Goal: Navigation & Orientation: Find specific page/section

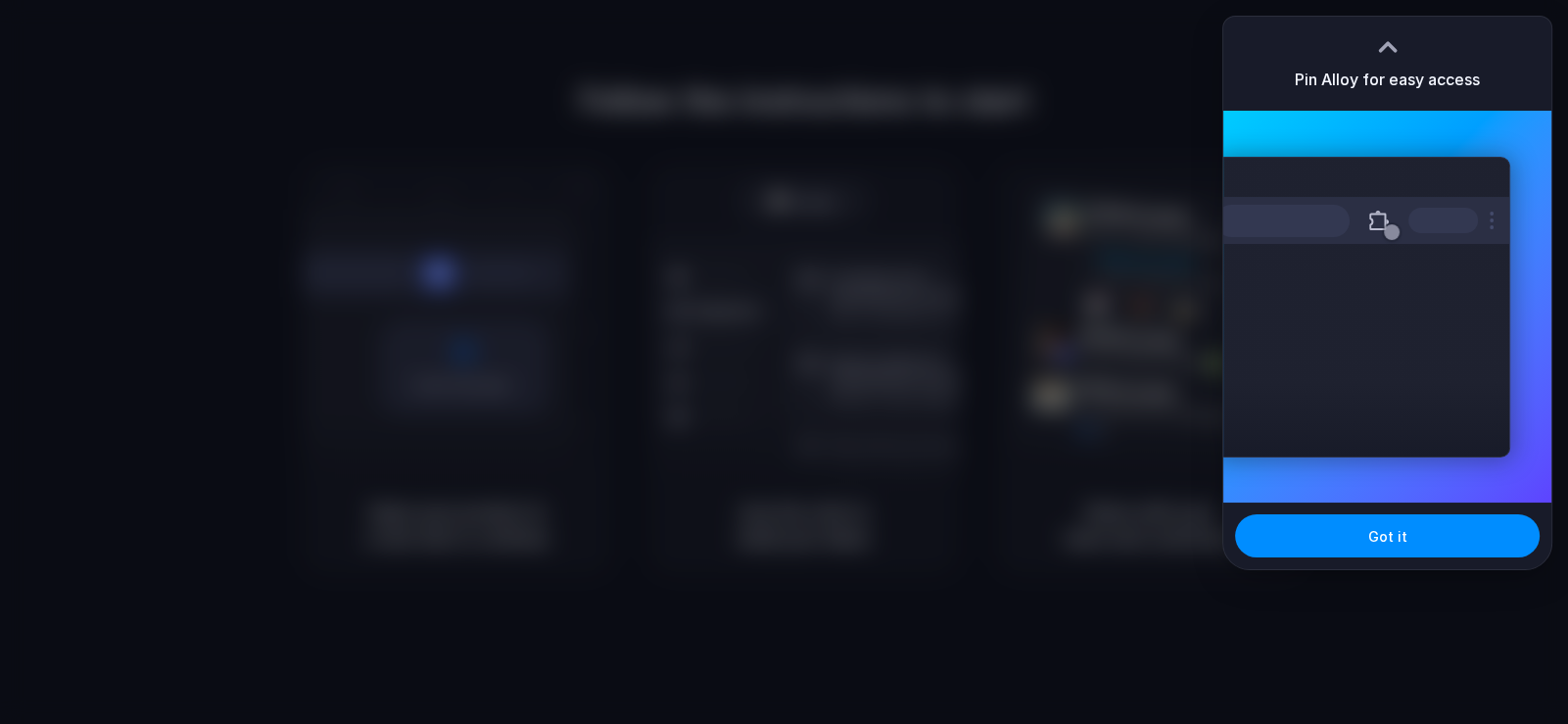
click at [1086, 280] on div at bounding box center [784, 362] width 1568 height 724
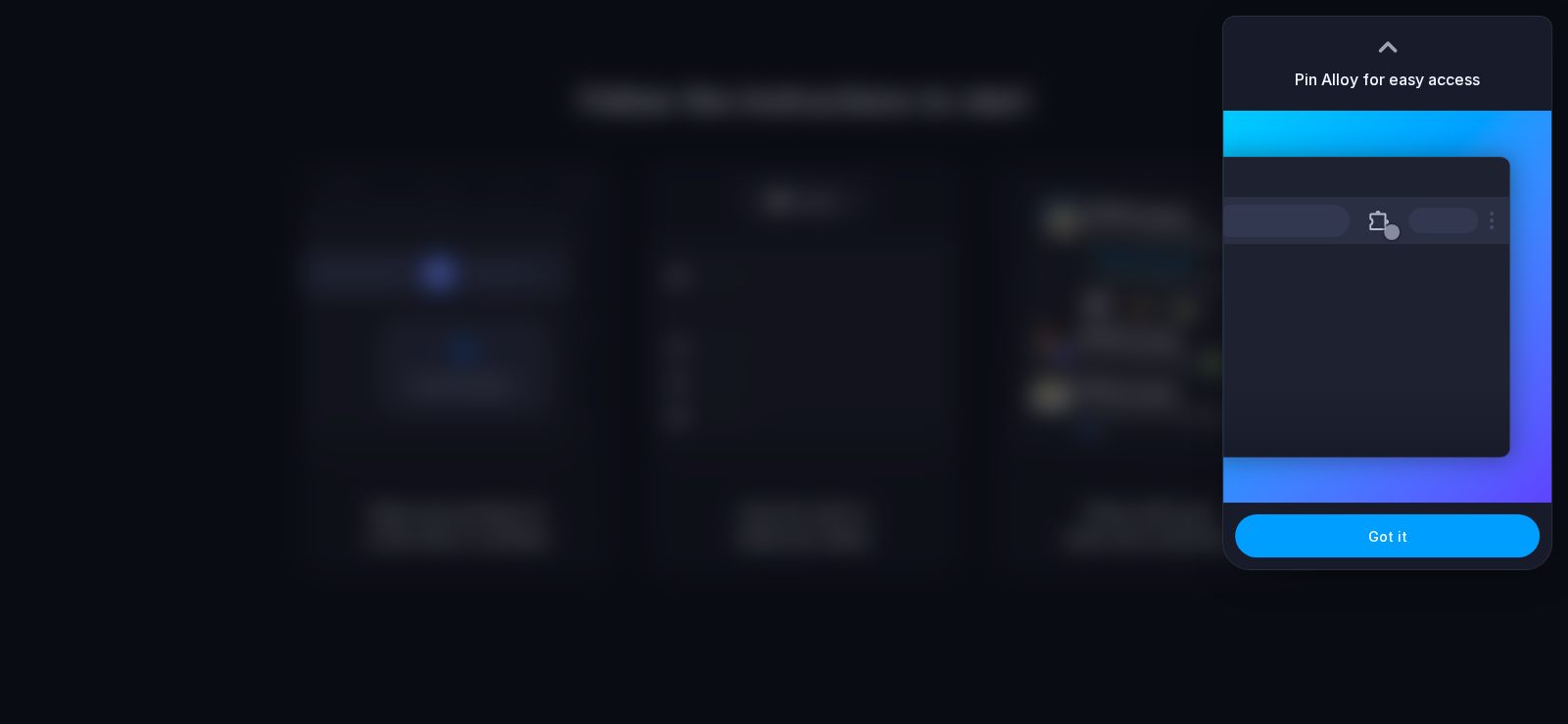
click at [1356, 537] on button "Got it" at bounding box center [1387, 535] width 305 height 43
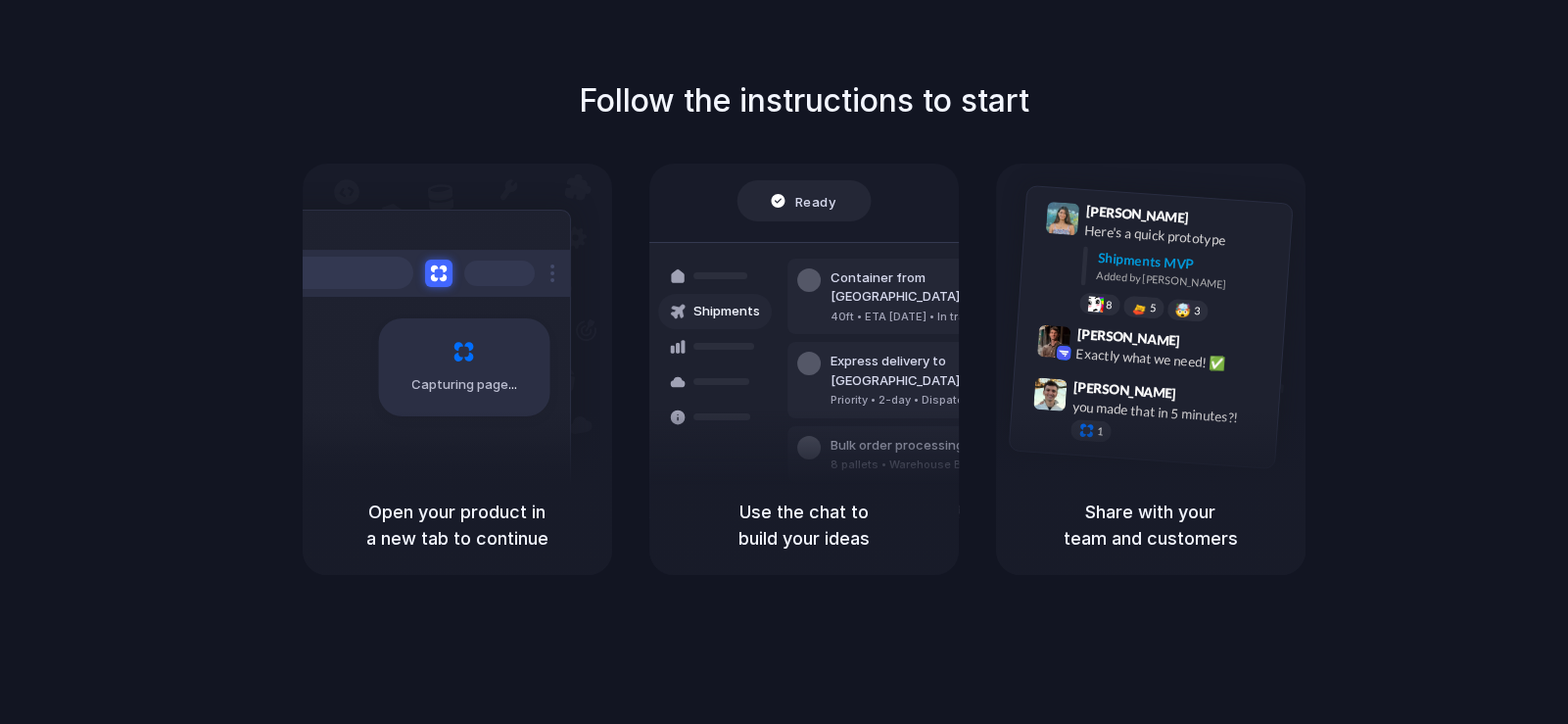
click at [1397, 254] on div "Follow the instructions to start Capturing page Open your product in a new tab …" at bounding box center [803, 327] width 1568 height 498
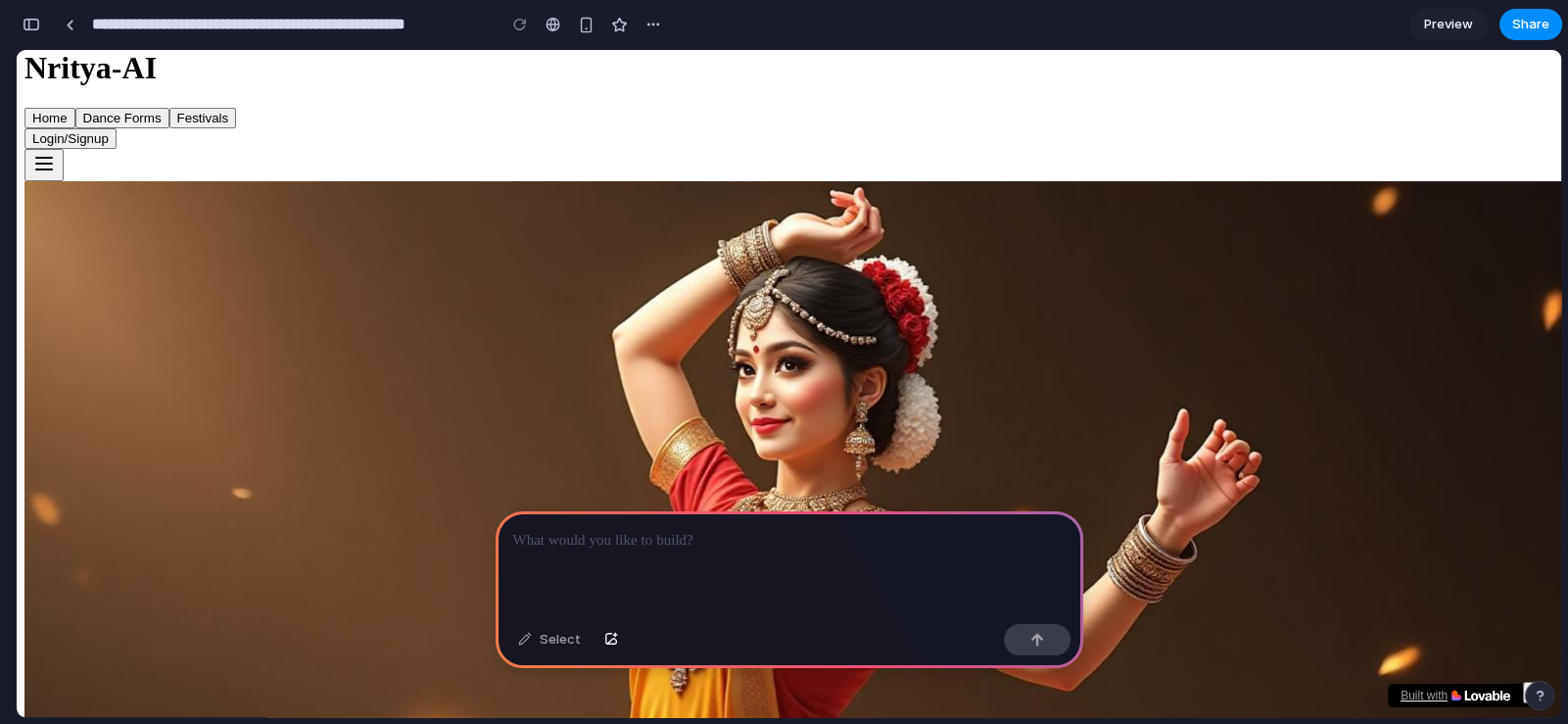
scroll to position [97, 0]
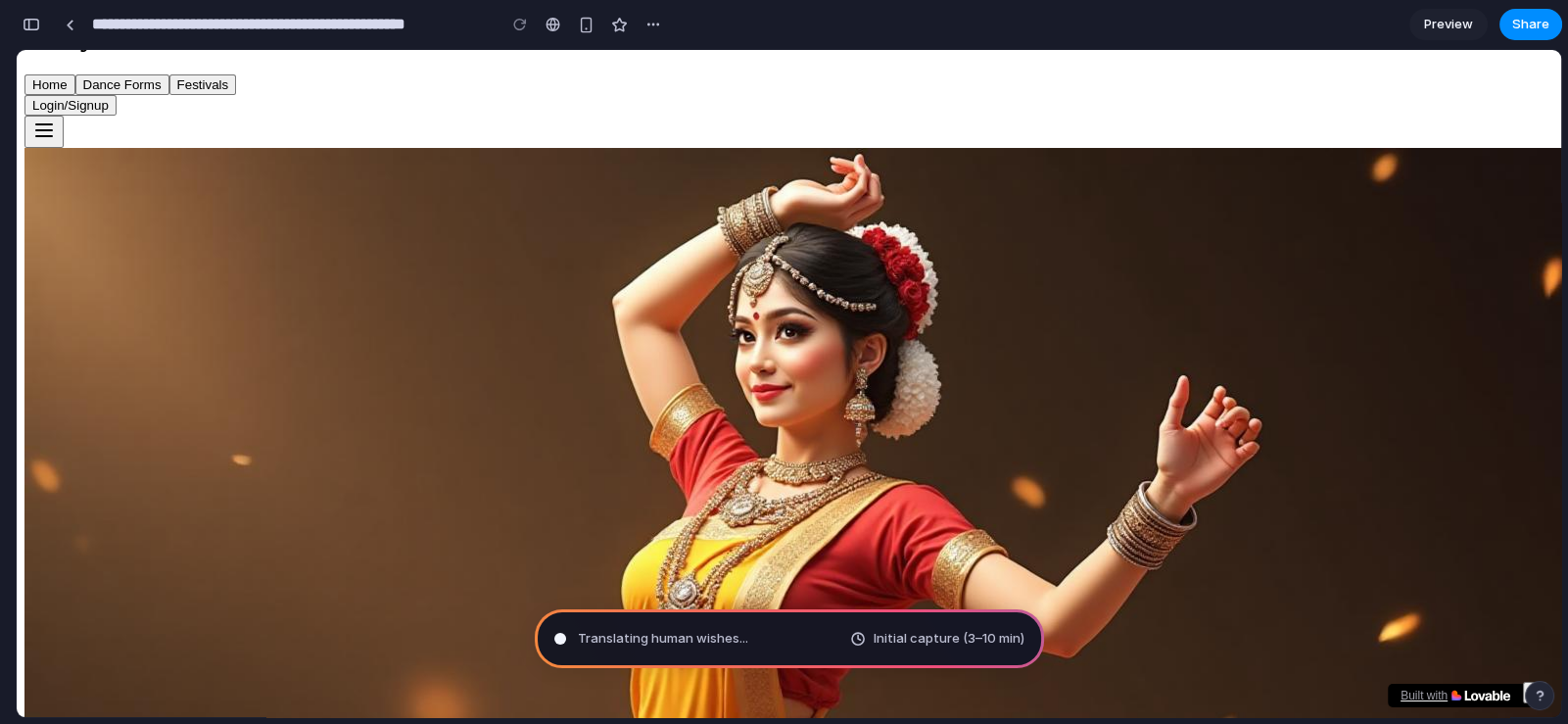
type input "**********"
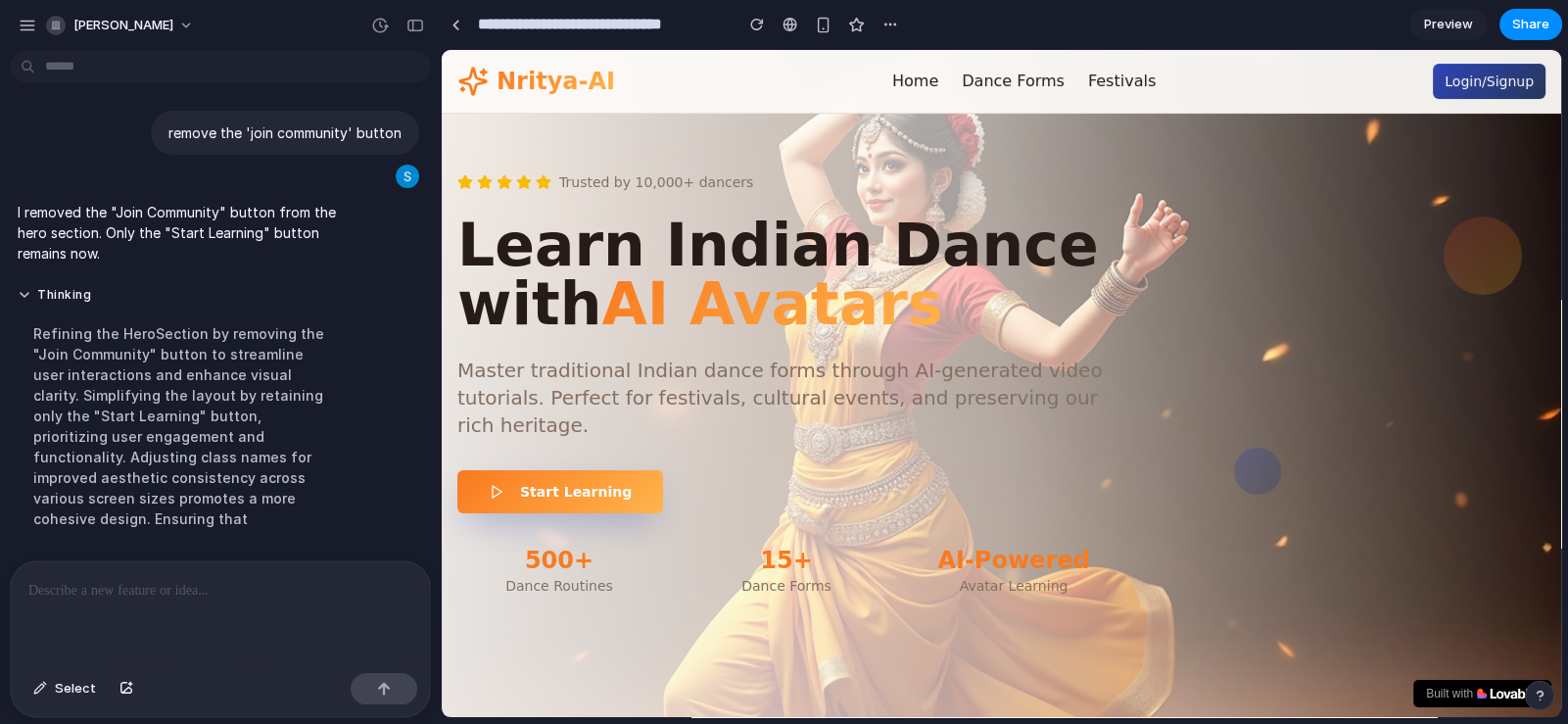
scroll to position [0, 0]
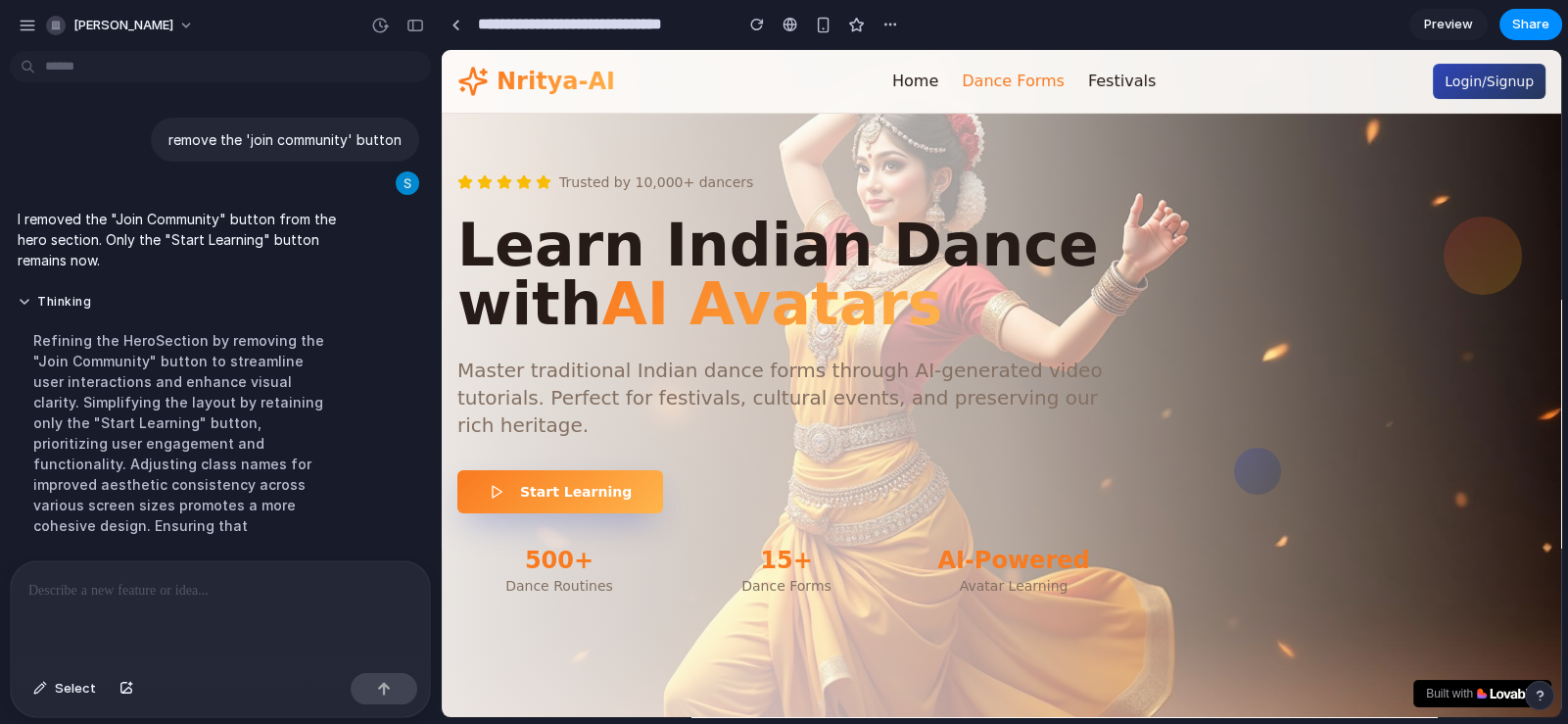
click at [1009, 81] on button "Dance Forms" at bounding box center [1012, 82] width 103 height 24
click at [895, 15] on button "button" at bounding box center [890, 25] width 30 height 30
click at [27, 25] on div "button" at bounding box center [28, 26] width 18 height 18
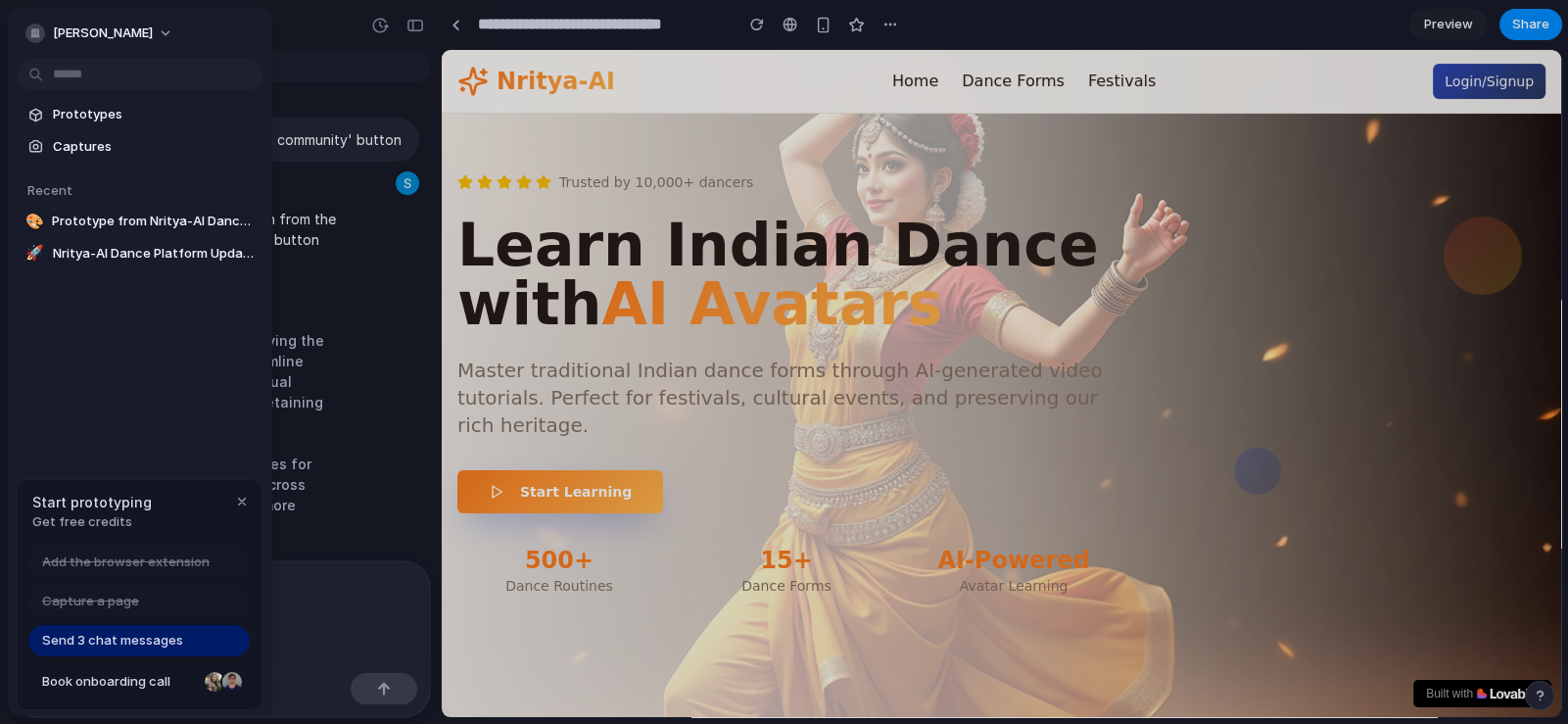
click at [75, 144] on span "Captures" at bounding box center [153, 147] width 202 height 20
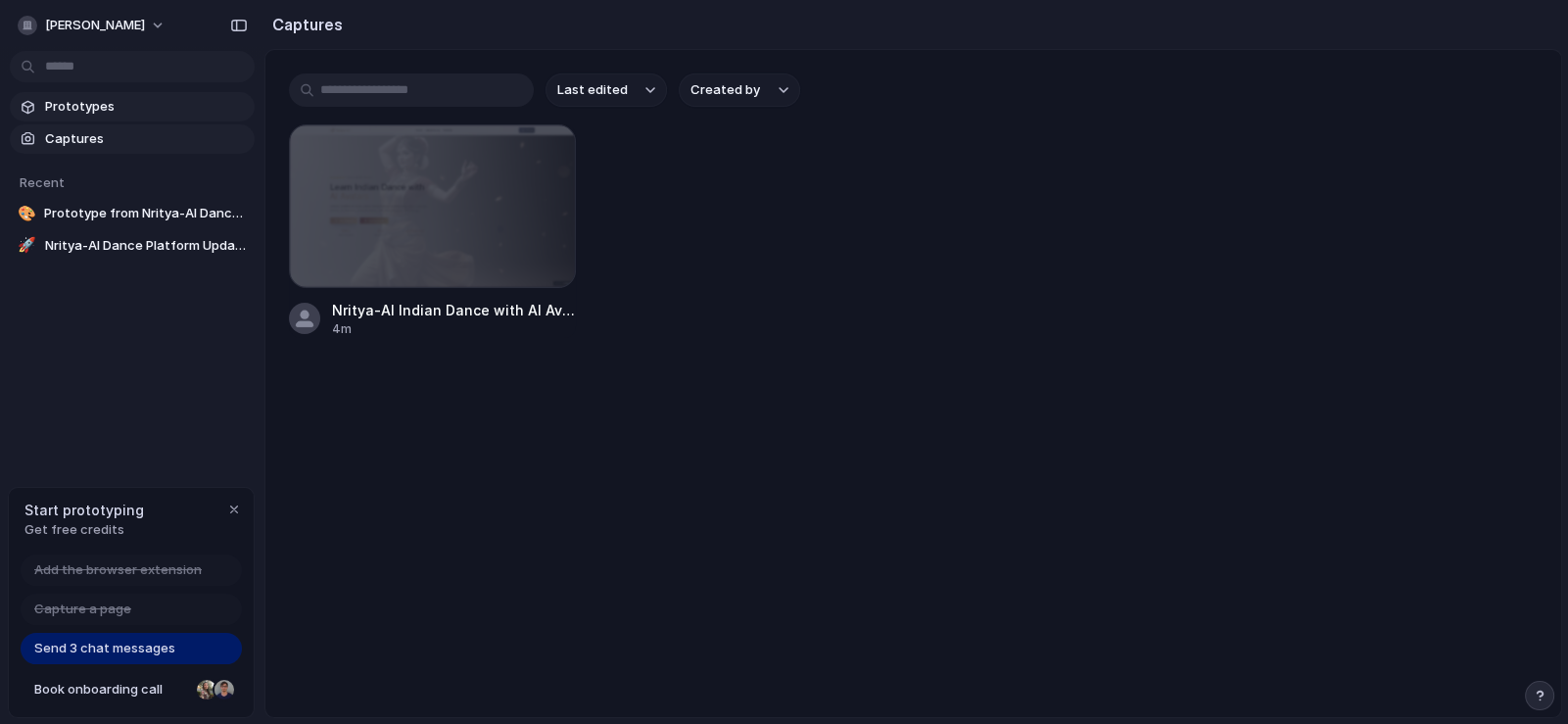
click at [79, 106] on span "Prototypes" at bounding box center [145, 107] width 202 height 20
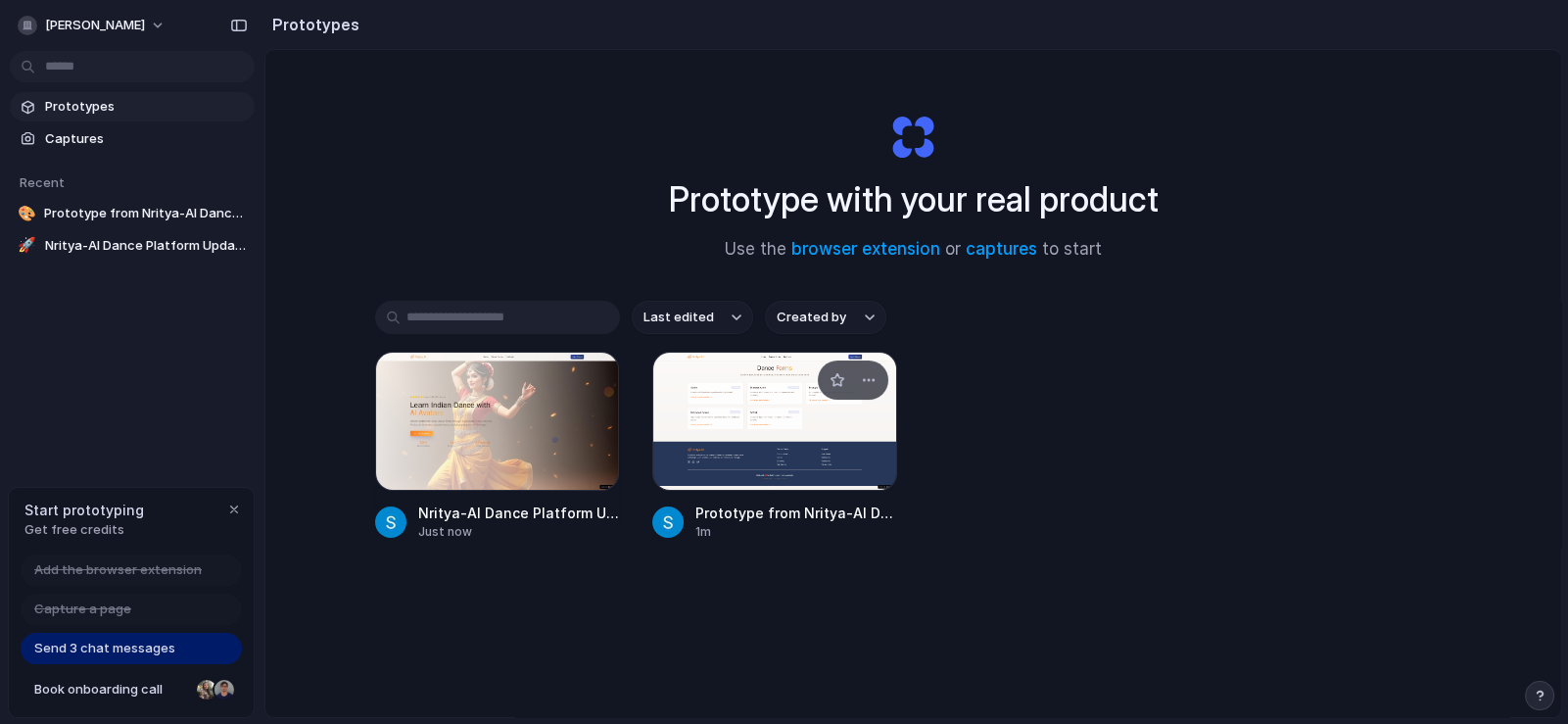
click at [693, 407] on div at bounding box center [775, 421] width 245 height 139
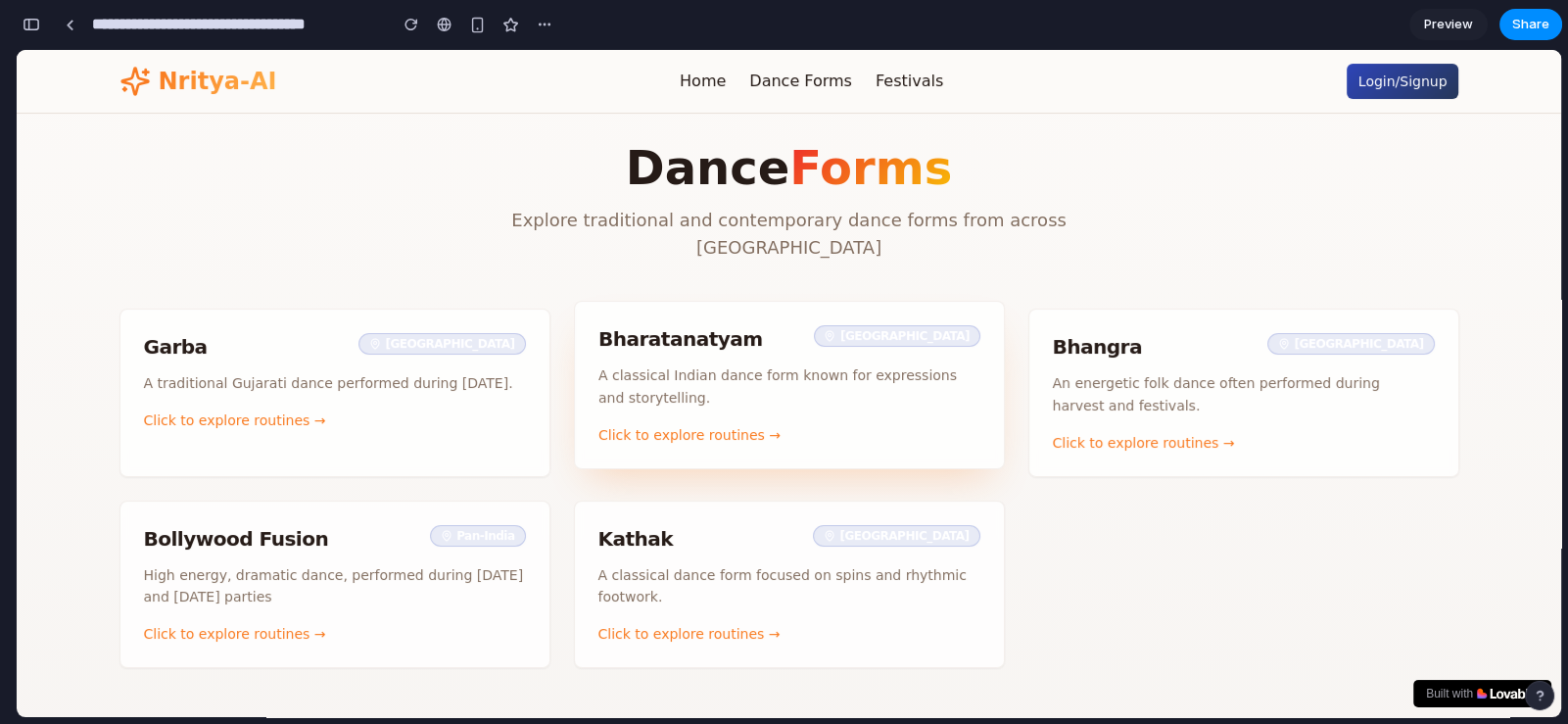
click at [667, 444] on div "Click to explore routines →" at bounding box center [789, 435] width 382 height 20
click at [686, 444] on div "Click to explore routines →" at bounding box center [789, 435] width 382 height 20
click at [706, 343] on h3 "Bharatanatyam Tamil Nadu" at bounding box center [789, 340] width 382 height 28
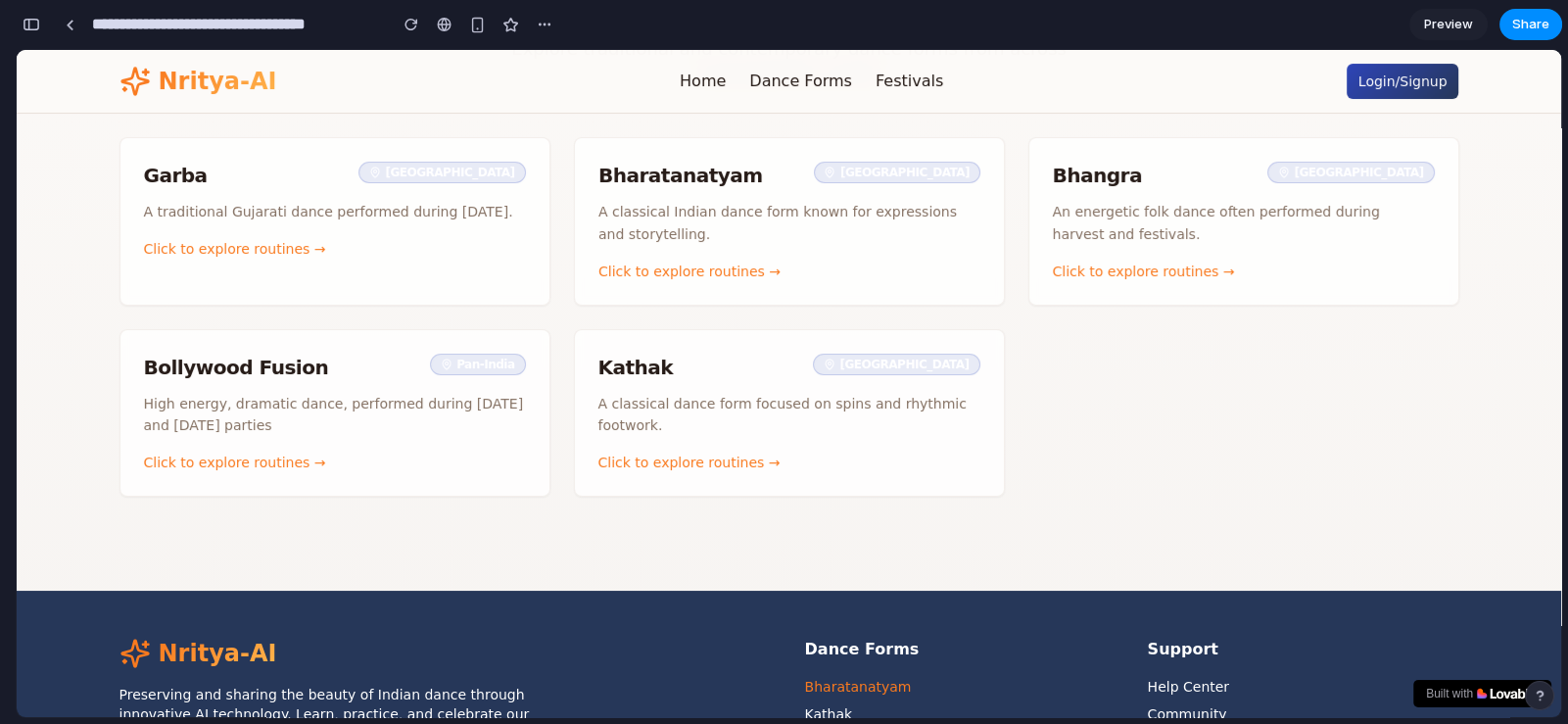
scroll to position [93, 0]
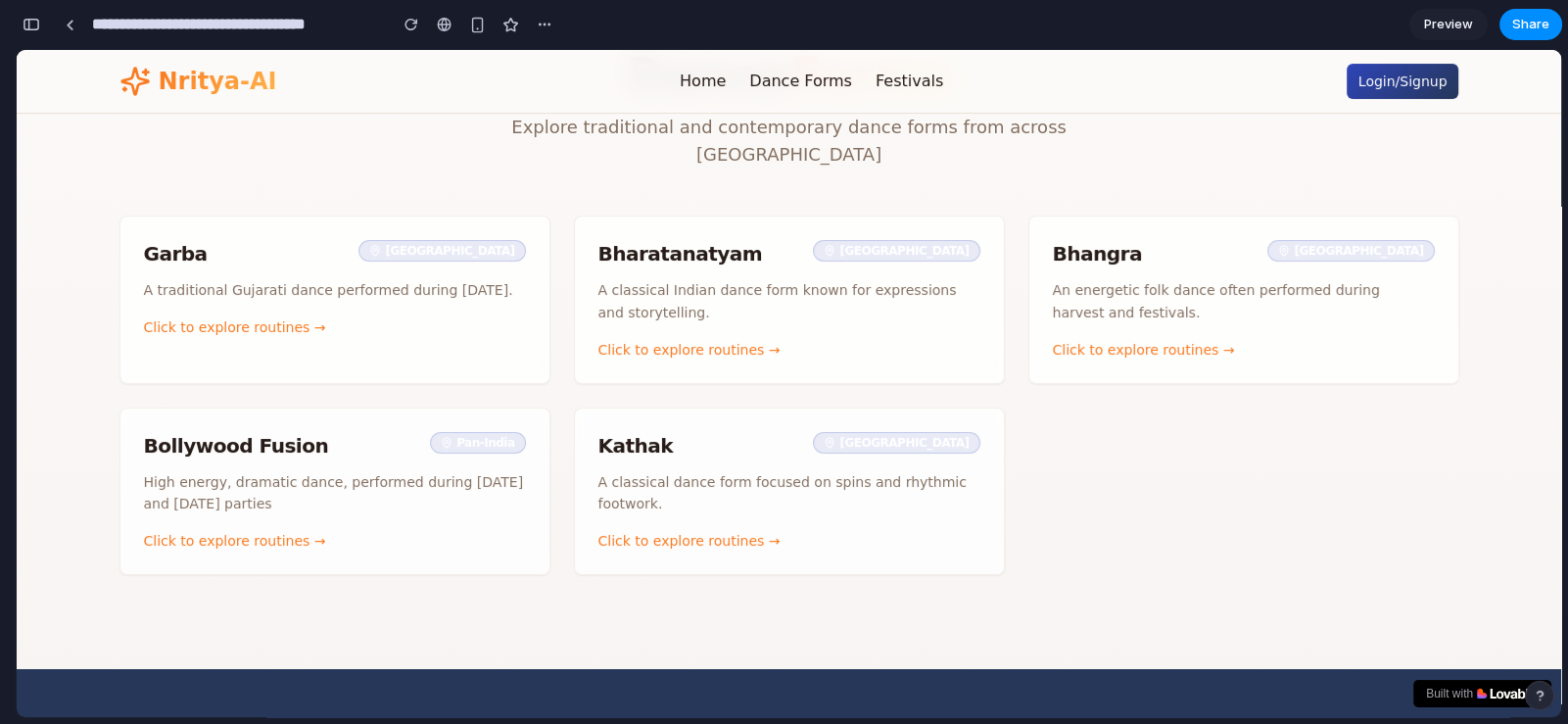
click at [30, 23] on div "button" at bounding box center [32, 25] width 18 height 14
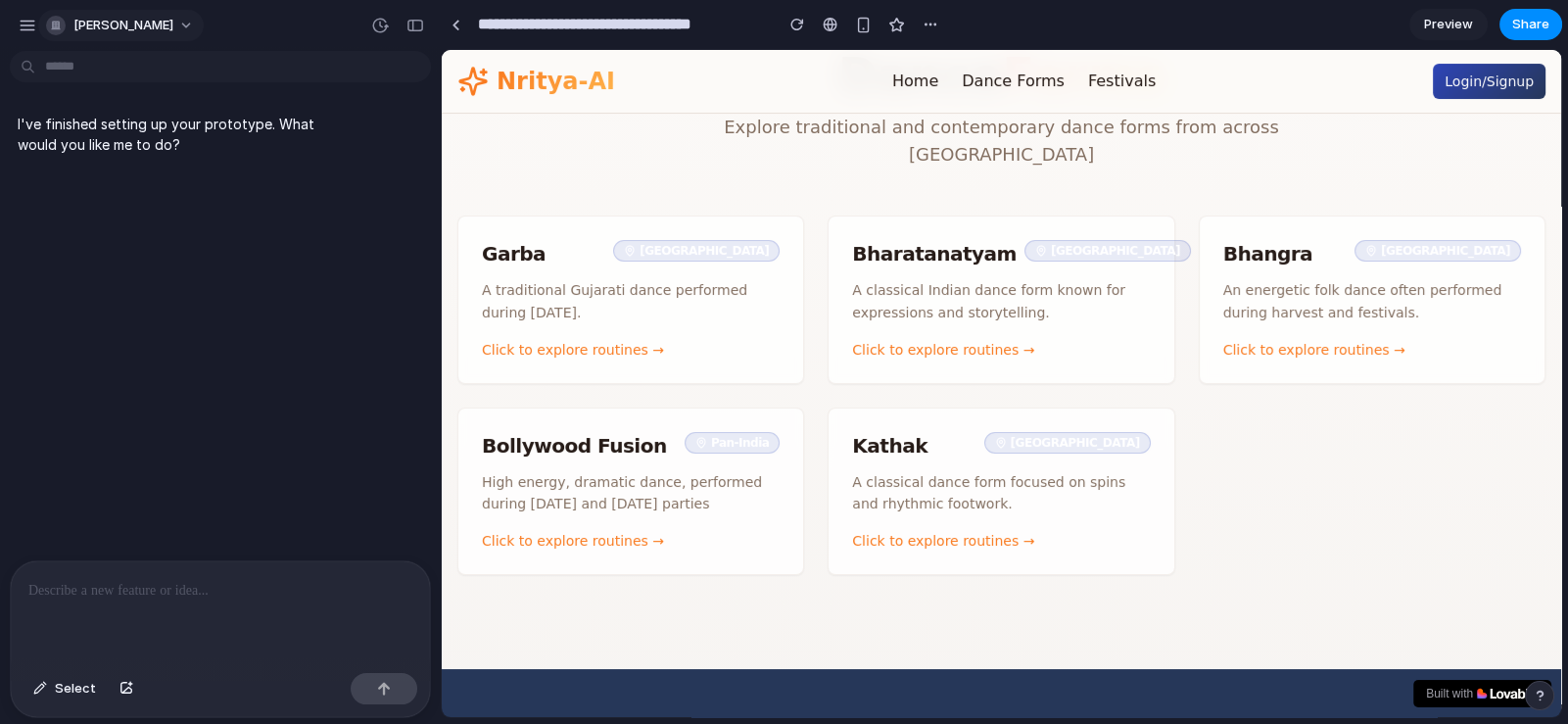
click at [168, 23] on button "shweta-jain" at bounding box center [120, 25] width 165 height 31
click at [139, 74] on li "Settings" at bounding box center [126, 69] width 170 height 31
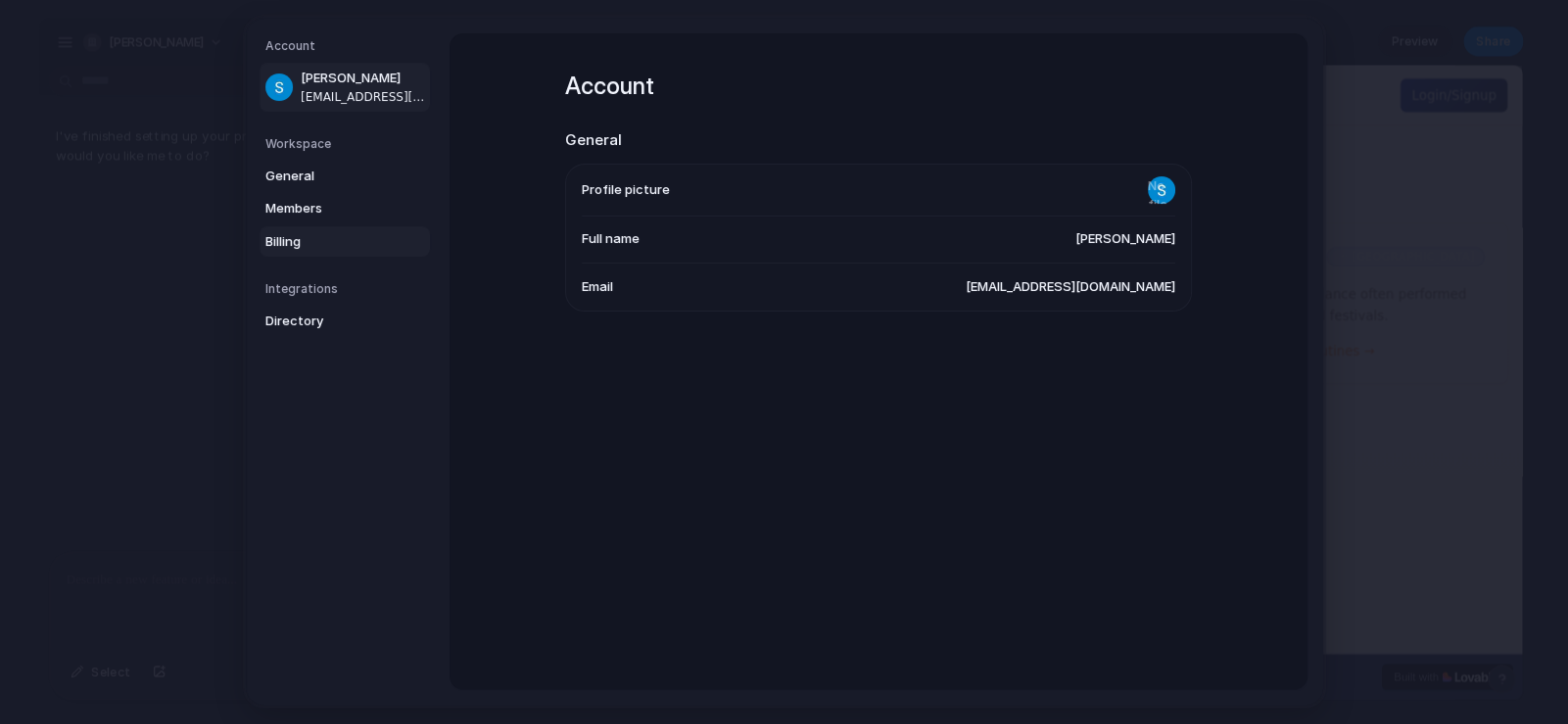
click at [311, 252] on span "Billing" at bounding box center [329, 242] width 125 height 20
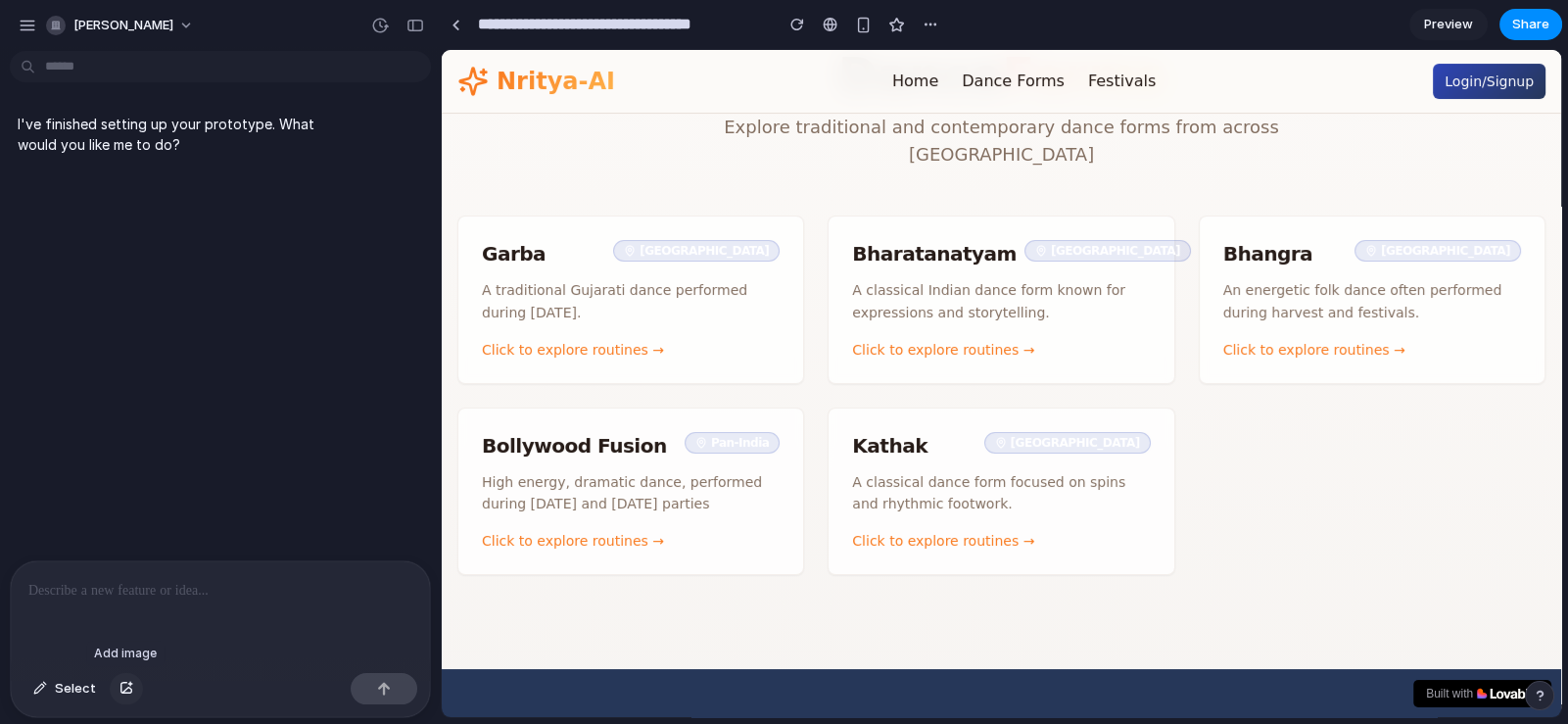
click at [124, 684] on div "button" at bounding box center [126, 688] width 14 height 12
click at [36, 686] on div "button" at bounding box center [40, 688] width 14 height 12
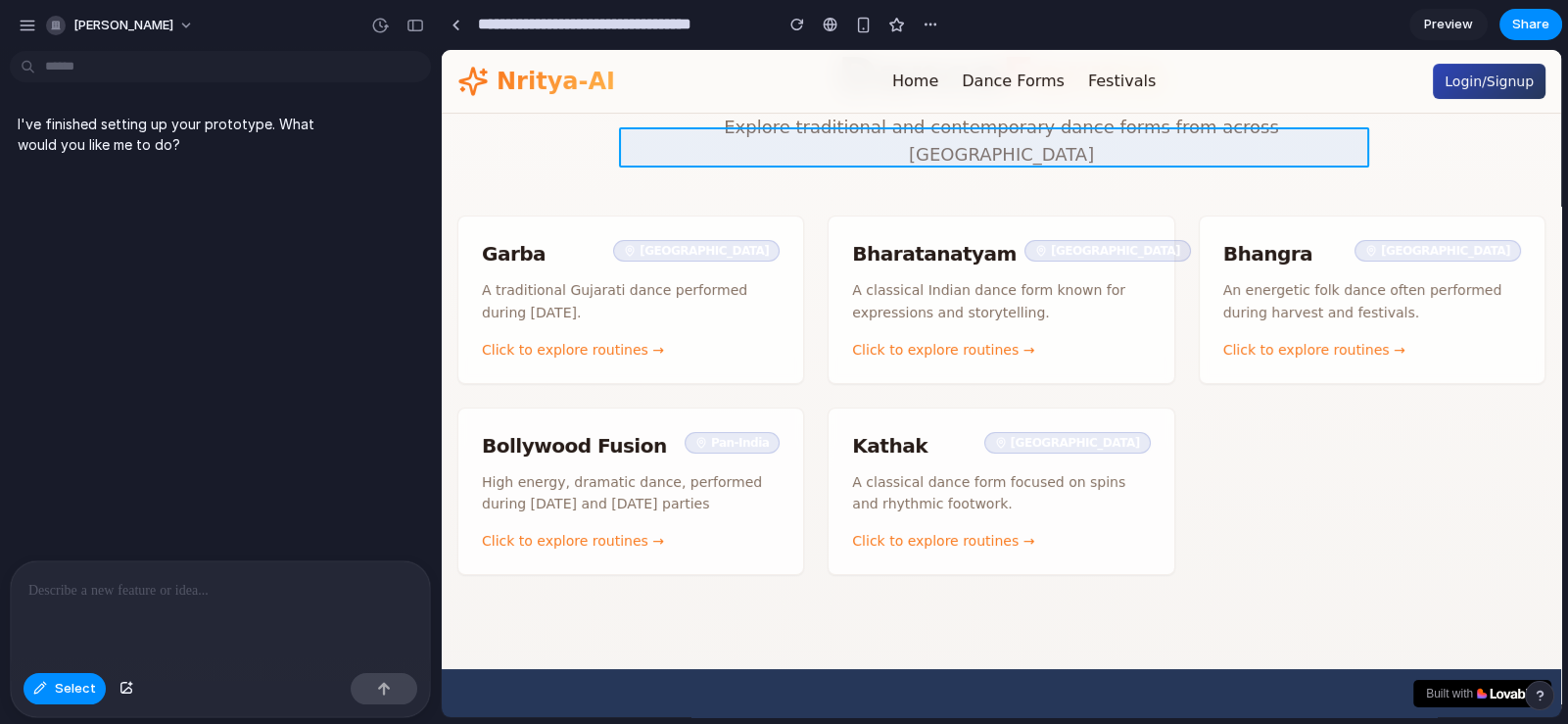
click at [690, 141] on div at bounding box center [1002, 383] width 1119 height 668
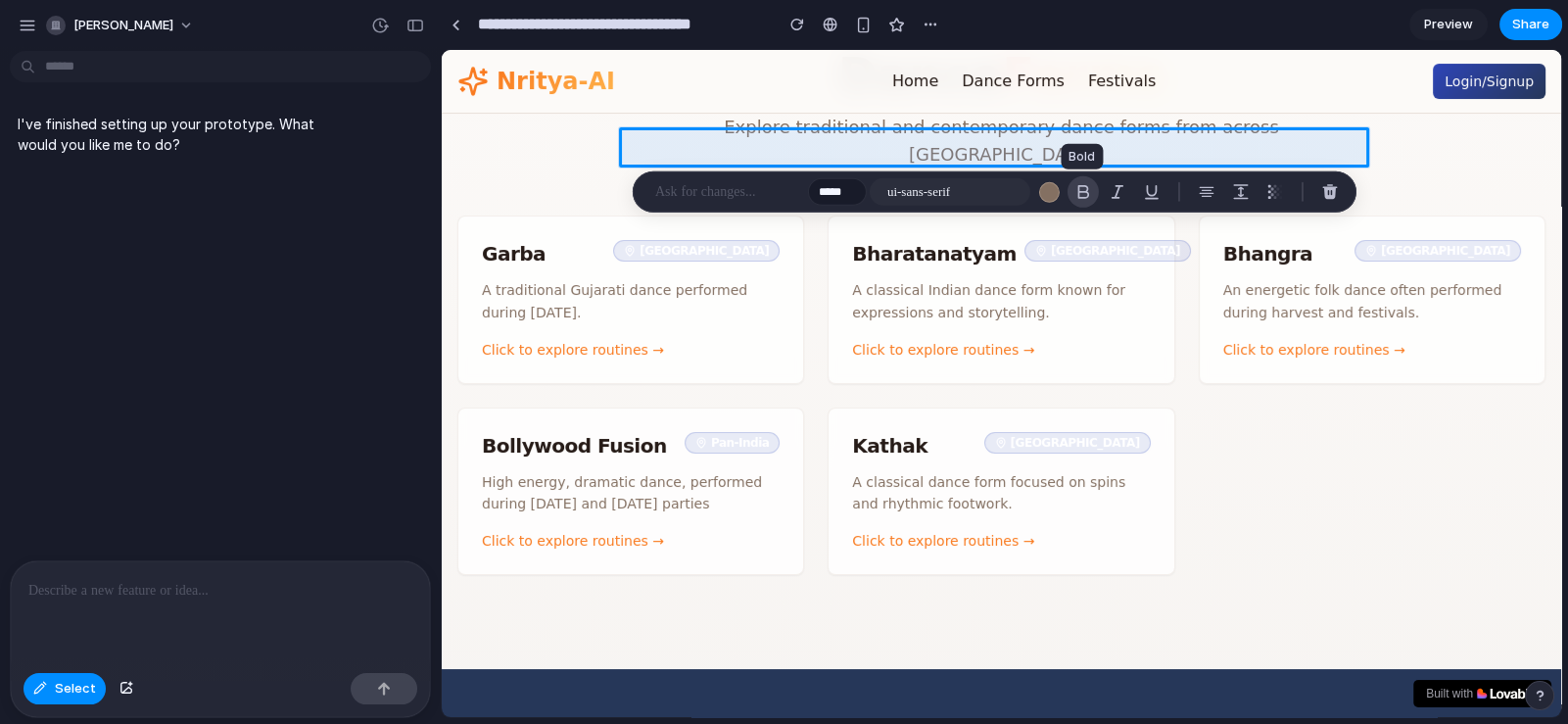
click at [1077, 190] on div "button" at bounding box center [1083, 192] width 18 height 18
click at [1115, 183] on div "button" at bounding box center [1117, 192] width 18 height 18
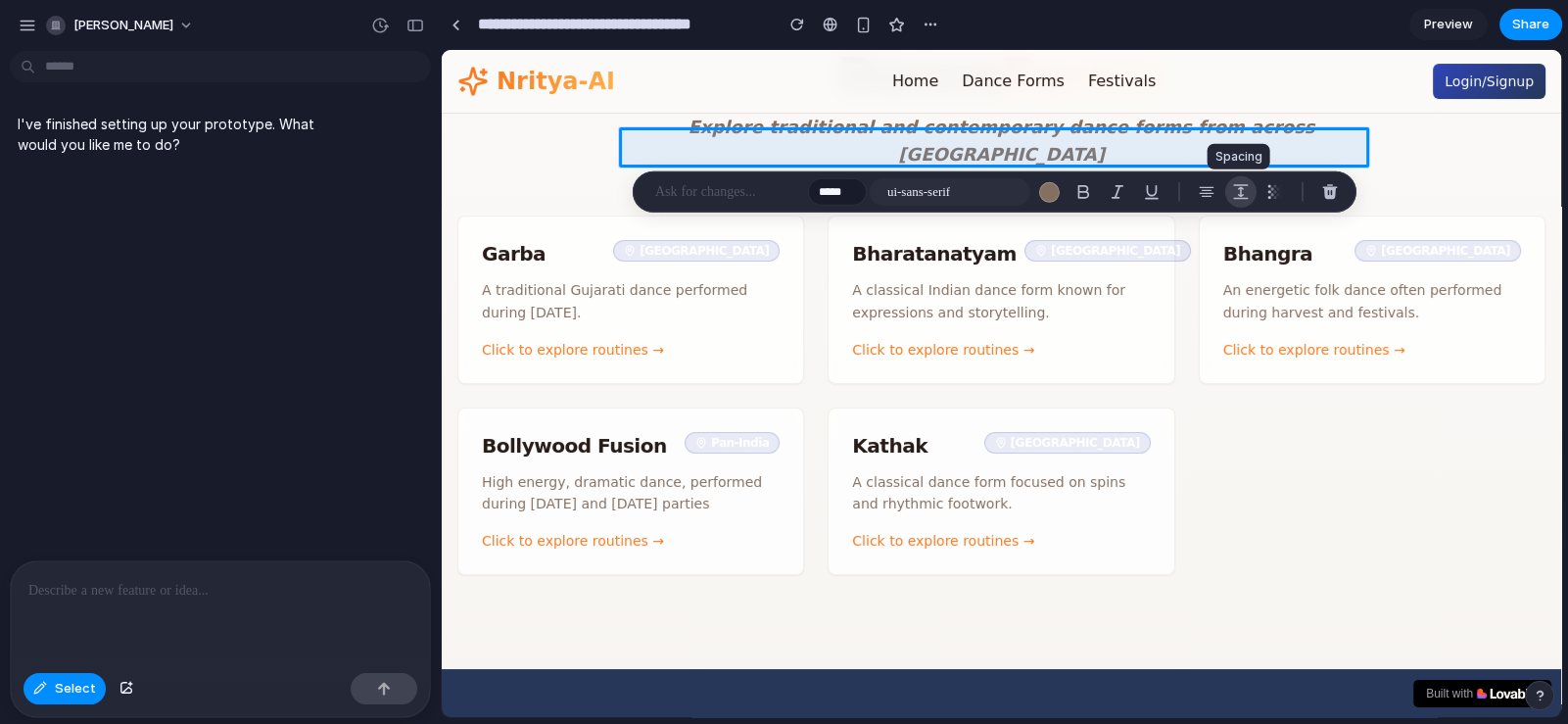
click at [1240, 191] on div "button" at bounding box center [1240, 192] width 18 height 18
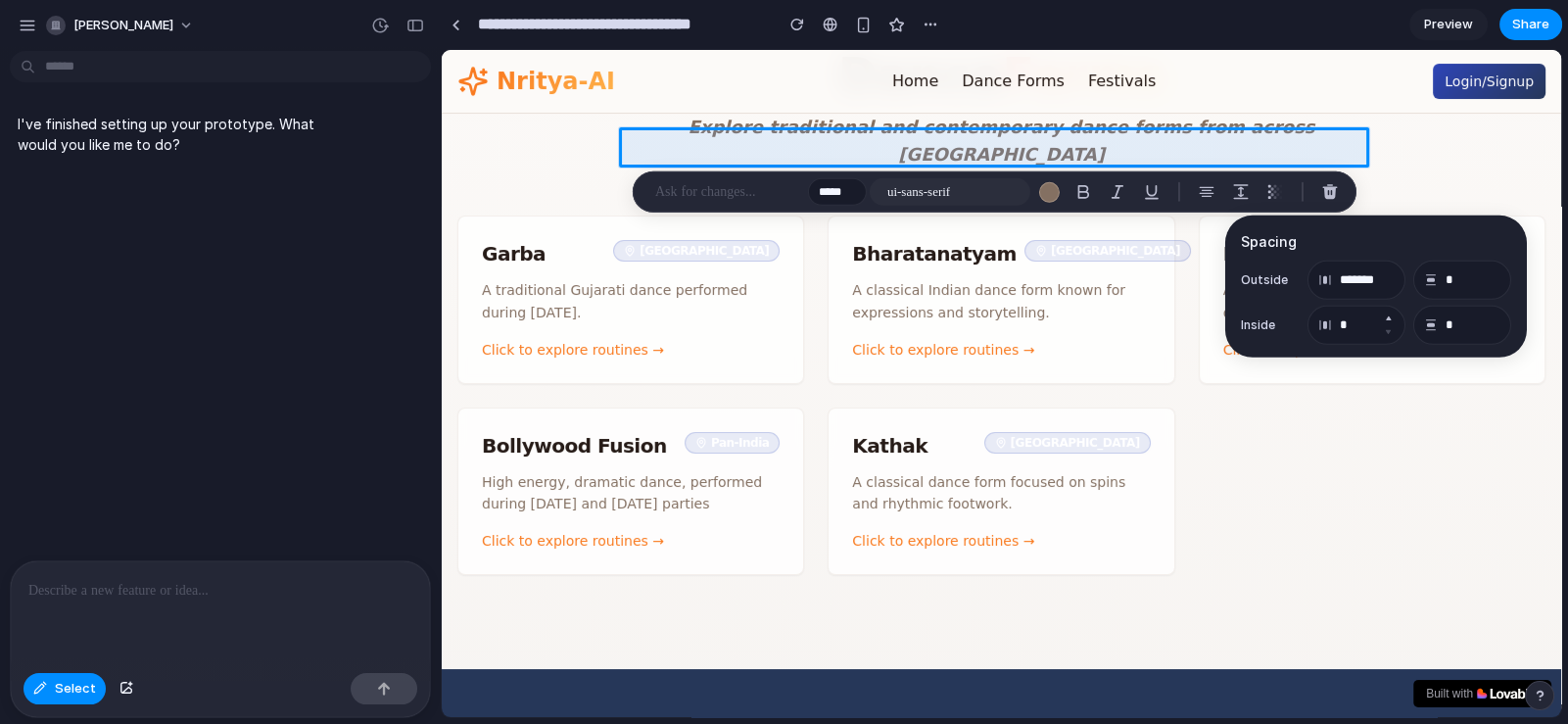
click at [1391, 319] on button "Increment" at bounding box center [1388, 319] width 20 height 16
type input "*"
click at [1390, 286] on button "Decrement" at bounding box center [1388, 287] width 20 height 16
click at [1389, 286] on button "Decrement" at bounding box center [1388, 287] width 20 height 16
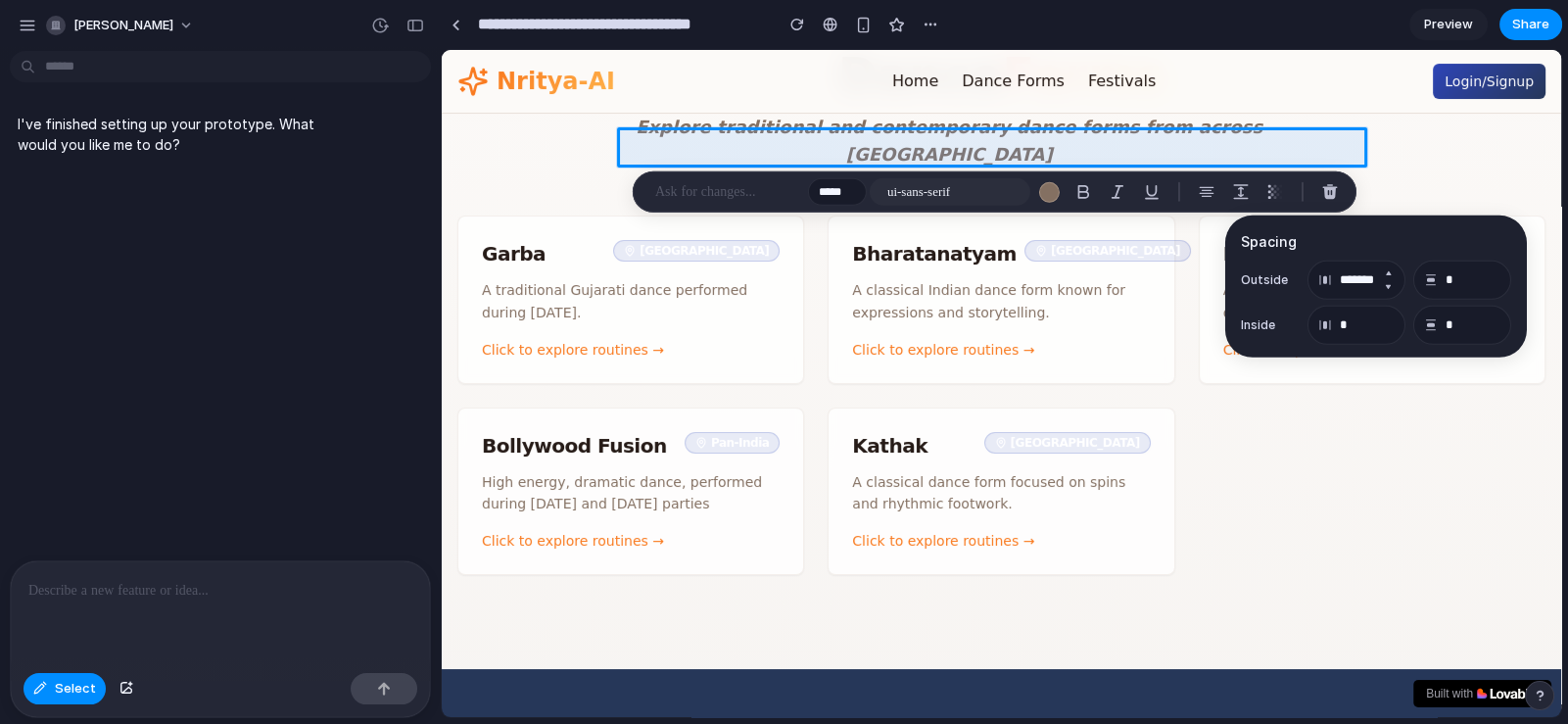
type input "*******"
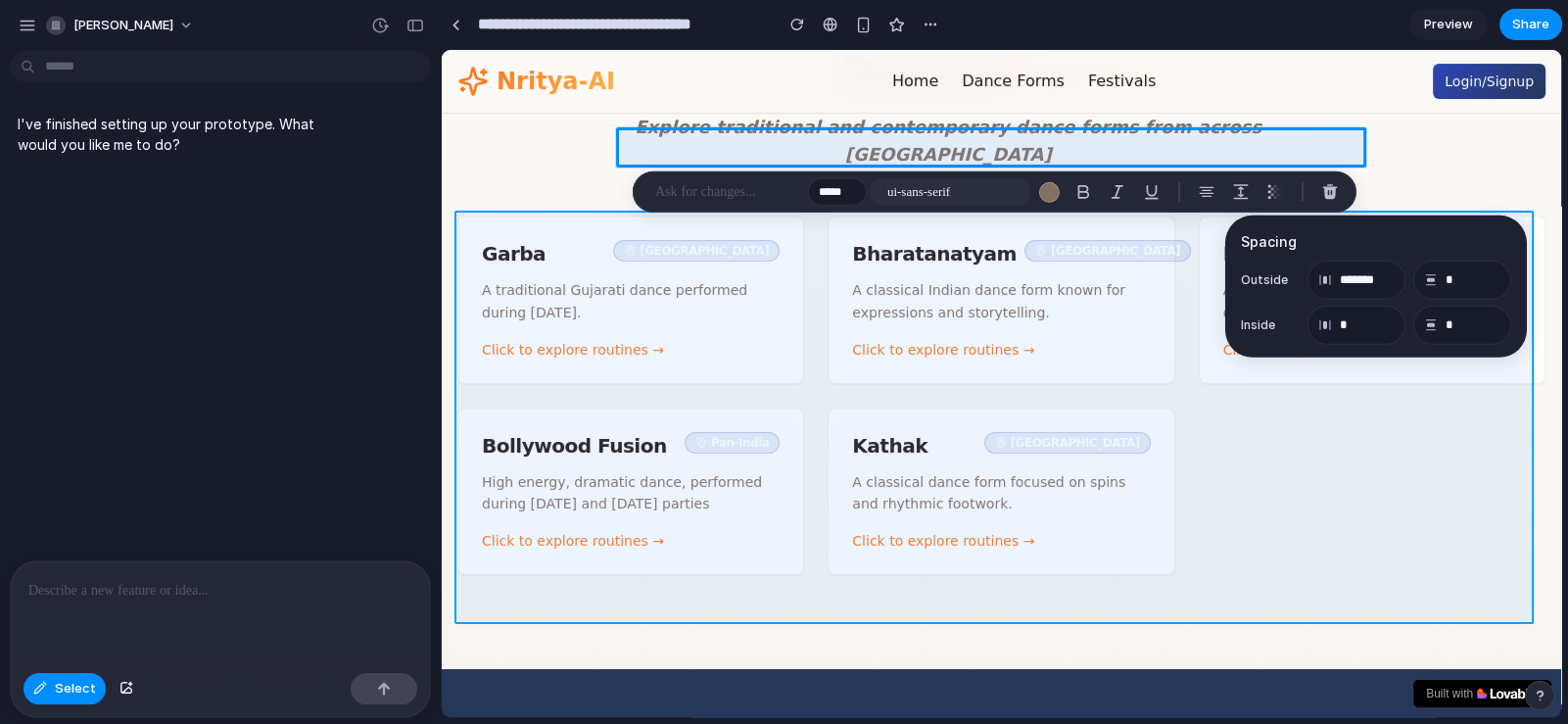
click at [1323, 430] on div at bounding box center [1002, 383] width 1119 height 668
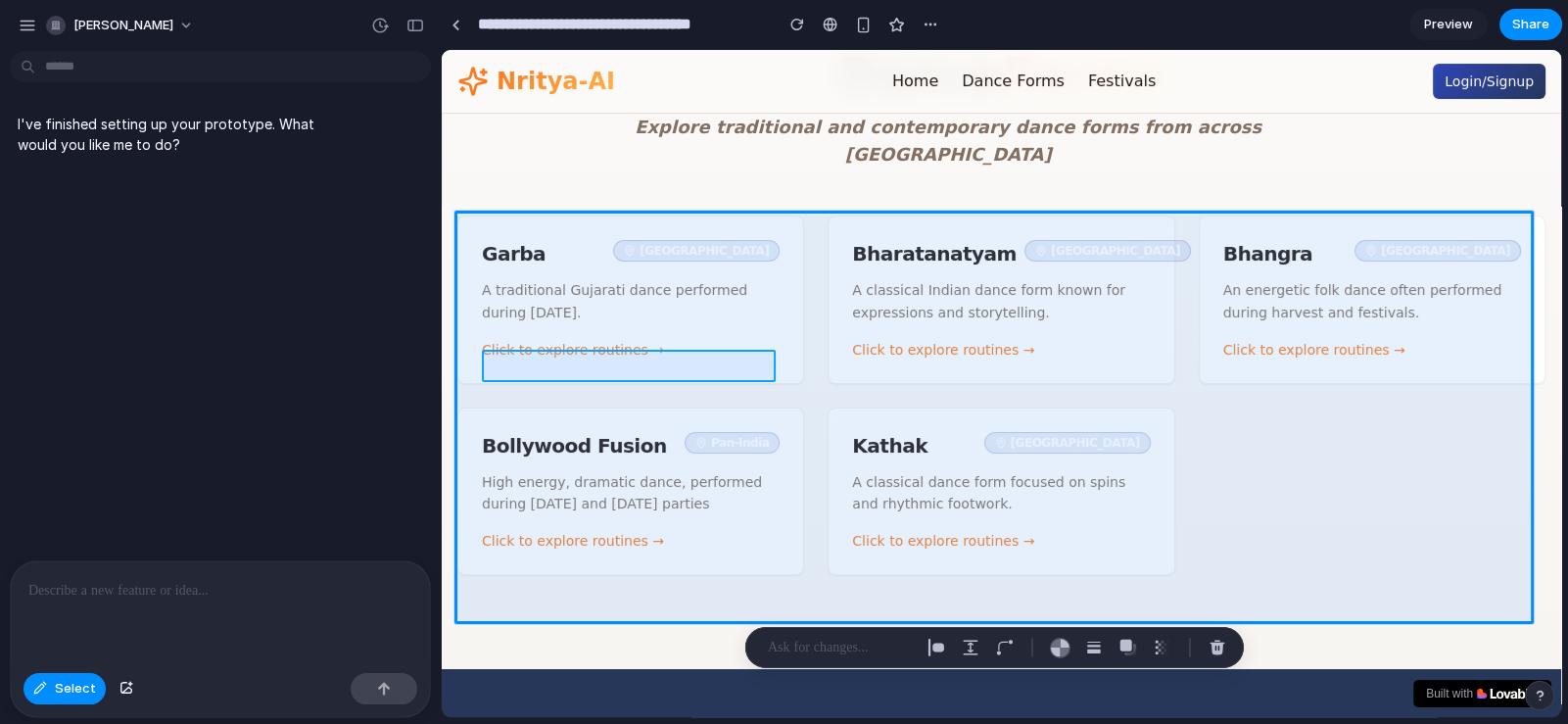
click at [710, 372] on div at bounding box center [1002, 383] width 1119 height 668
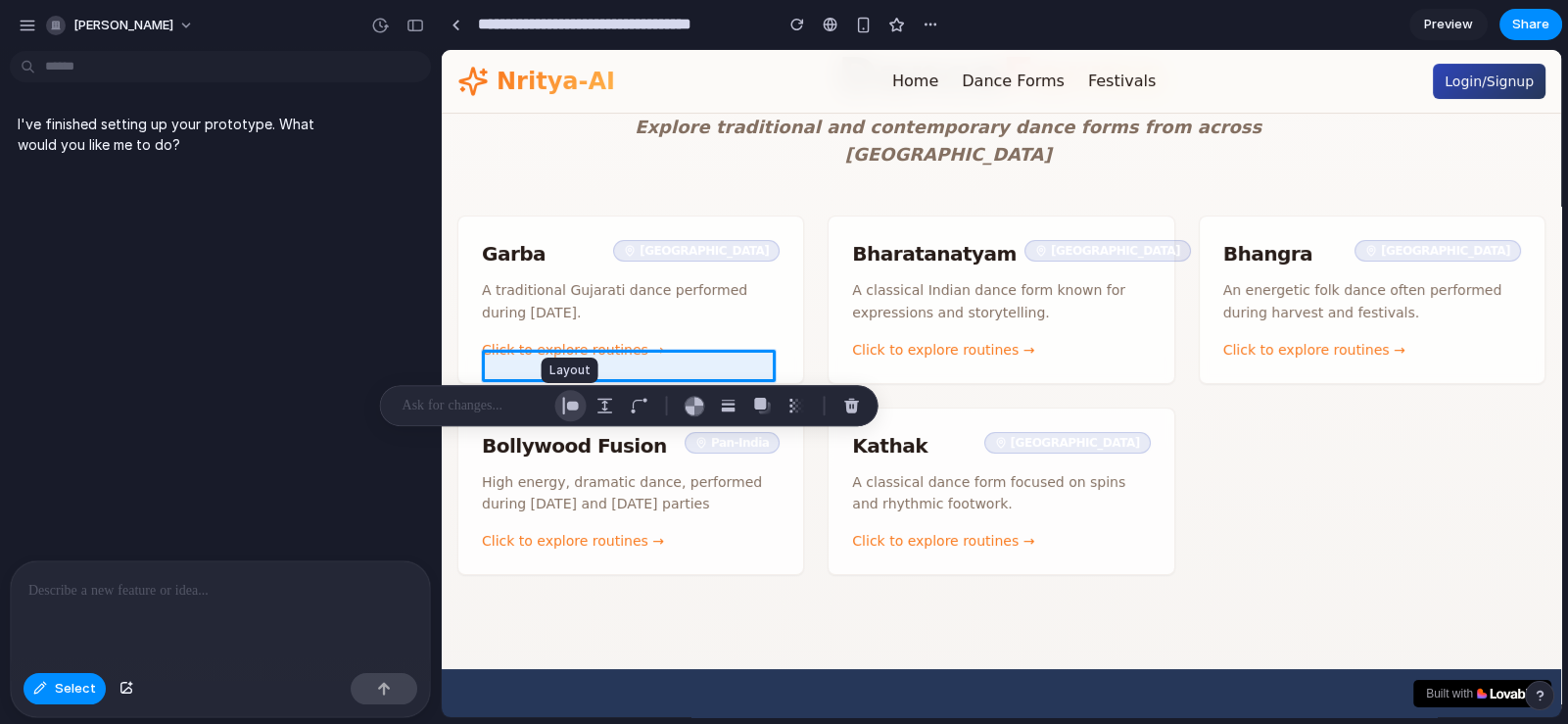
click at [567, 410] on div "button" at bounding box center [571, 405] width 18 height 18
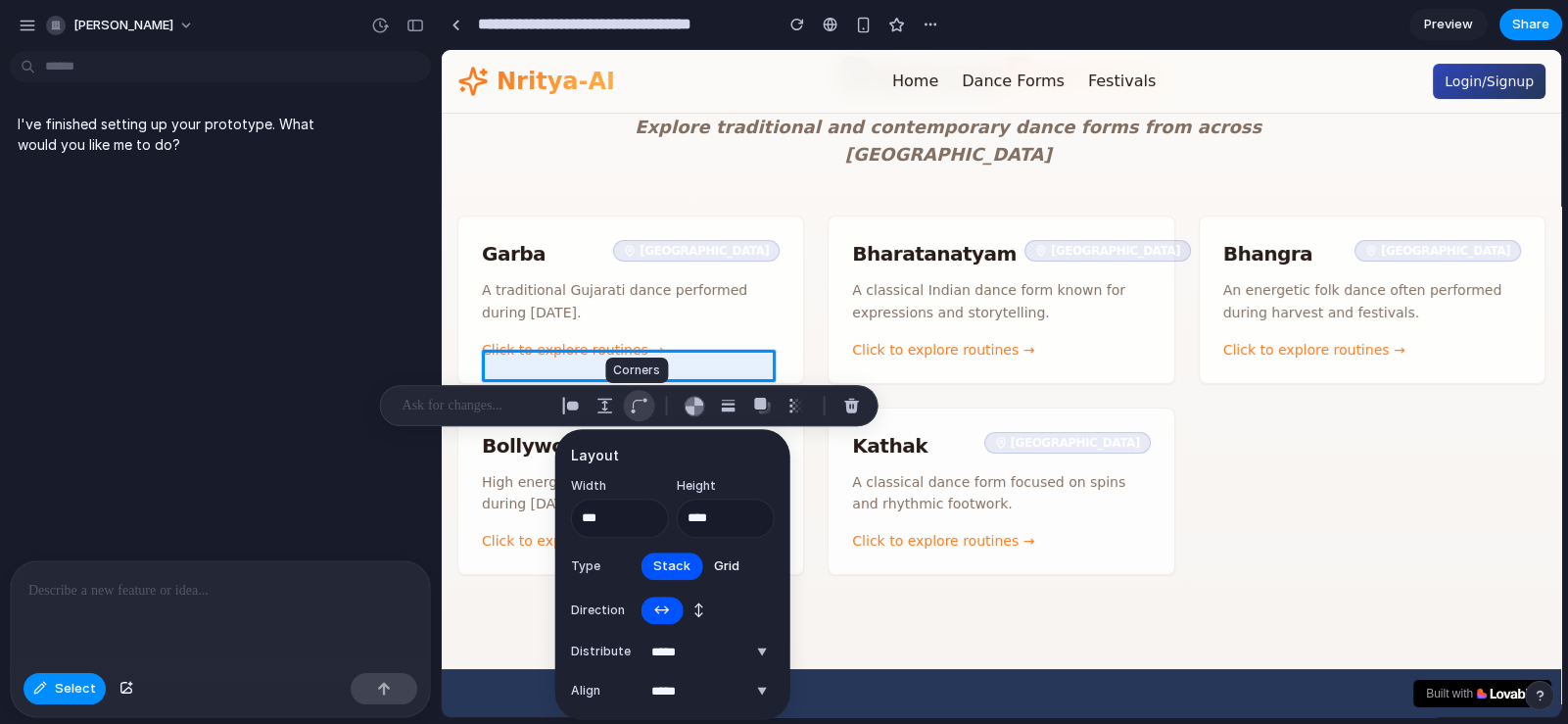
click at [646, 405] on div "button" at bounding box center [639, 405] width 18 height 18
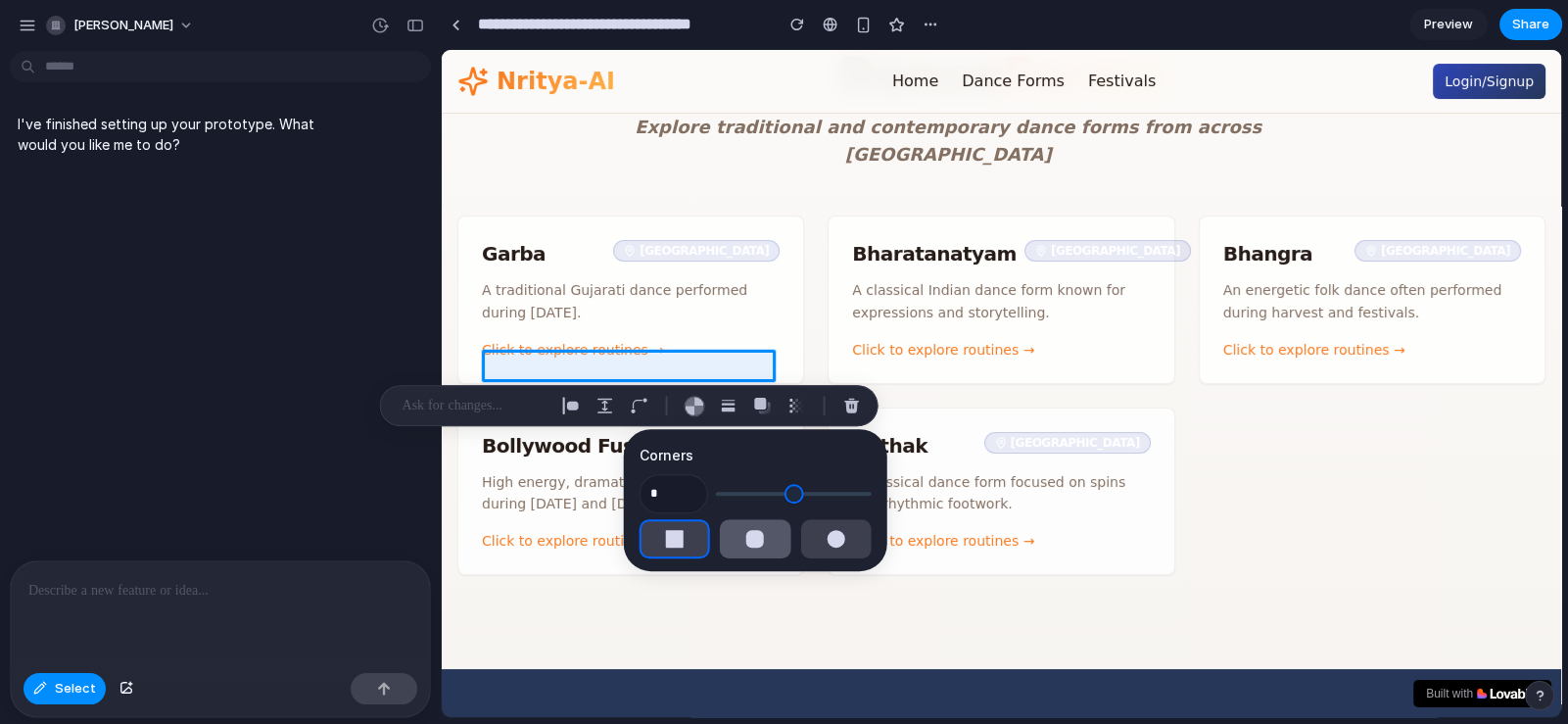
click at [746, 538] on div "button" at bounding box center [755, 539] width 18 height 18
type input "*"
click at [812, 532] on button "button" at bounding box center [834, 538] width 71 height 39
type input "**"
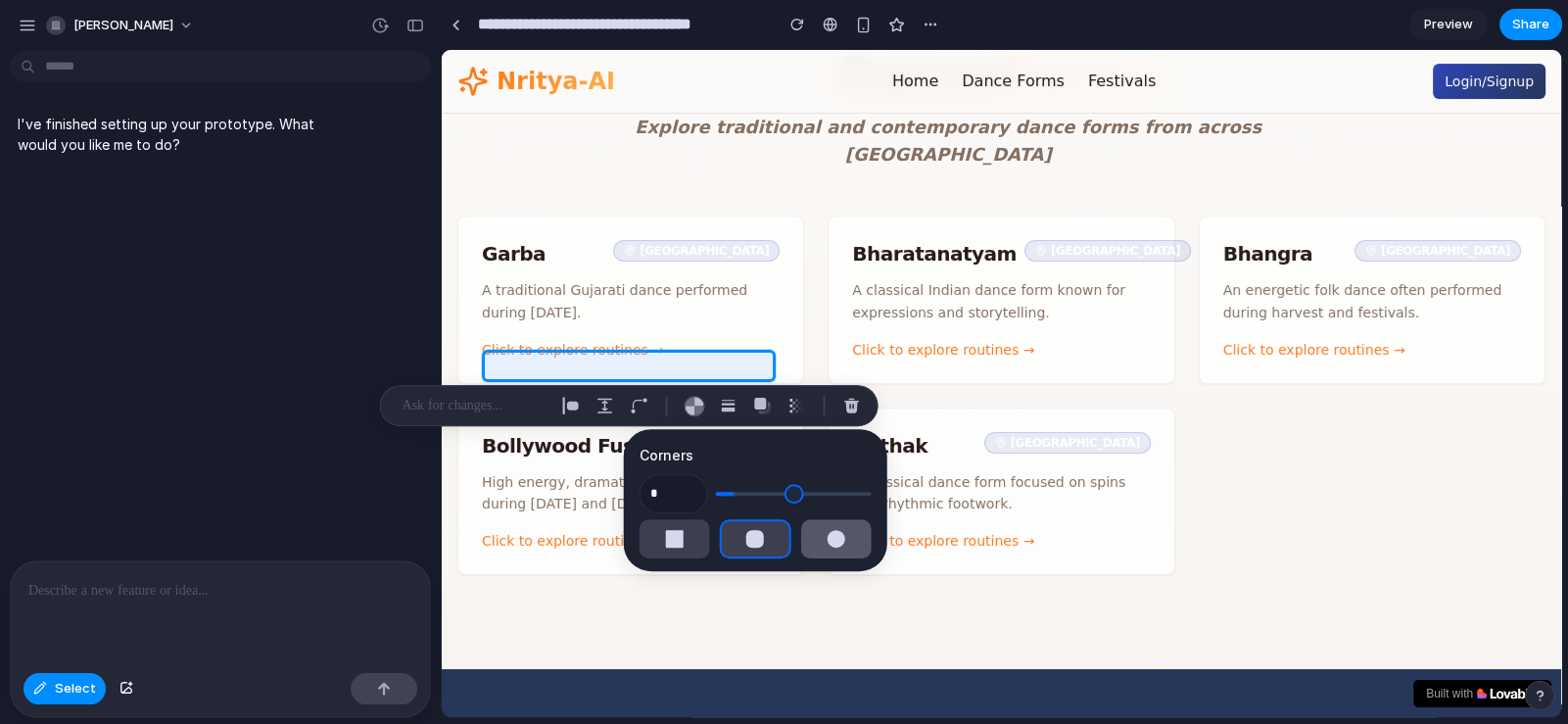
type input "**"
click at [758, 544] on button "button" at bounding box center [755, 538] width 71 height 39
type input "*"
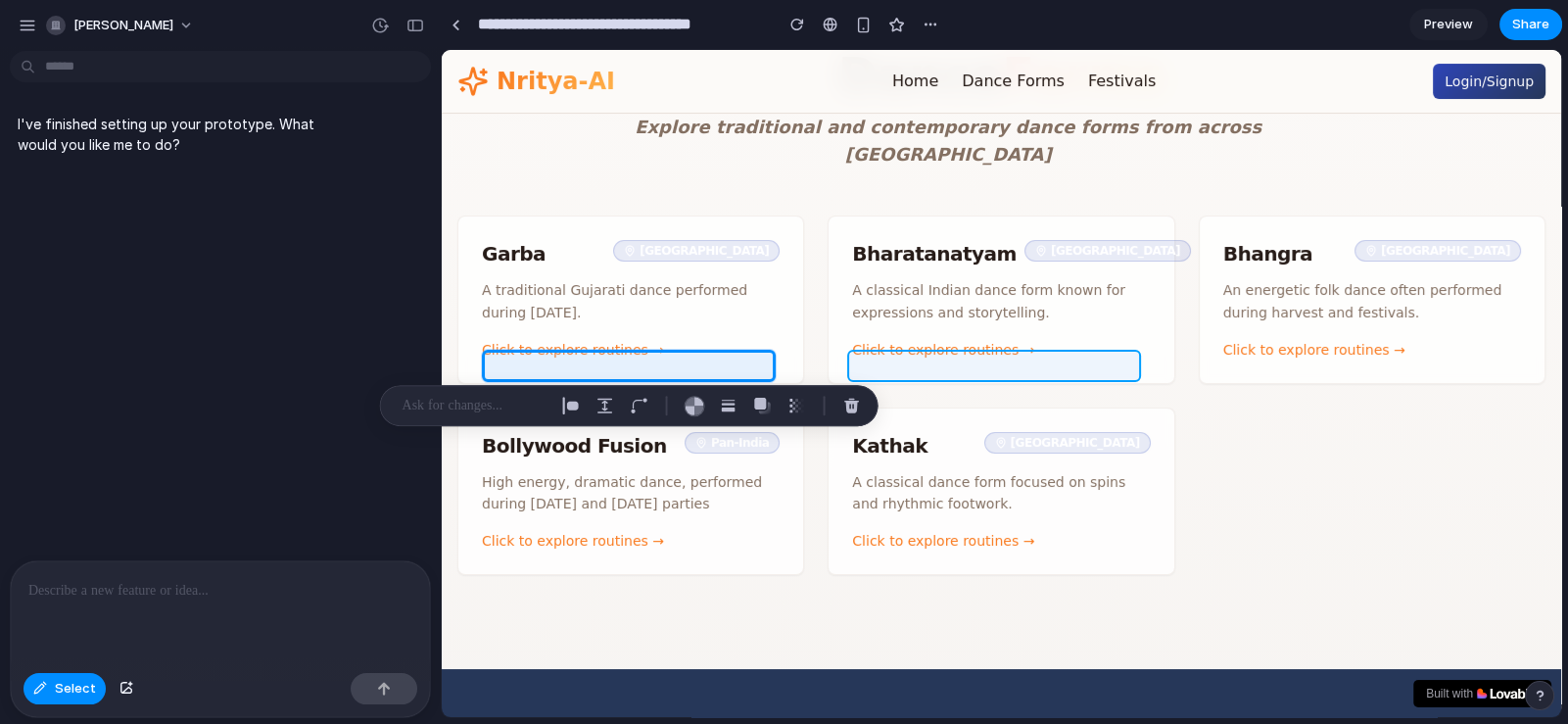
click at [939, 363] on div at bounding box center [1002, 383] width 1119 height 668
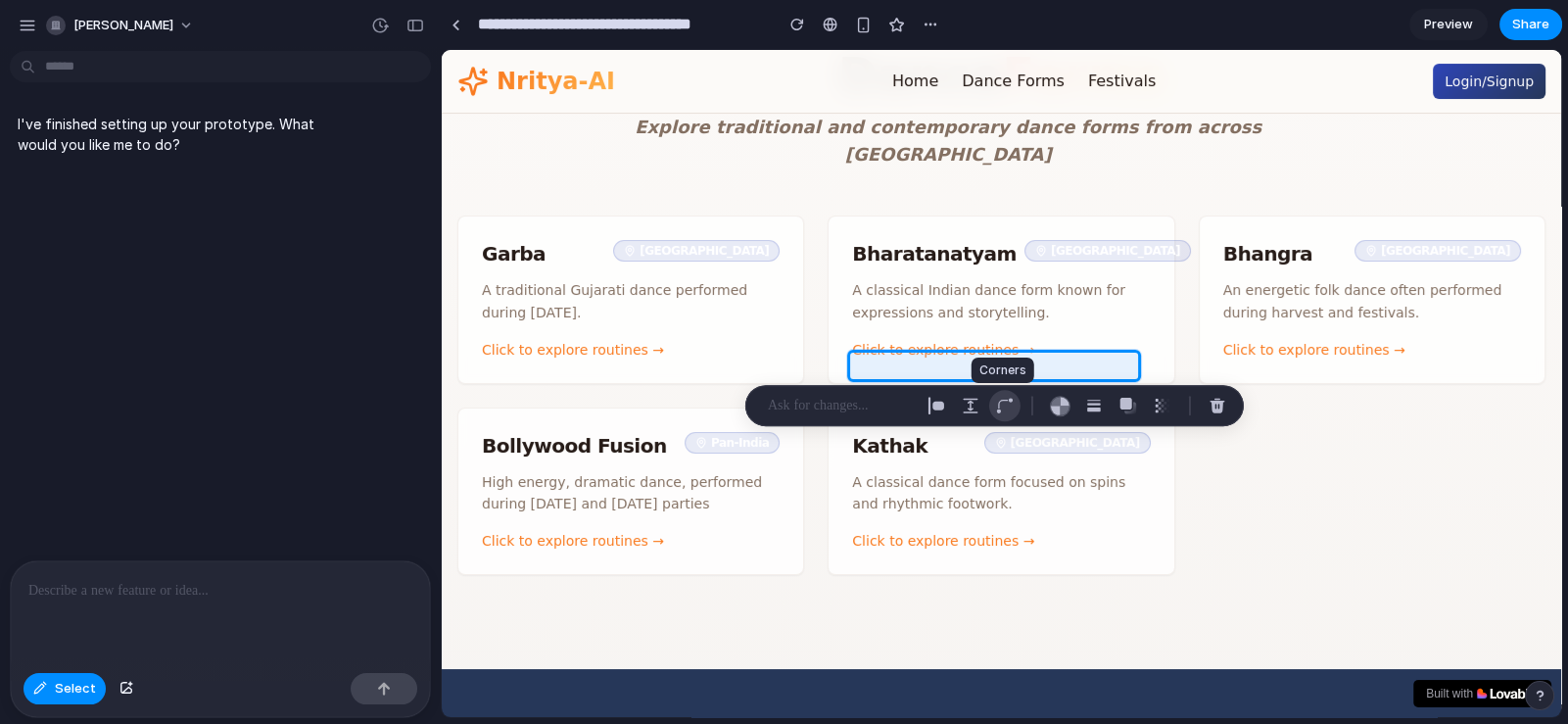
click at [999, 403] on div "button" at bounding box center [1005, 405] width 18 height 18
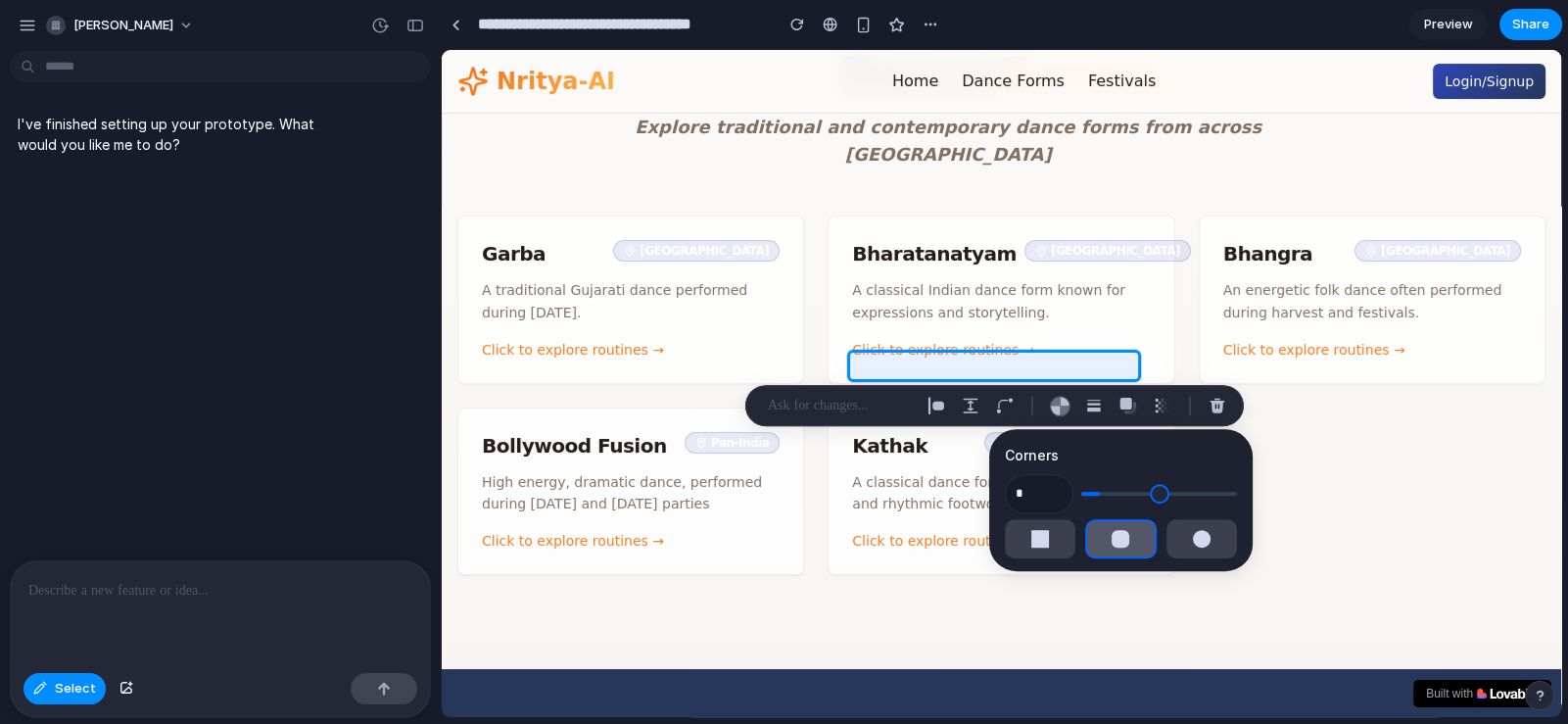
click at [1111, 539] on div "button" at bounding box center [1120, 539] width 18 height 18
click at [1111, 536] on div "button" at bounding box center [1120, 539] width 18 height 18
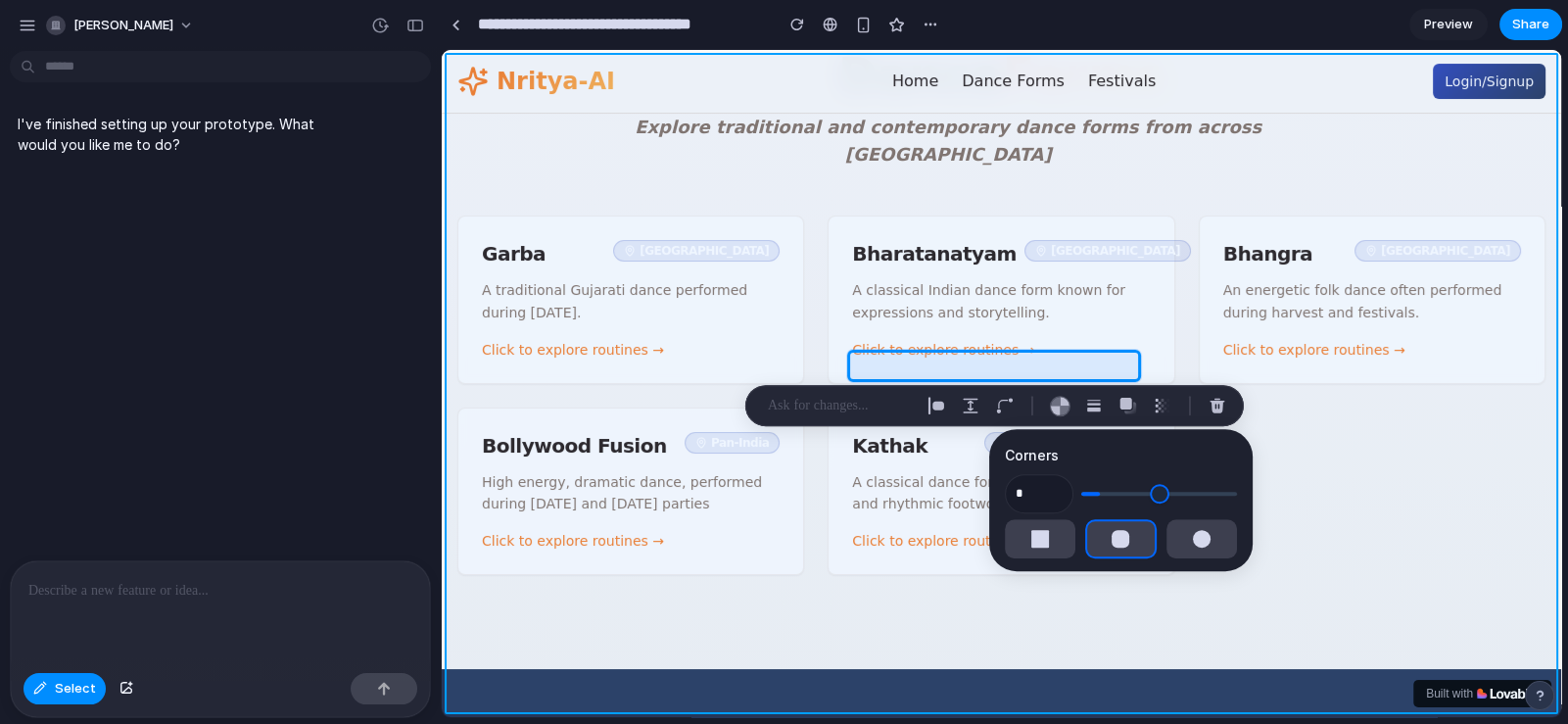
click at [1054, 675] on div at bounding box center [1002, 383] width 1119 height 668
type input "*"
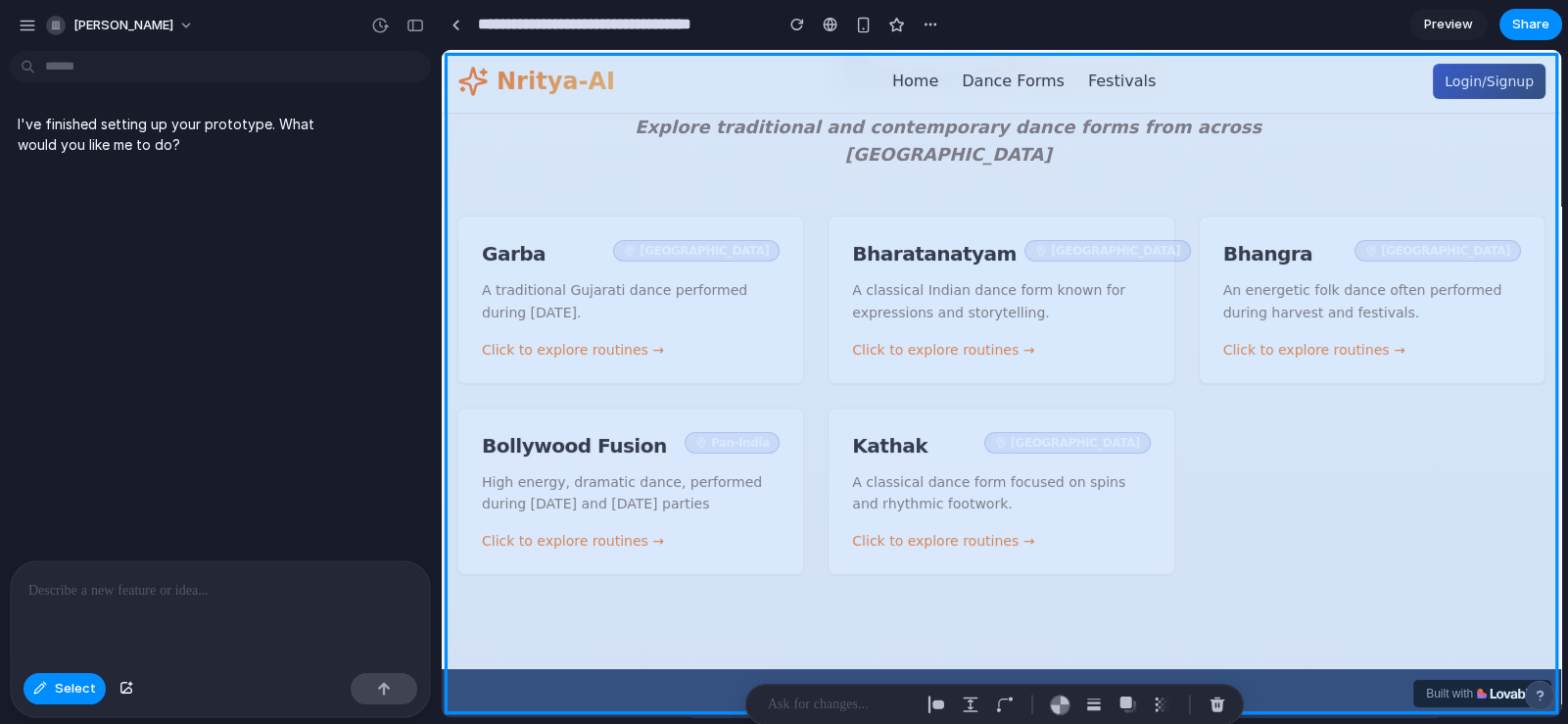
type input "*"
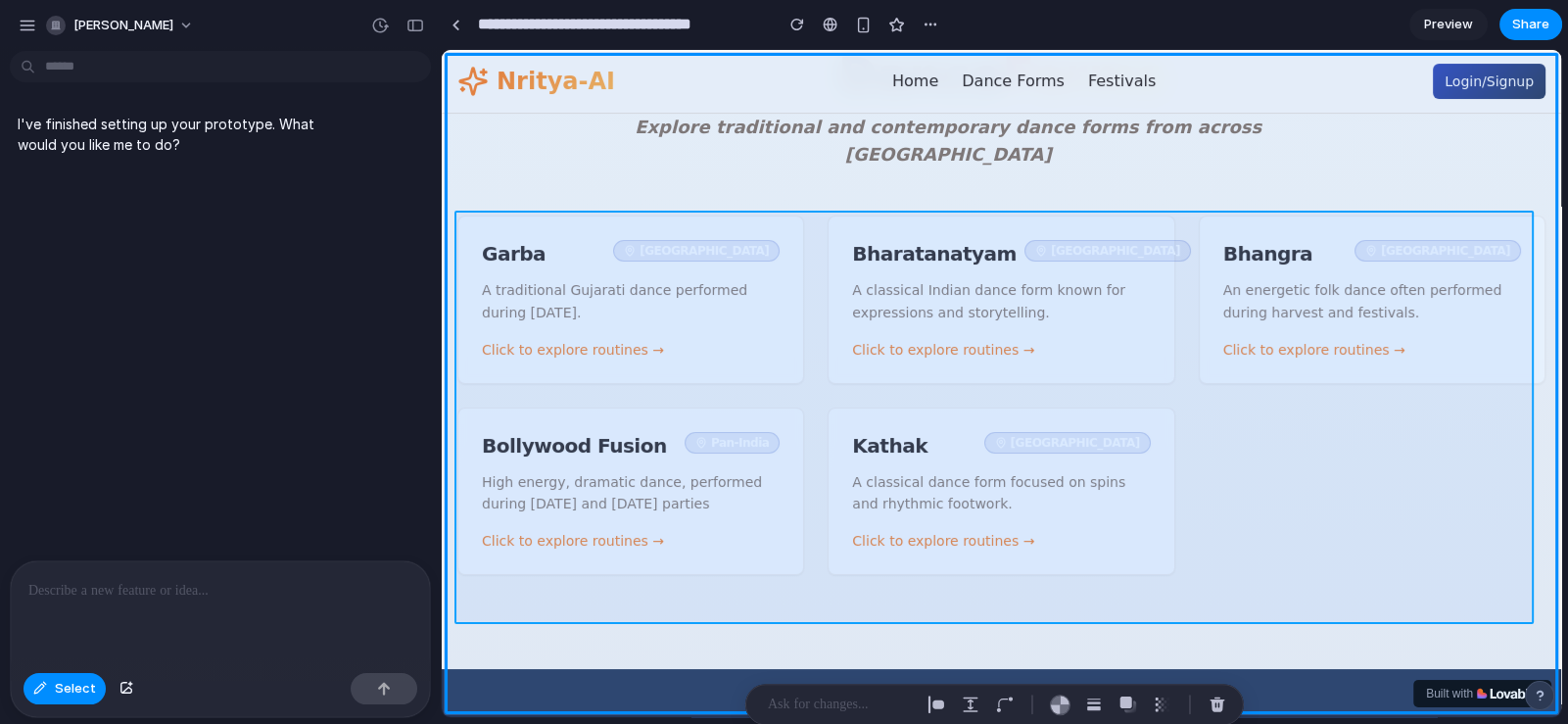
click at [1248, 523] on div at bounding box center [1002, 383] width 1119 height 668
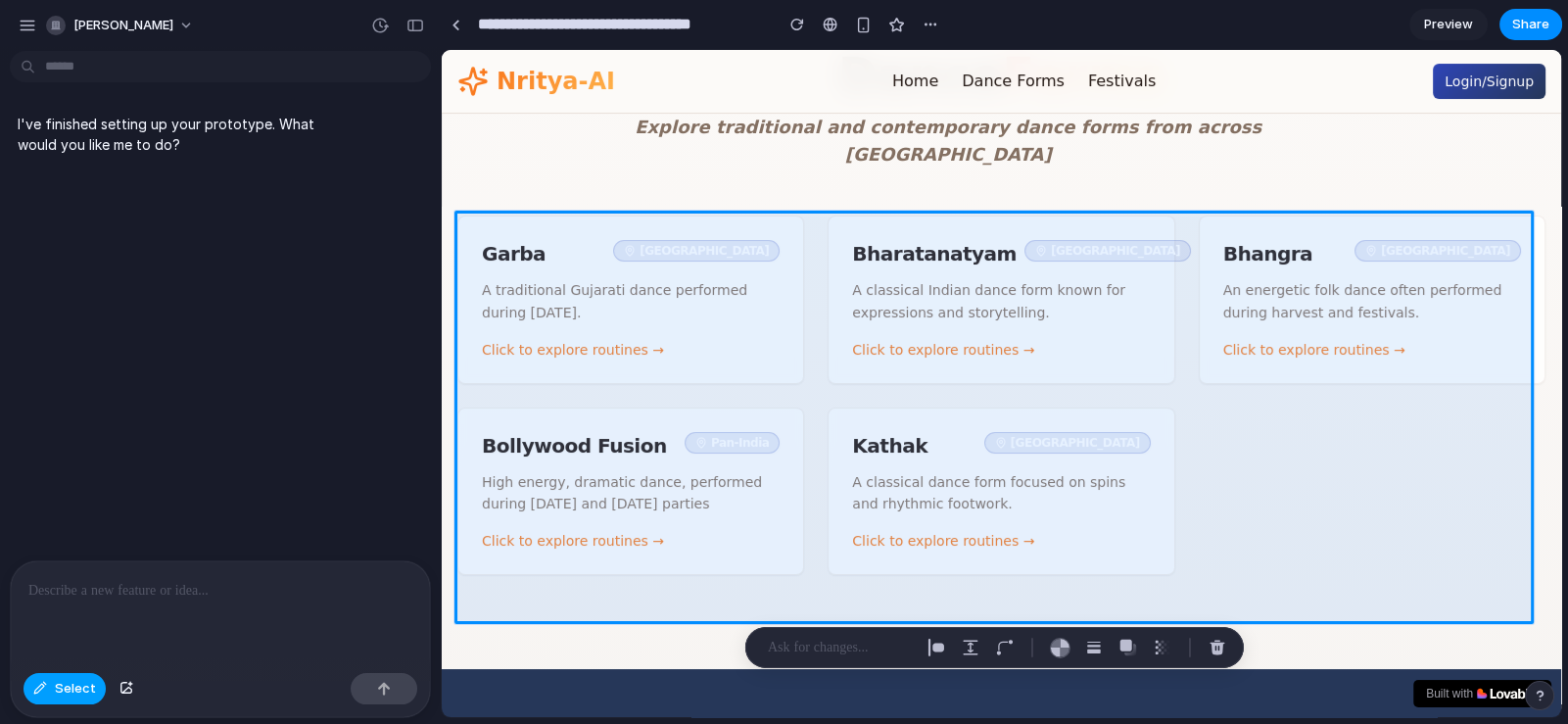
click at [69, 698] on span "Select" at bounding box center [75, 689] width 41 height 20
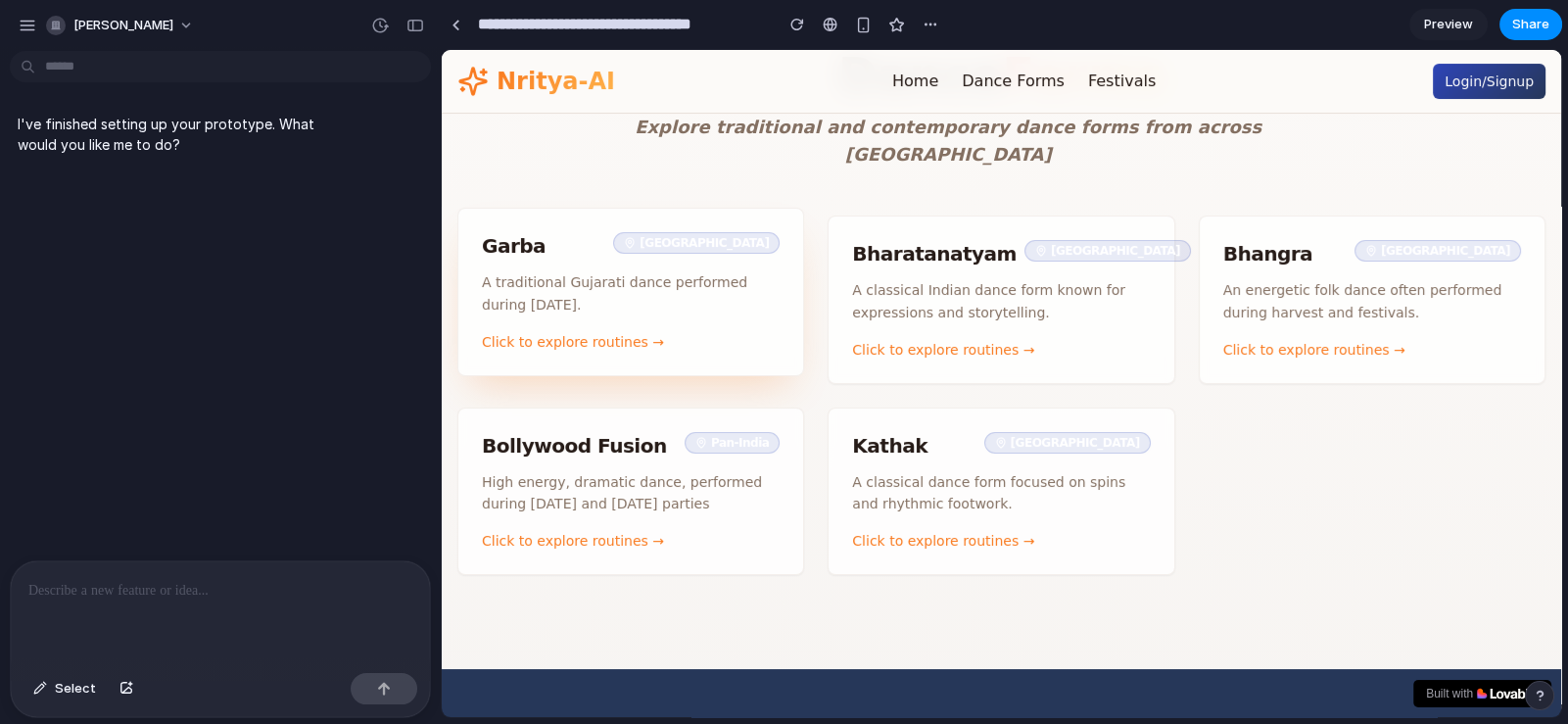
click at [574, 352] on div "Click to explore routines →" at bounding box center [630, 342] width 298 height 20
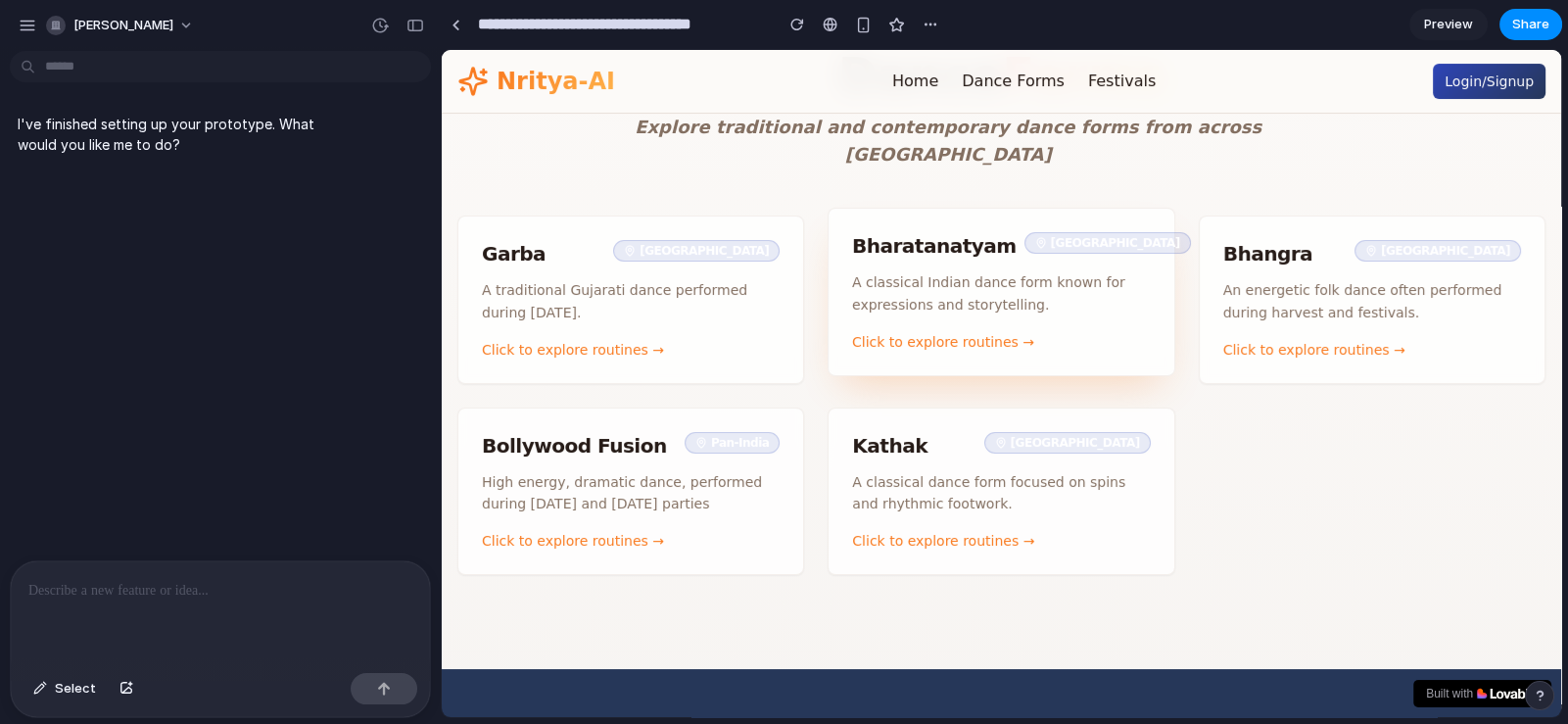
click at [1078, 330] on div "A classical Indian dance form known for expressions and storytelling. Click to …" at bounding box center [1001, 323] width 344 height 104
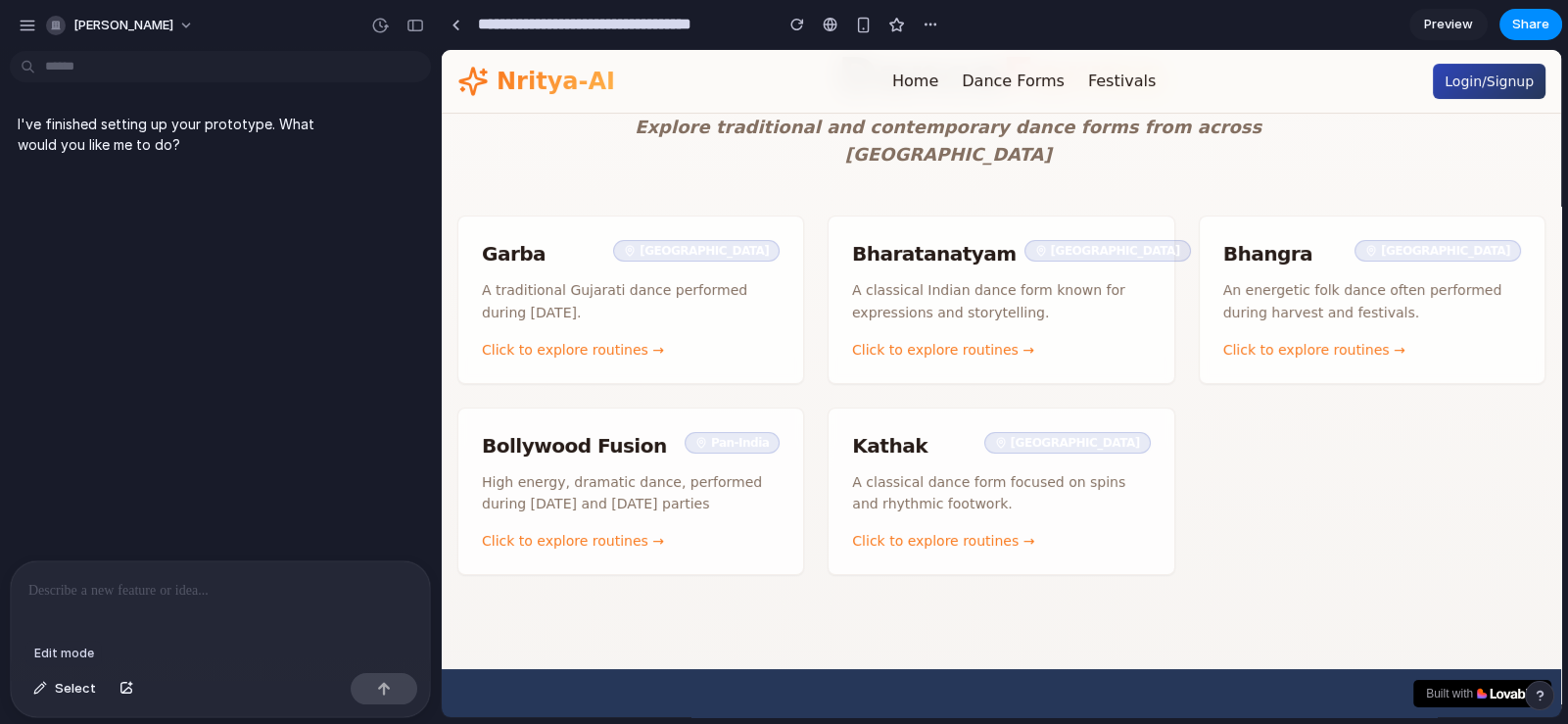
drag, startPoint x: 76, startPoint y: 686, endPoint x: 202, endPoint y: 602, distance: 151.4
click at [89, 679] on span "Select" at bounding box center [75, 689] width 41 height 20
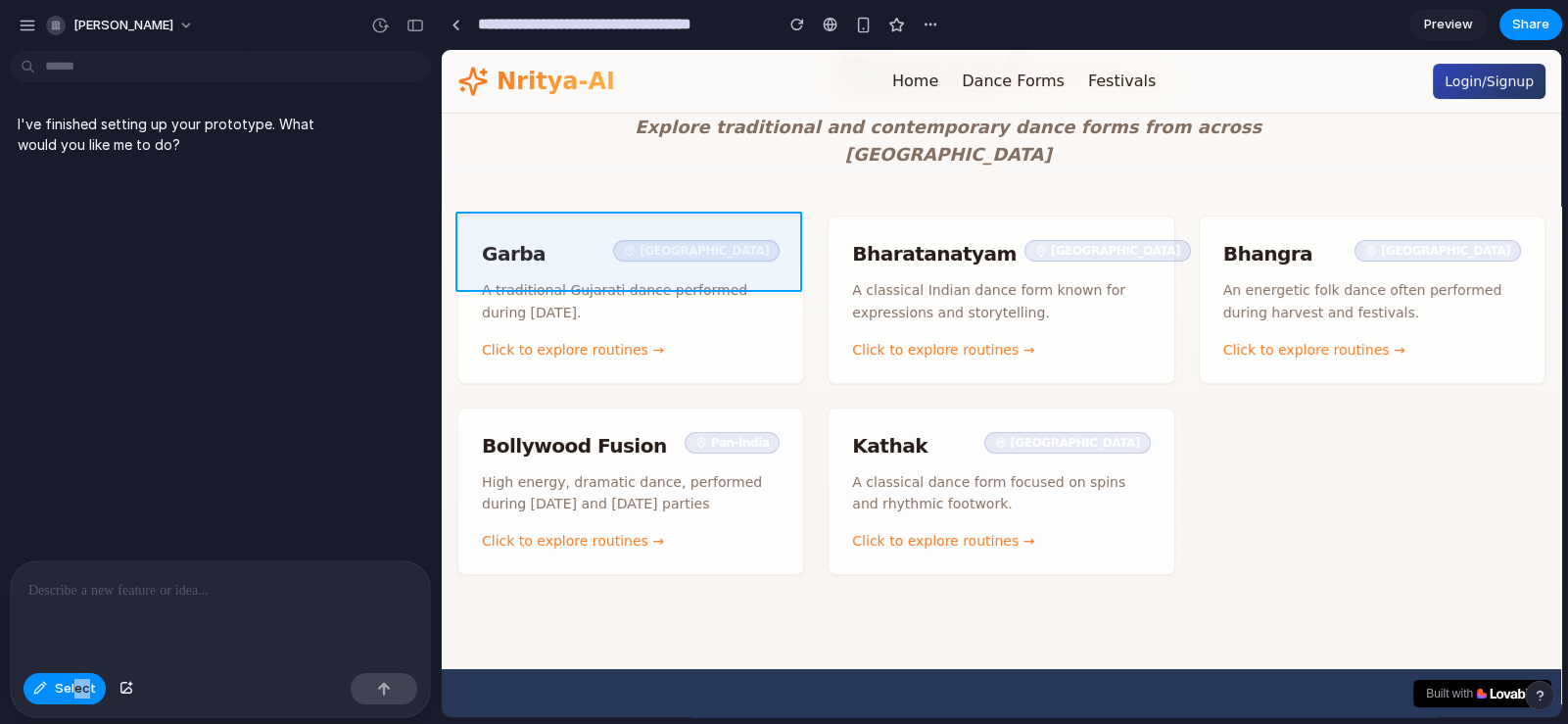
click at [654, 216] on div at bounding box center [1002, 383] width 1119 height 668
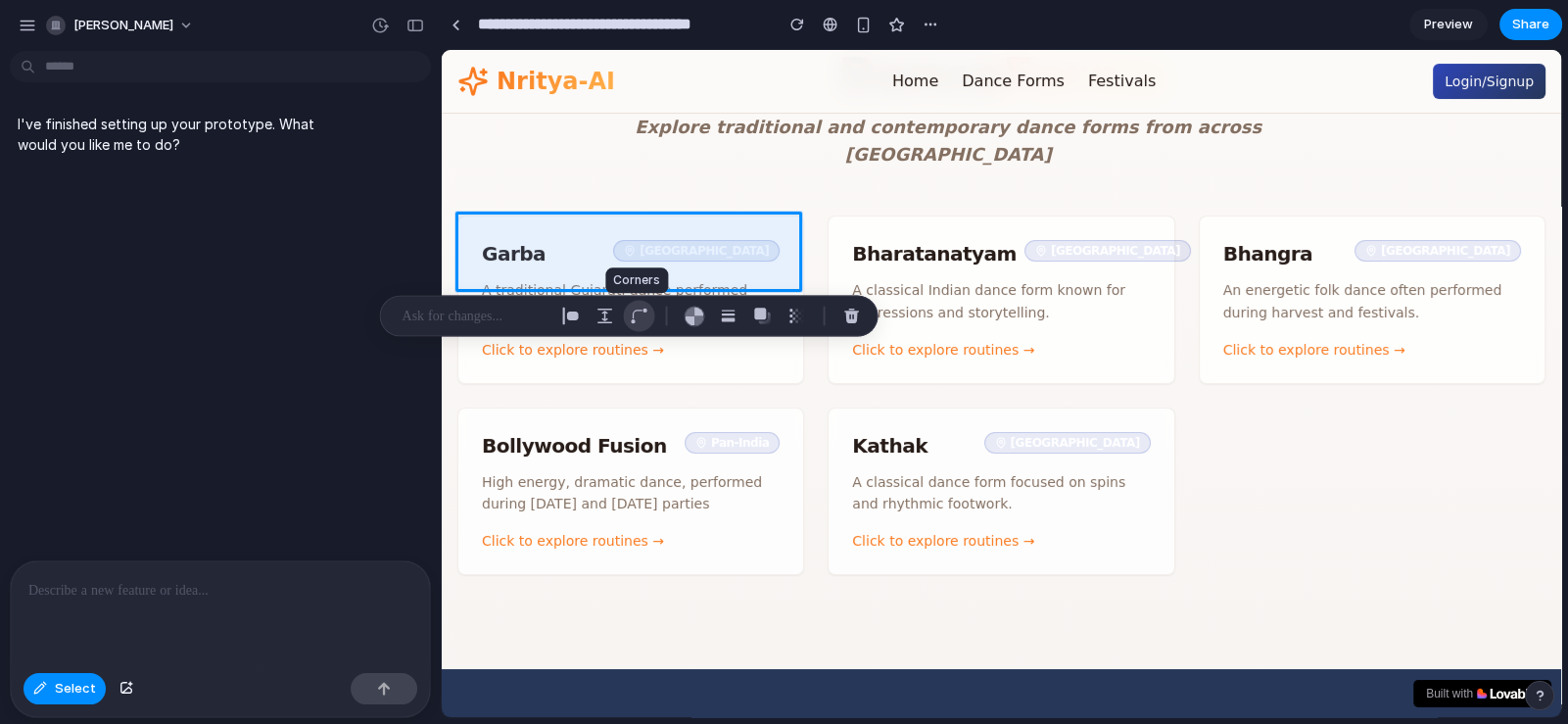
click at [641, 319] on div "button" at bounding box center [639, 317] width 18 height 18
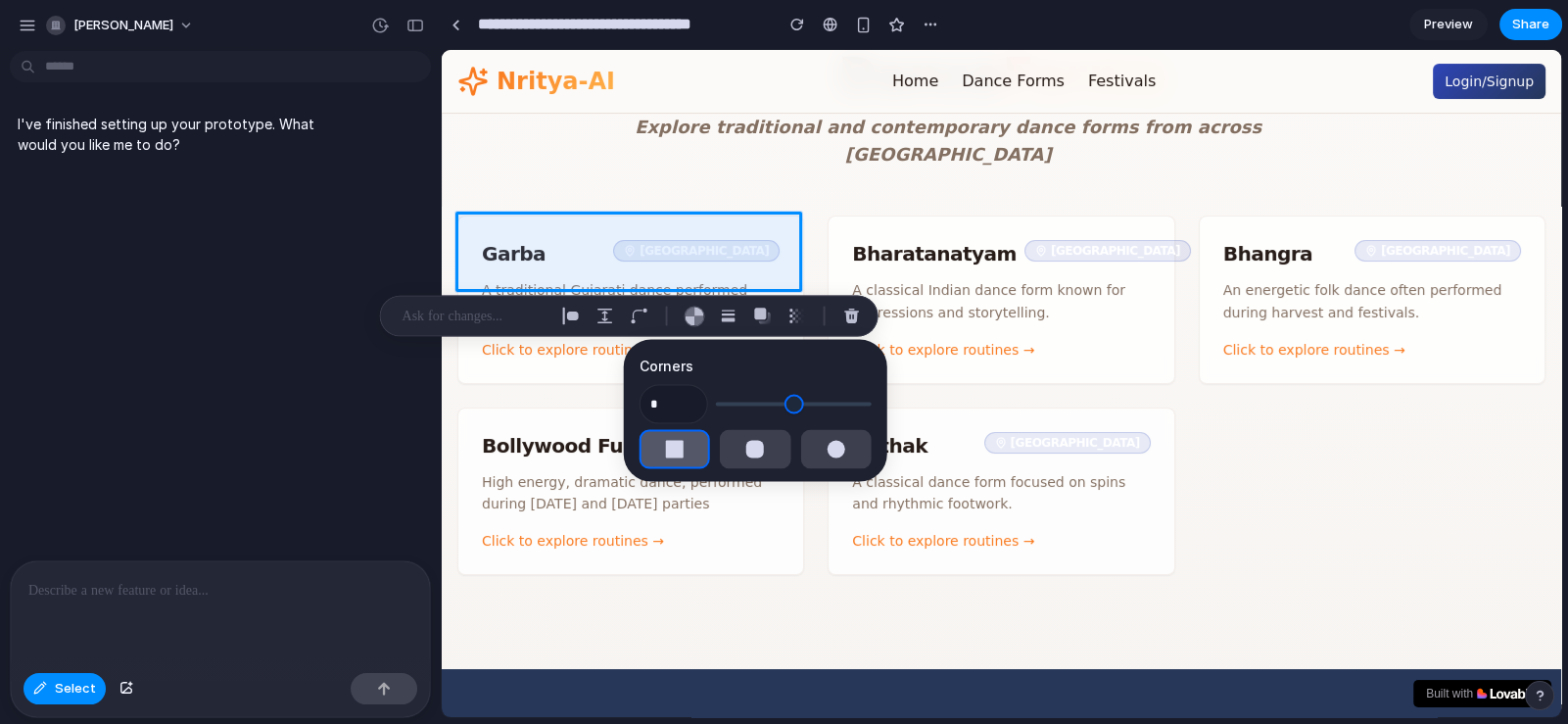
click at [674, 446] on div "button" at bounding box center [675, 450] width 18 height 18
click at [826, 452] on div "button" at bounding box center [835, 450] width 18 height 18
type input "**"
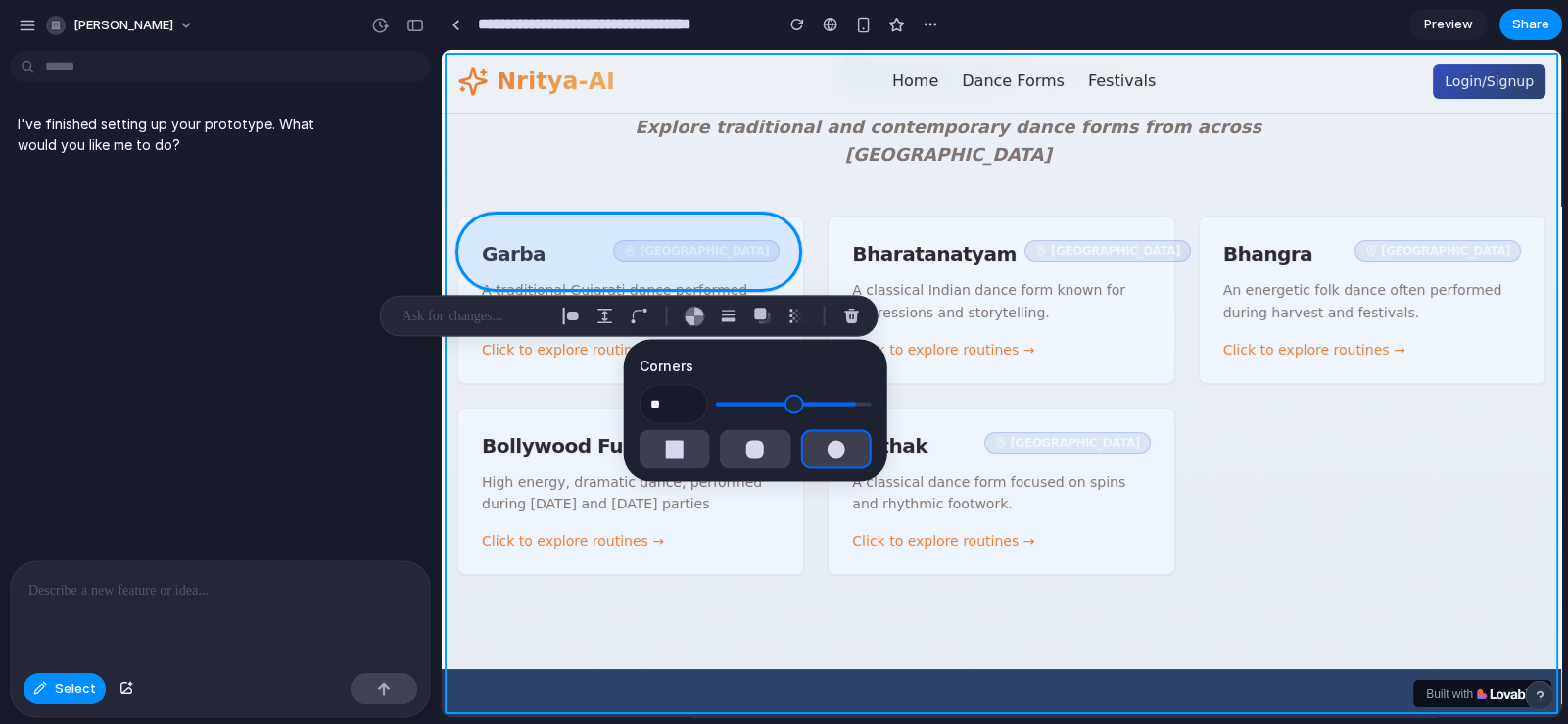
click at [734, 662] on div at bounding box center [1002, 383] width 1119 height 668
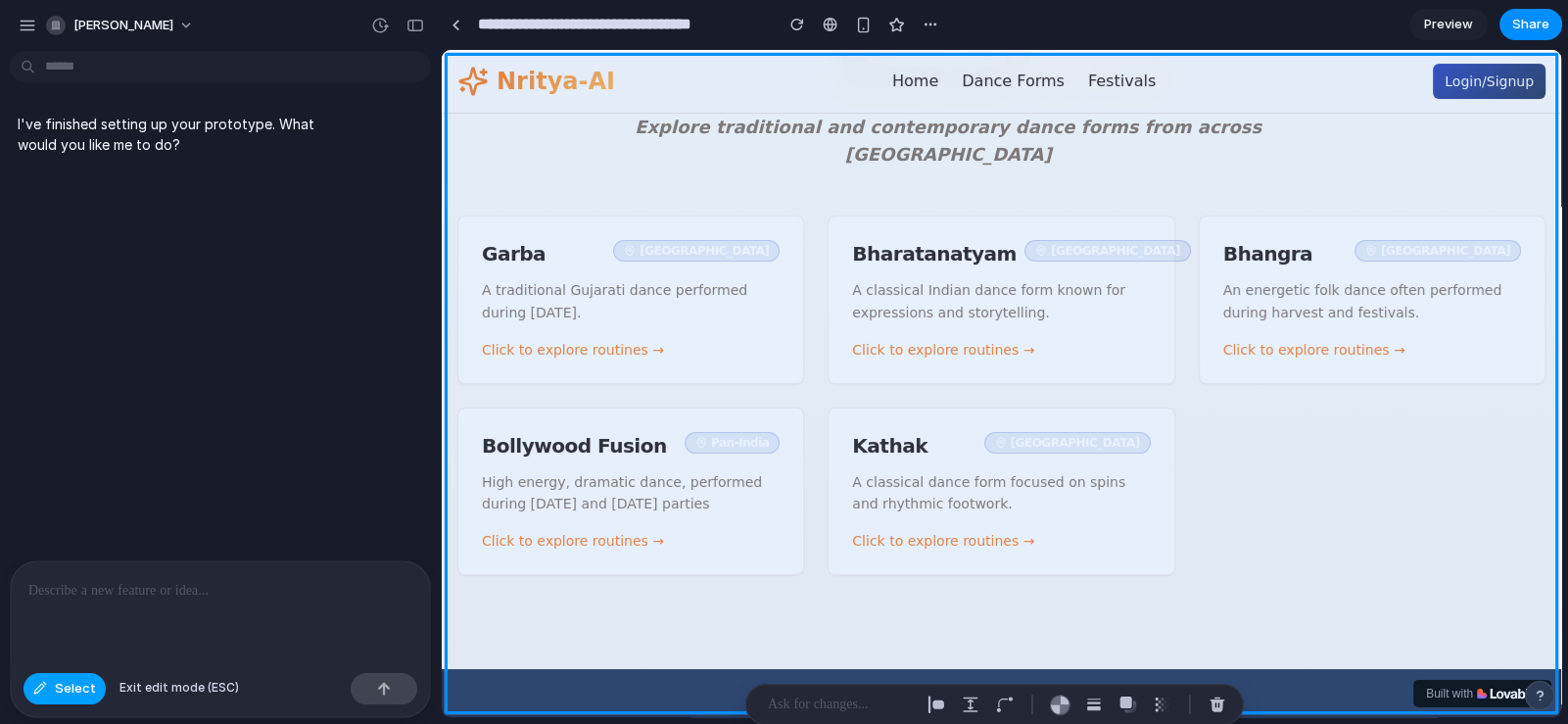
click at [65, 681] on span "Select" at bounding box center [75, 689] width 41 height 20
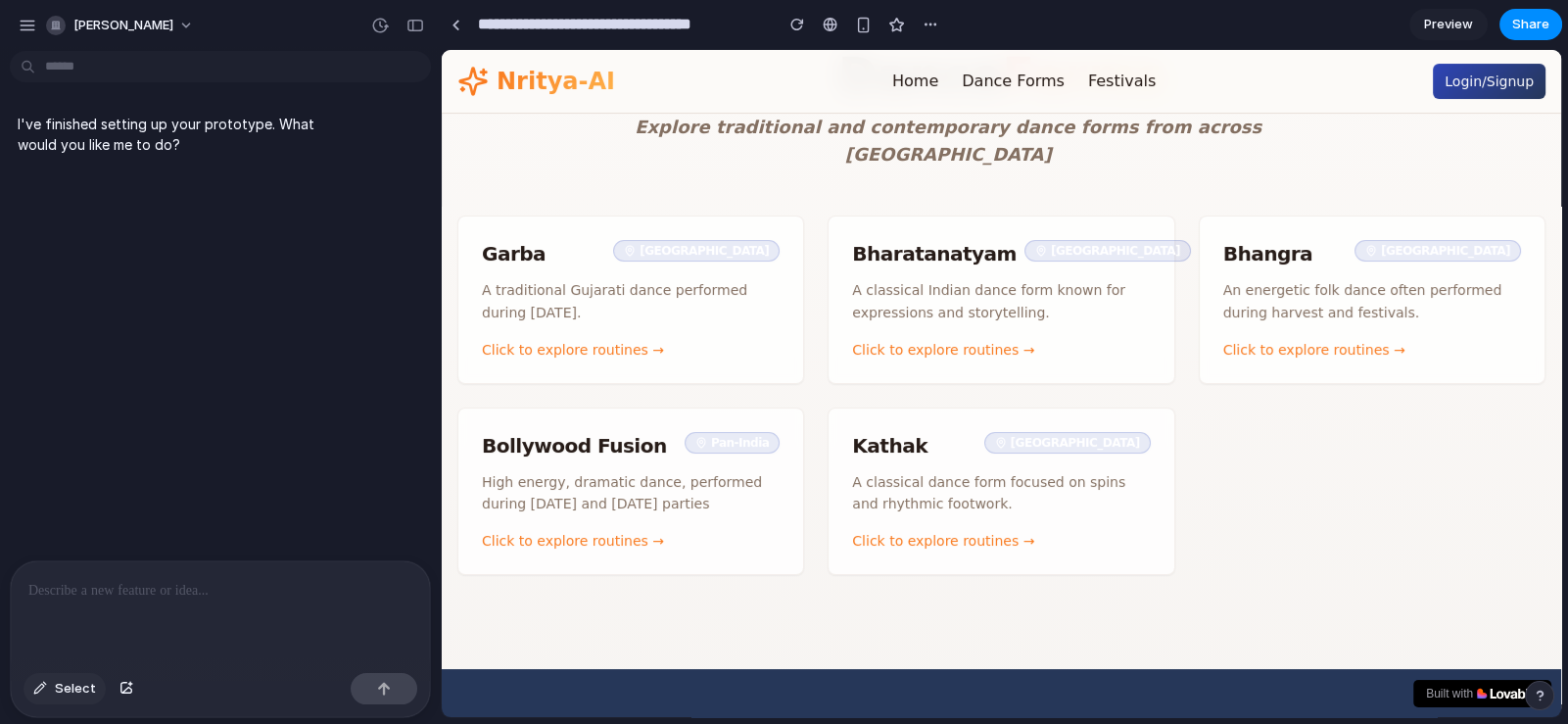
click at [99, 690] on button "Select" at bounding box center [65, 688] width 83 height 31
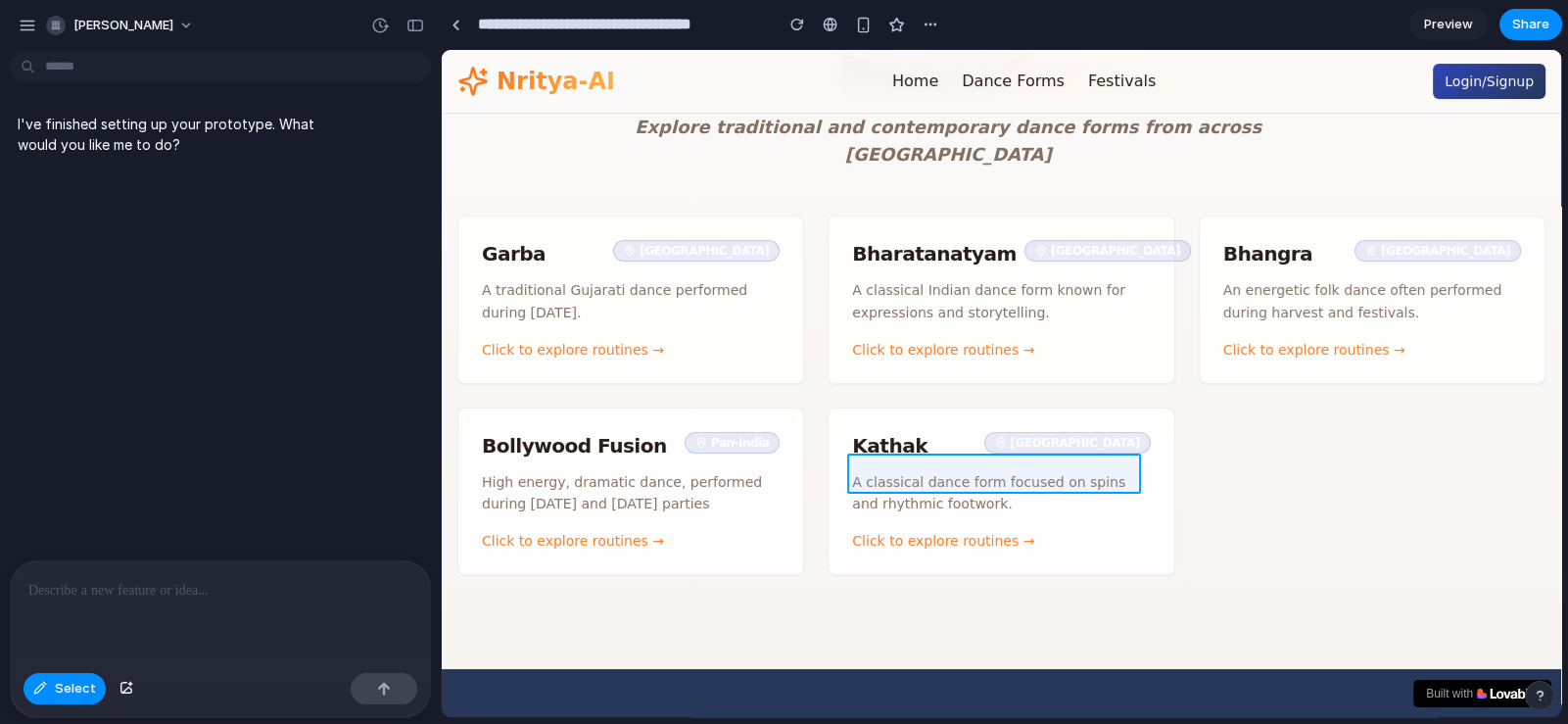
click at [909, 475] on div at bounding box center [1002, 383] width 1119 height 668
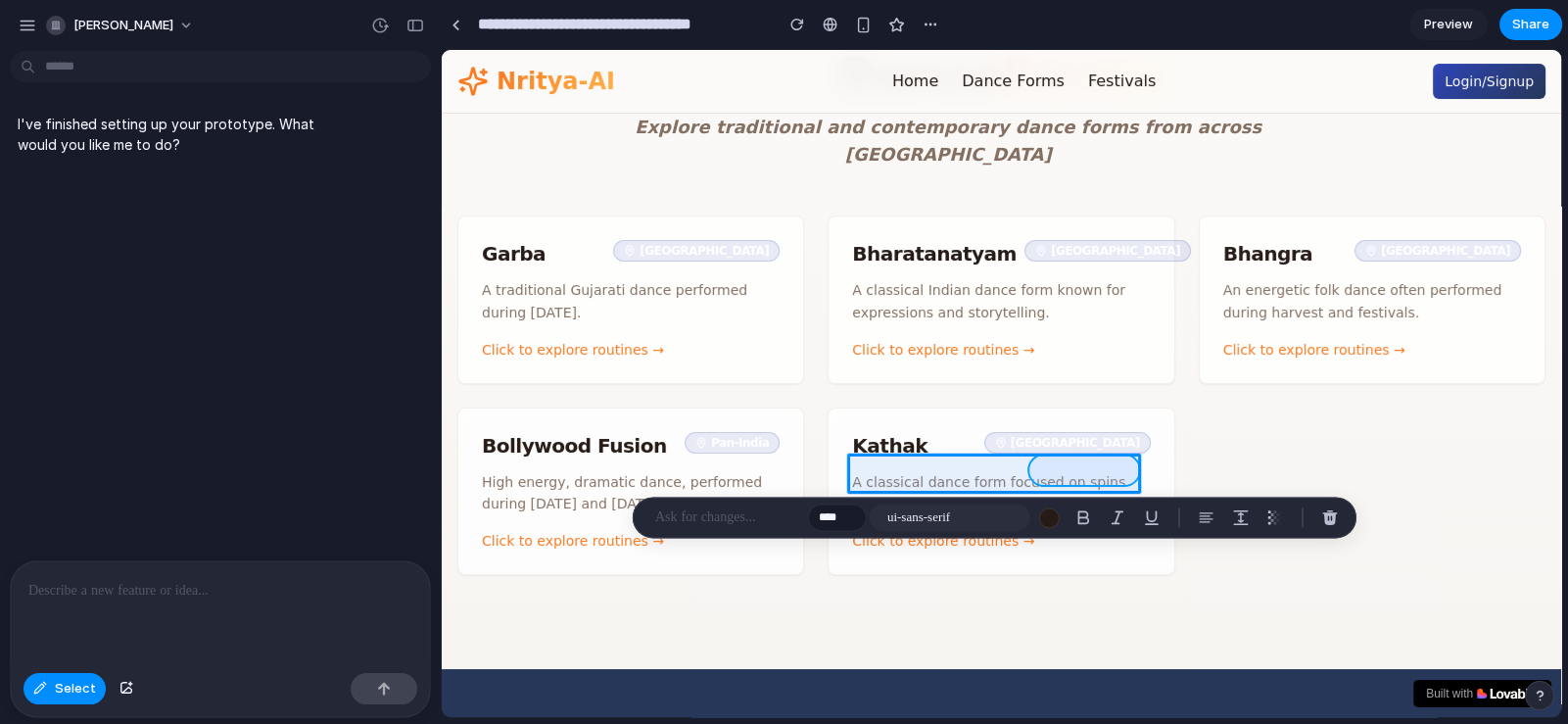
click at [1109, 468] on div at bounding box center [1002, 383] width 1119 height 668
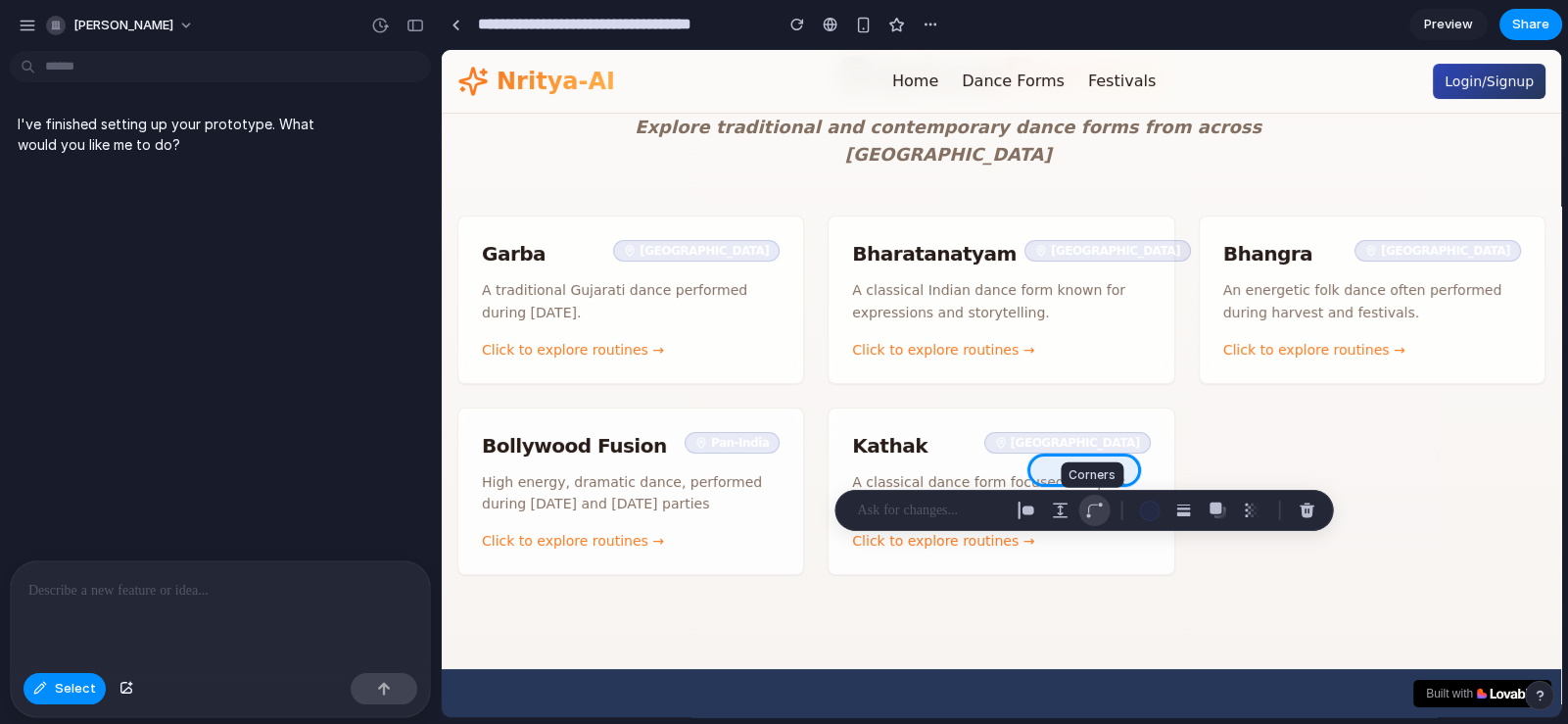
click at [1091, 509] on div "button" at bounding box center [1095, 511] width 18 height 18
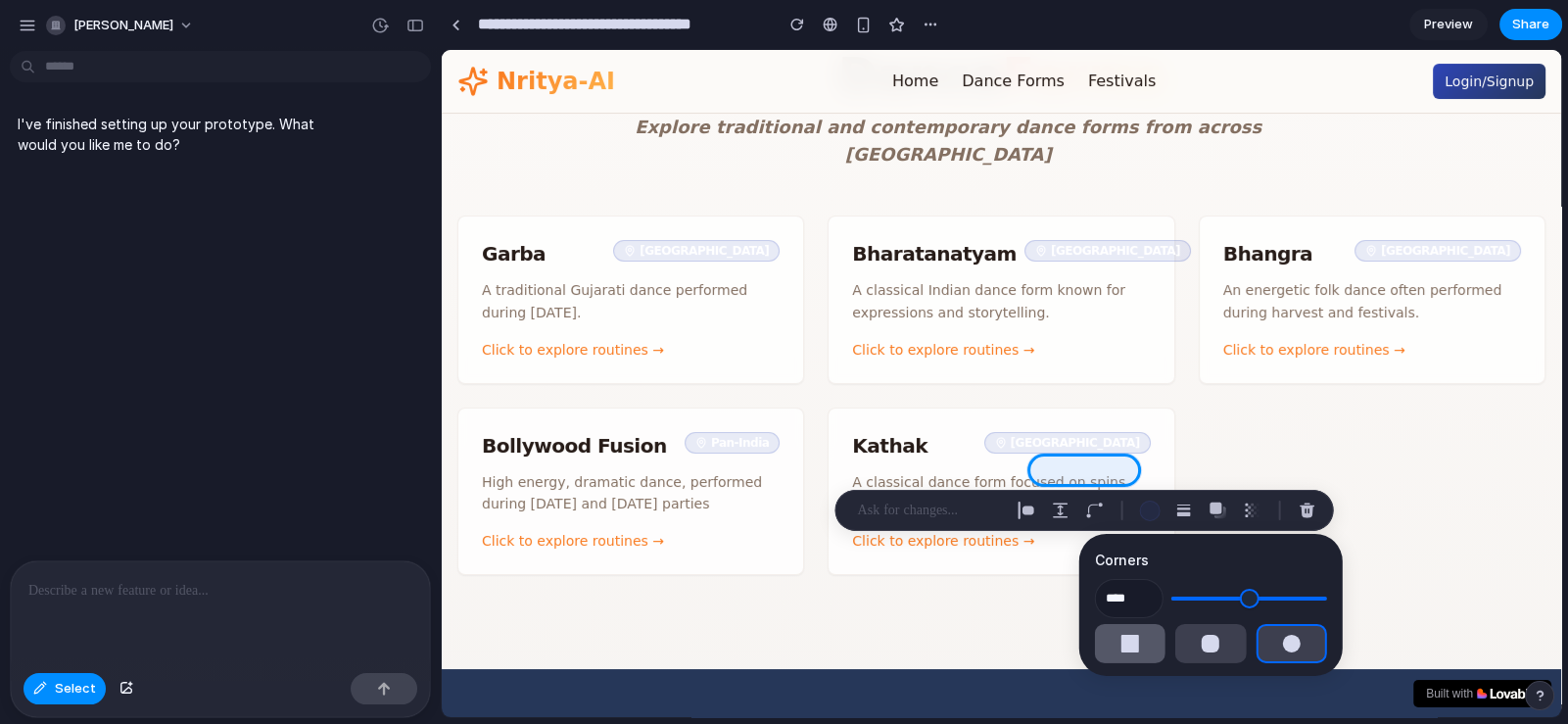
click at [1124, 650] on div "button" at bounding box center [1130, 643] width 18 height 18
type input "*"
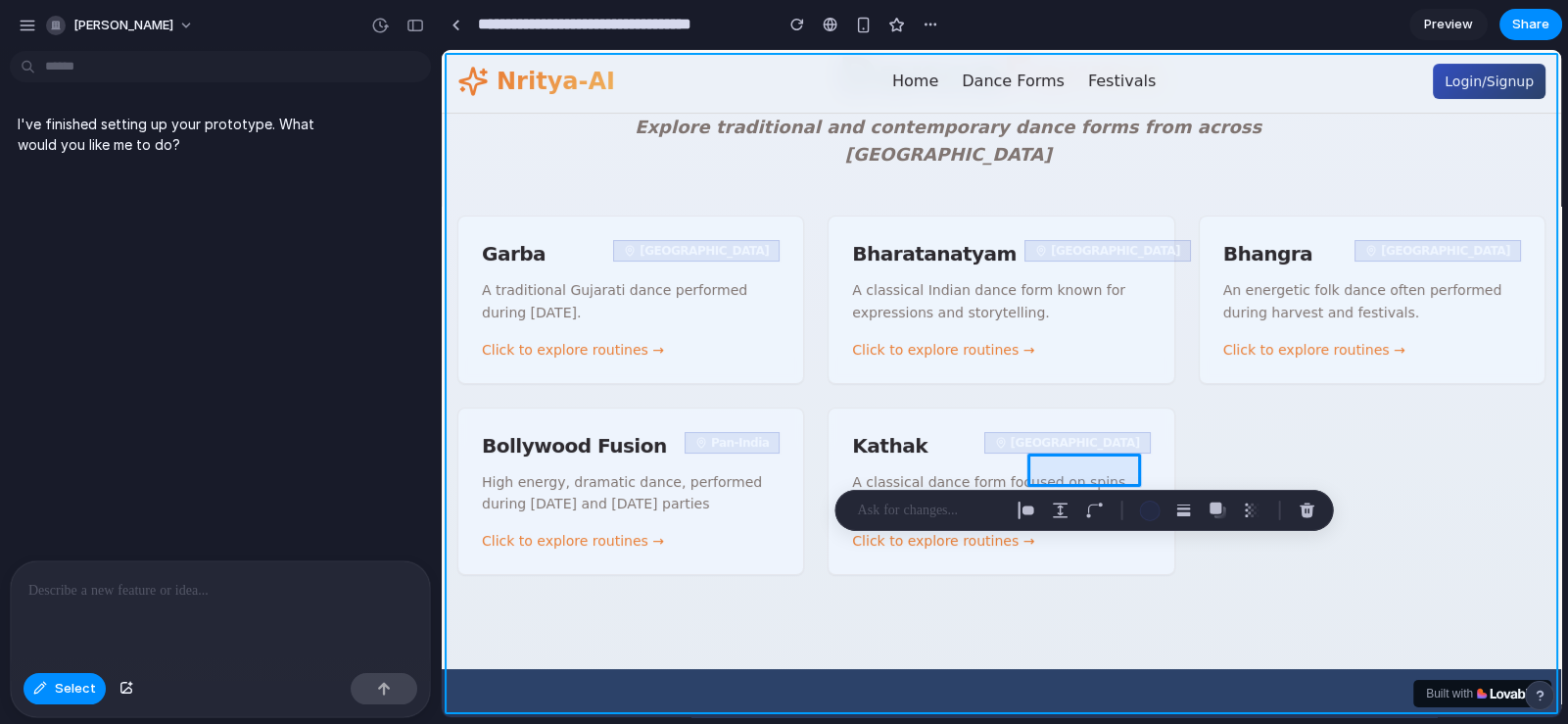
click at [1031, 662] on div at bounding box center [1002, 383] width 1119 height 668
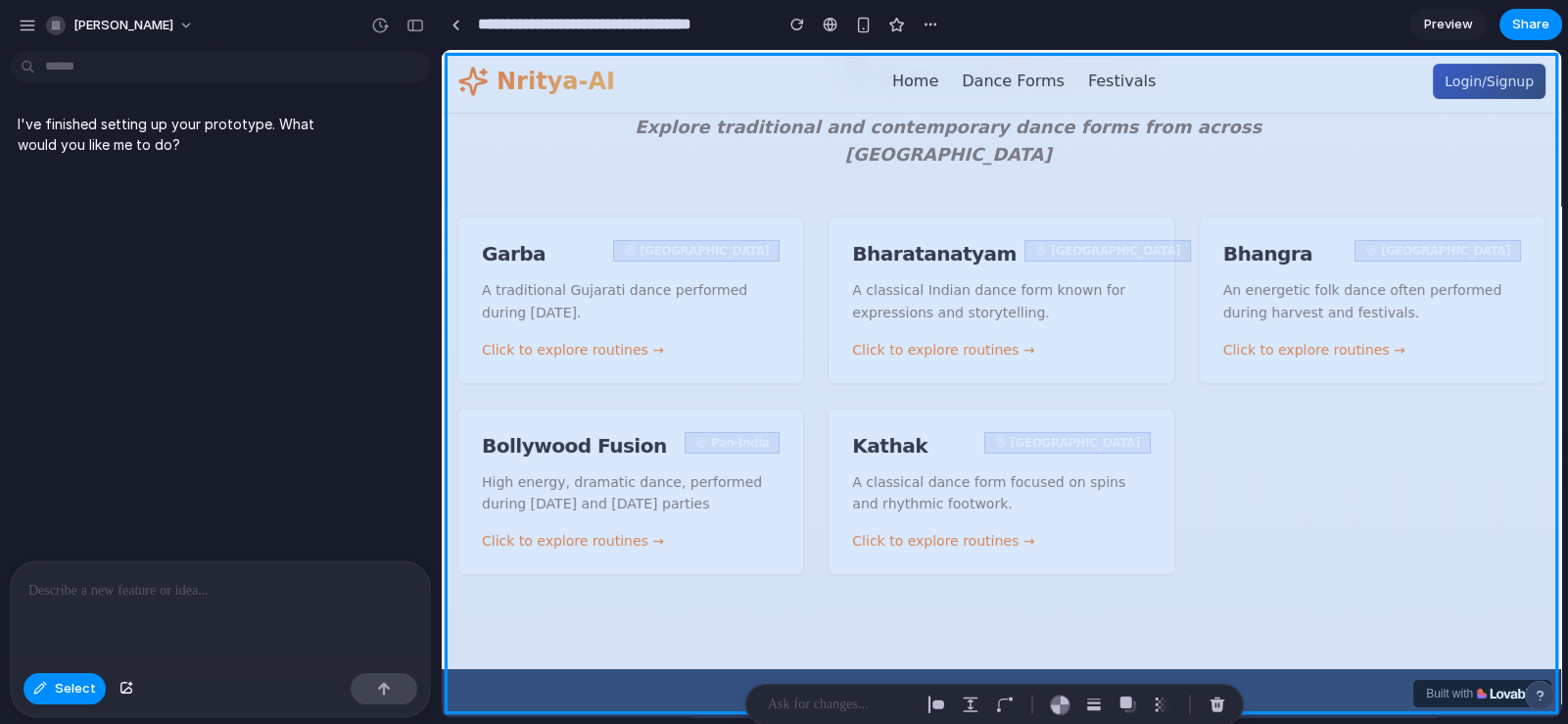
drag, startPoint x: 1031, startPoint y: 662, endPoint x: 976, endPoint y: 656, distance: 55.3
click at [976, 656] on div at bounding box center [1002, 383] width 1119 height 668
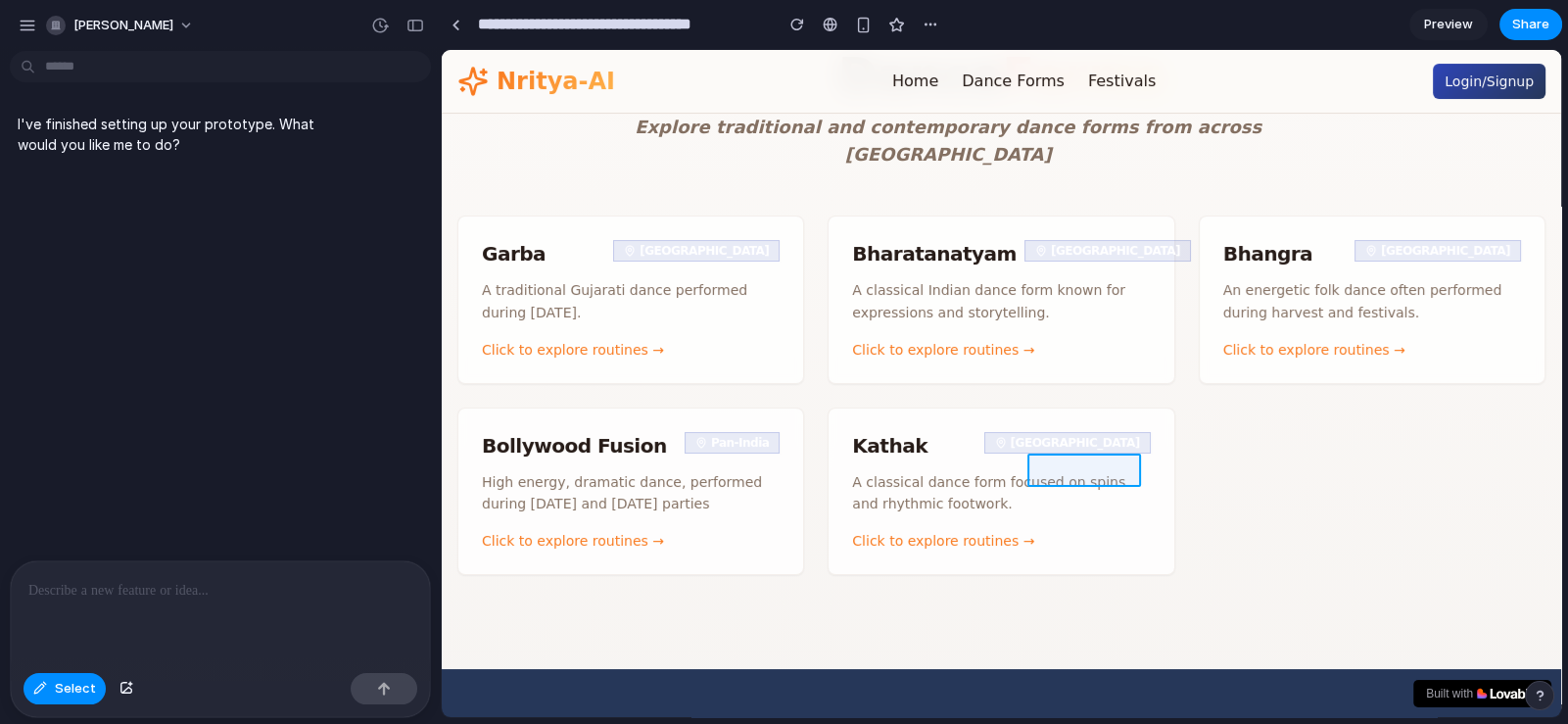
click at [1079, 466] on div at bounding box center [1002, 383] width 1119 height 668
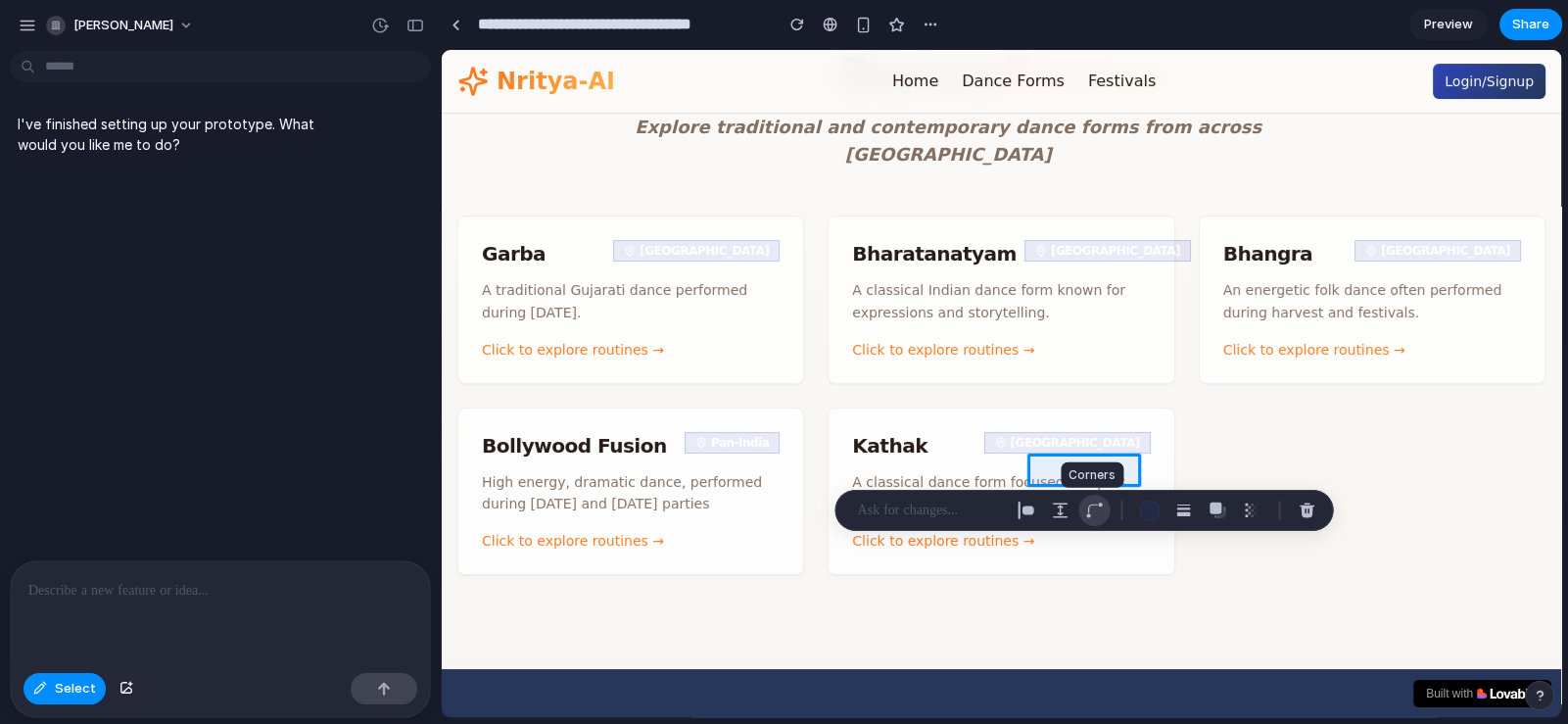
click at [1097, 508] on div "button" at bounding box center [1095, 511] width 18 height 18
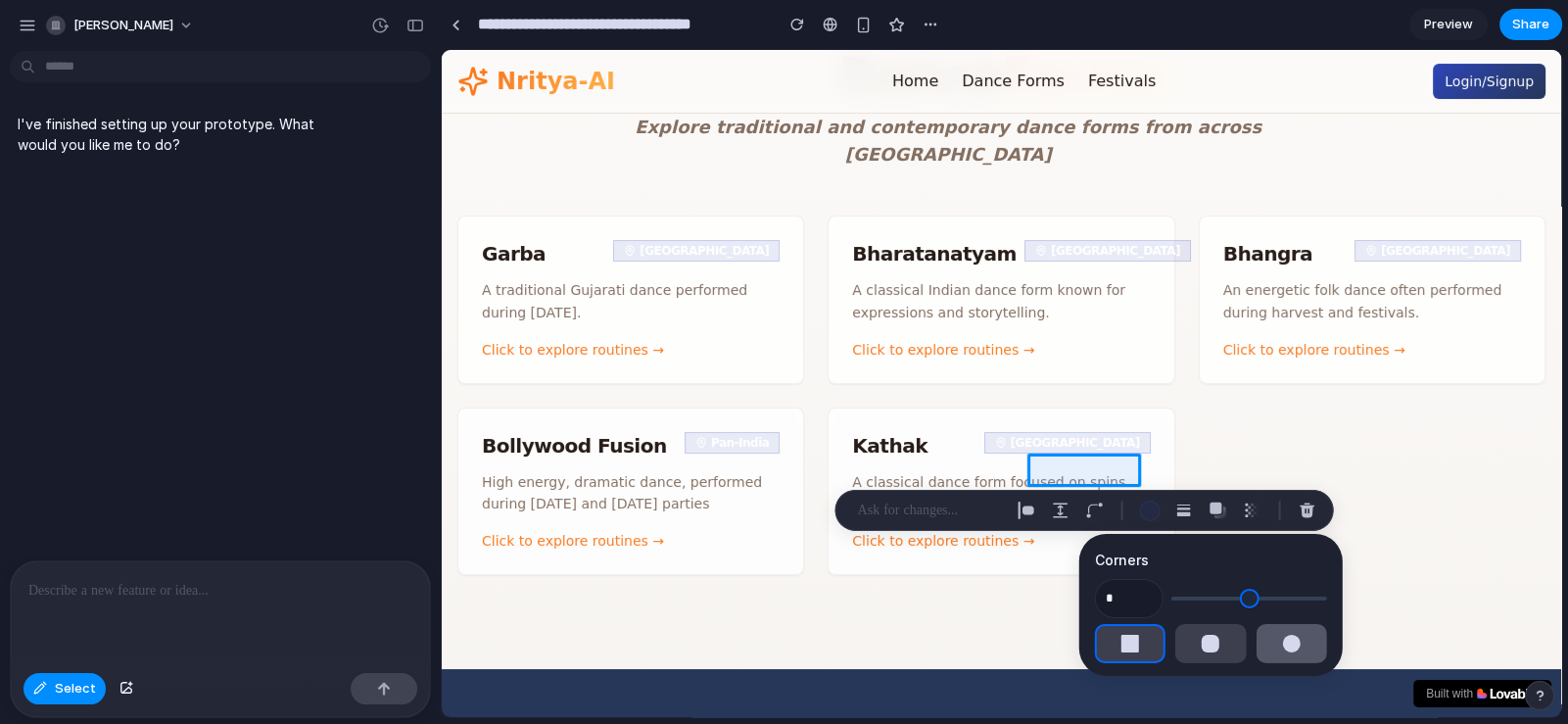
click at [1281, 640] on div "button" at bounding box center [1290, 643] width 18 height 18
type input "**"
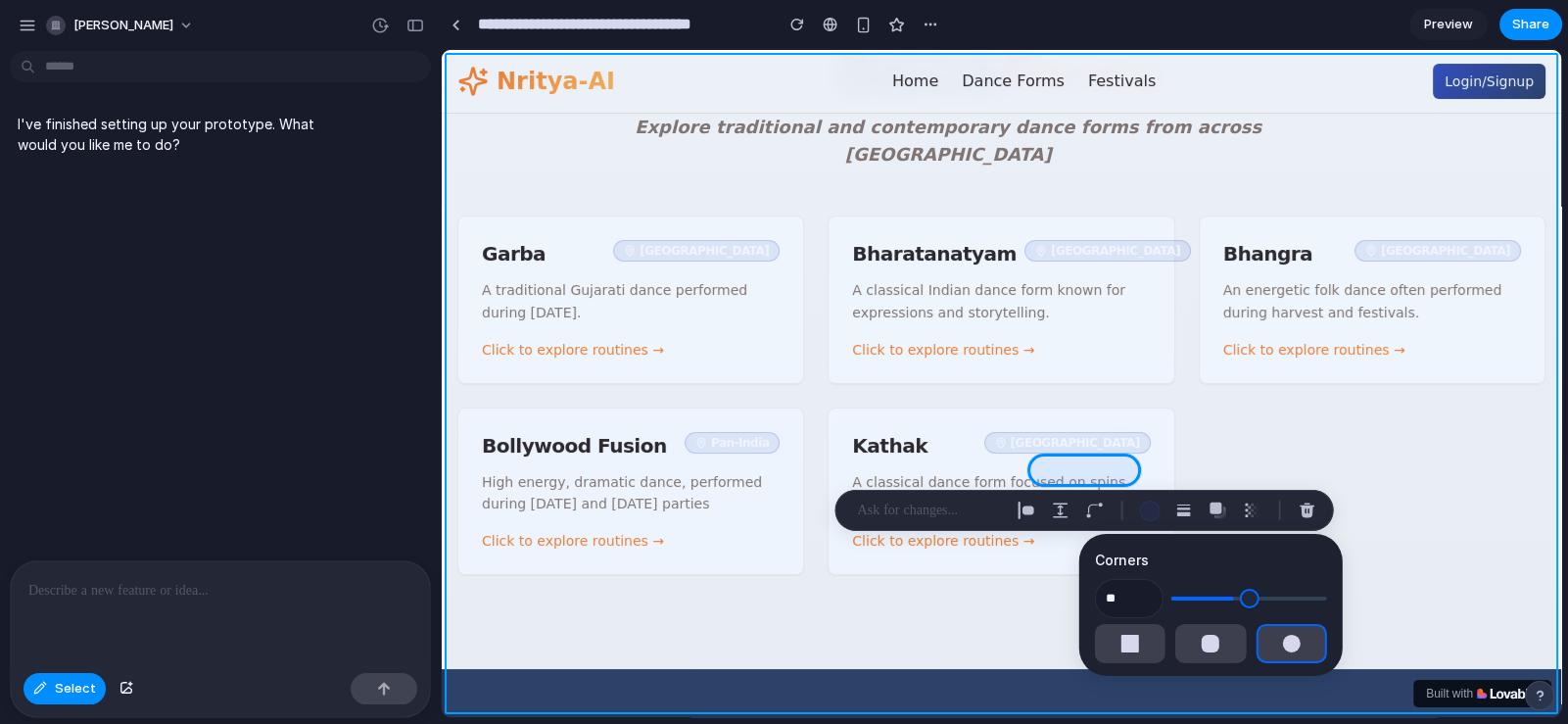
click at [1023, 650] on div at bounding box center [1002, 383] width 1119 height 668
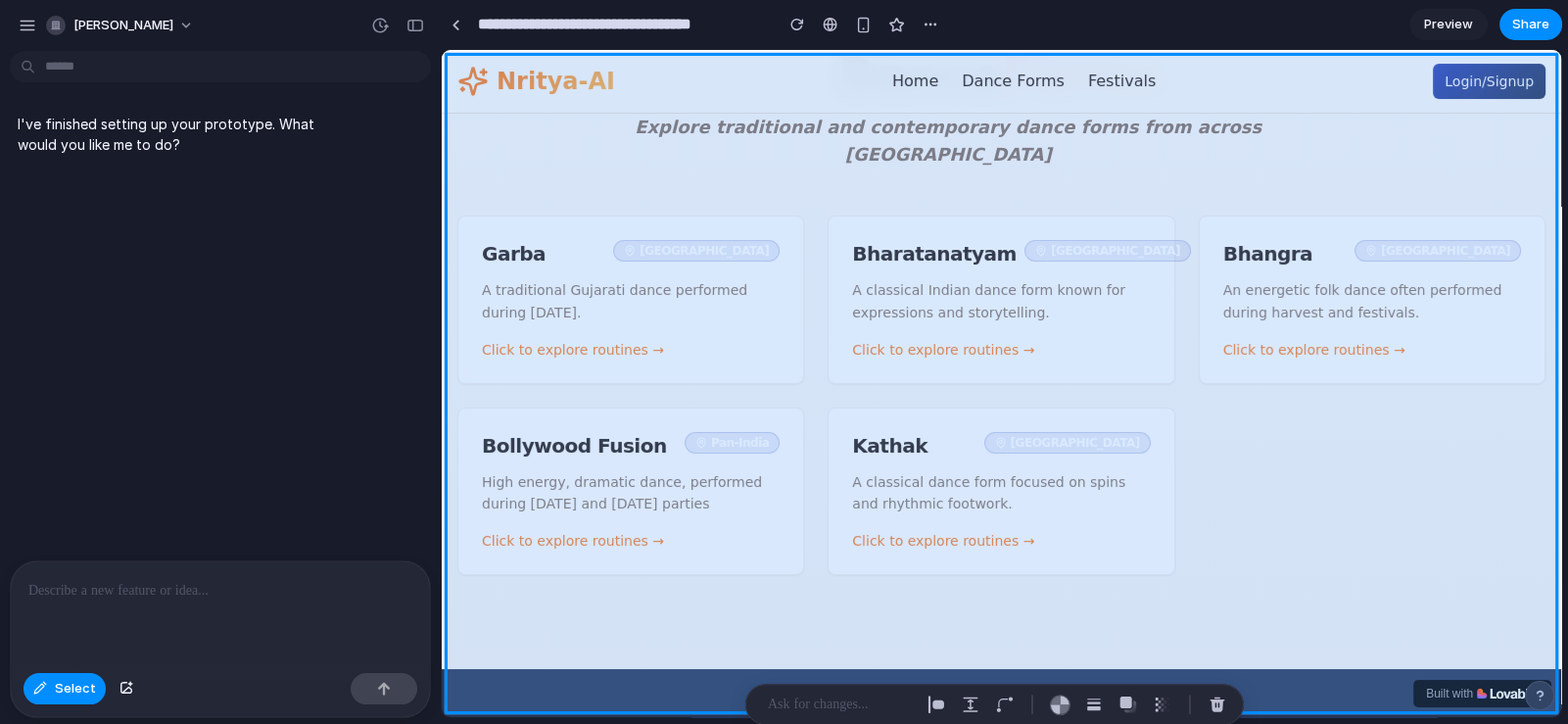
drag, startPoint x: 1024, startPoint y: 646, endPoint x: 990, endPoint y: 656, distance: 35.4
click at [990, 656] on div at bounding box center [1002, 383] width 1119 height 668
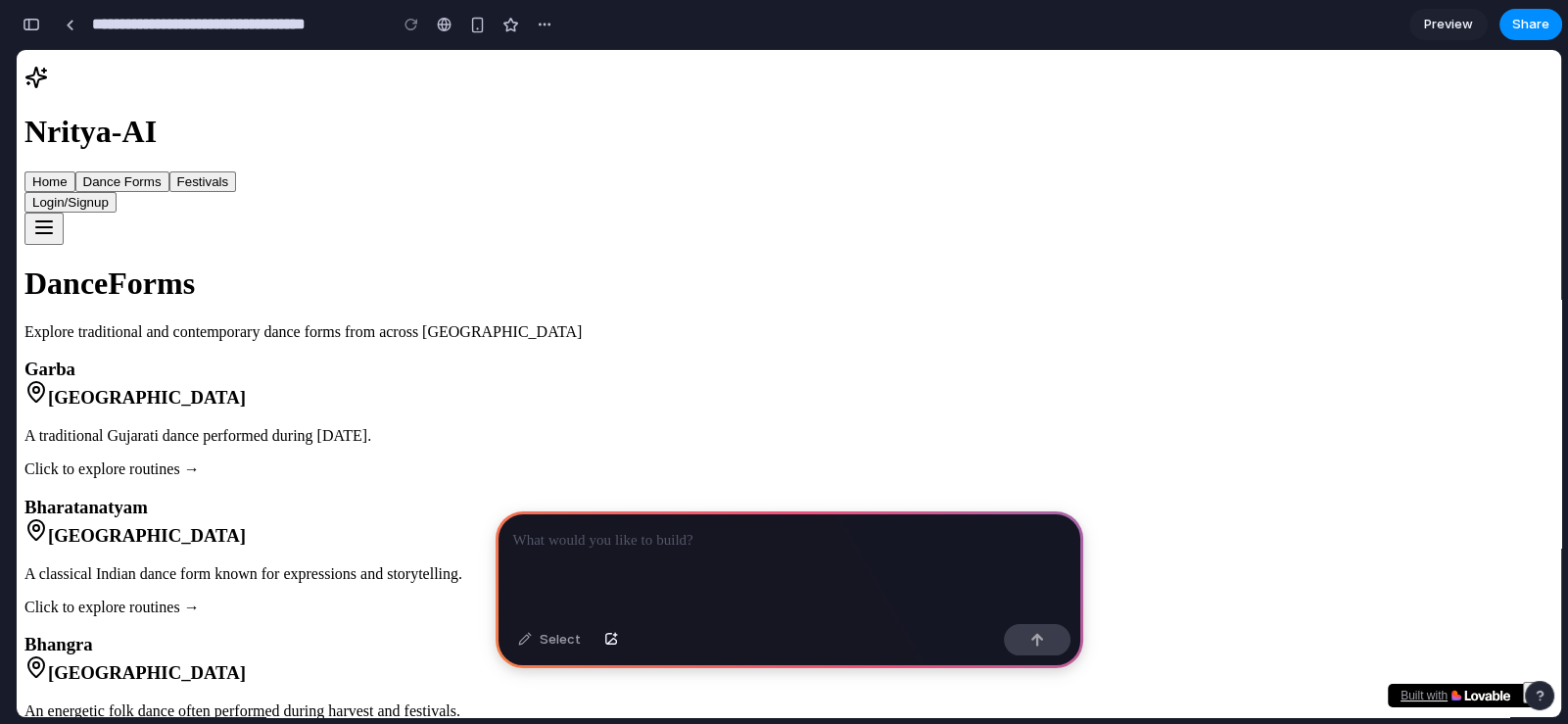
click at [169, 171] on button "Dance Forms" at bounding box center [122, 181] width 94 height 21
click at [76, 171] on button "Home" at bounding box center [50, 181] width 51 height 21
click at [69, 25] on div at bounding box center [70, 25] width 9 height 11
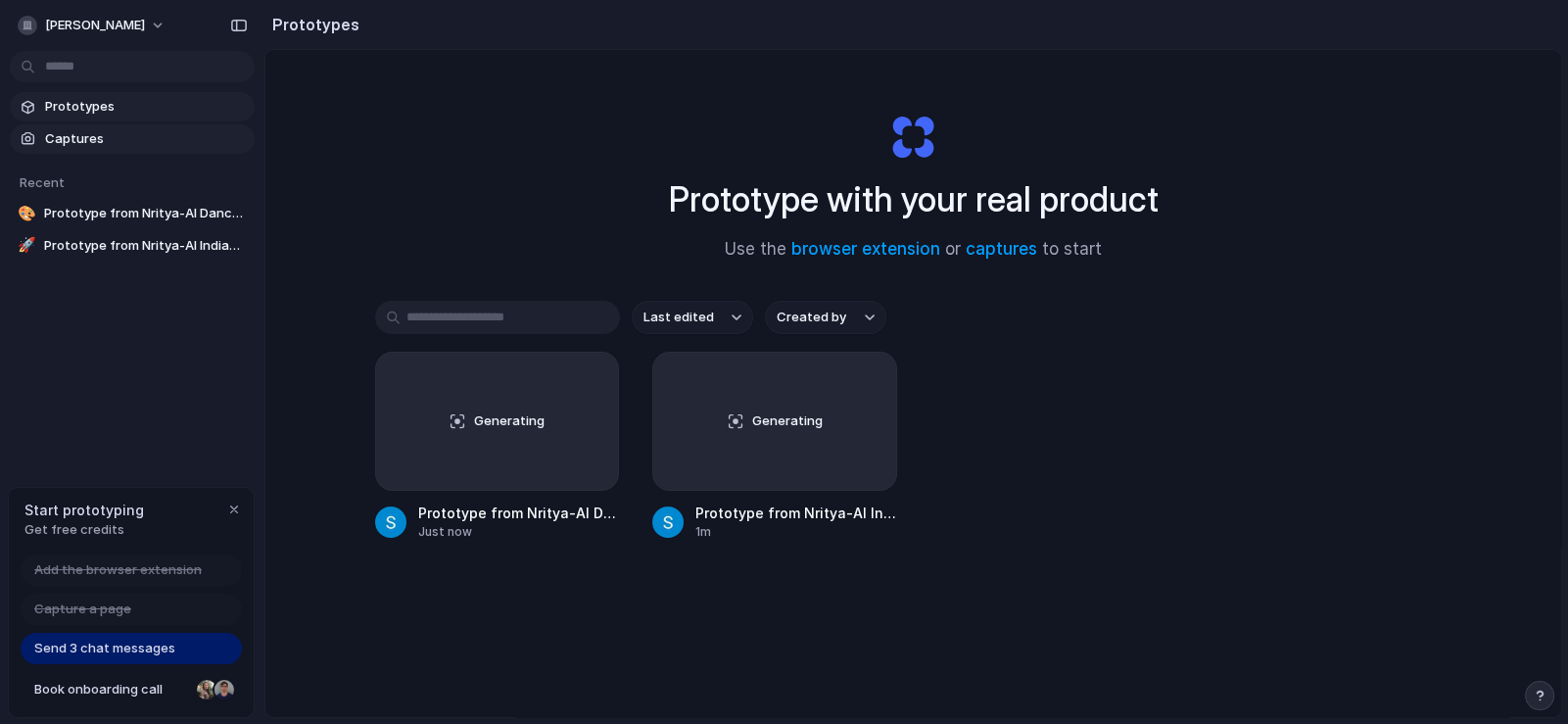
click at [102, 140] on span "Captures" at bounding box center [145, 139] width 202 height 20
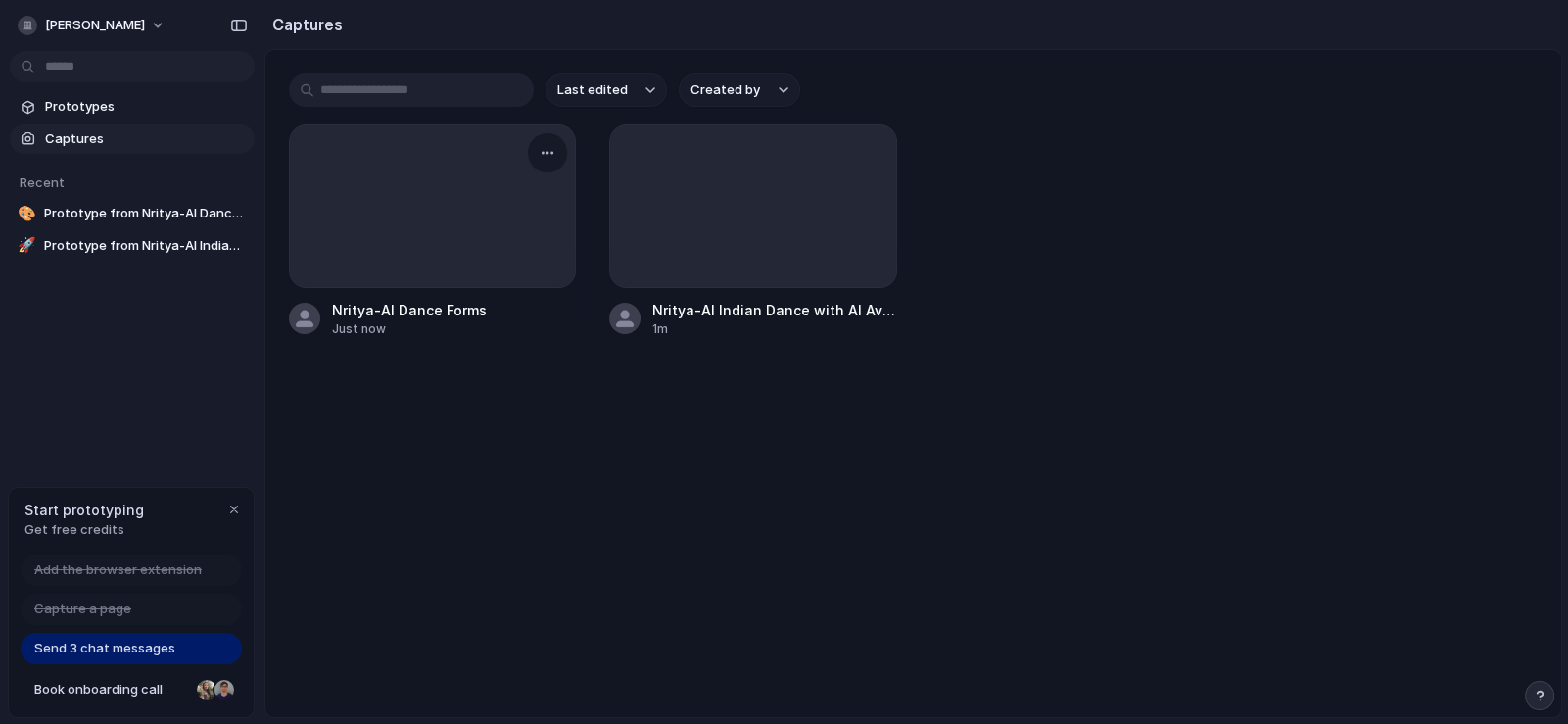
click at [476, 213] on div at bounding box center [432, 206] width 285 height 161
click at [544, 145] on div "button" at bounding box center [548, 153] width 16 height 16
click at [103, 109] on span "Prototypes" at bounding box center [145, 107] width 202 height 20
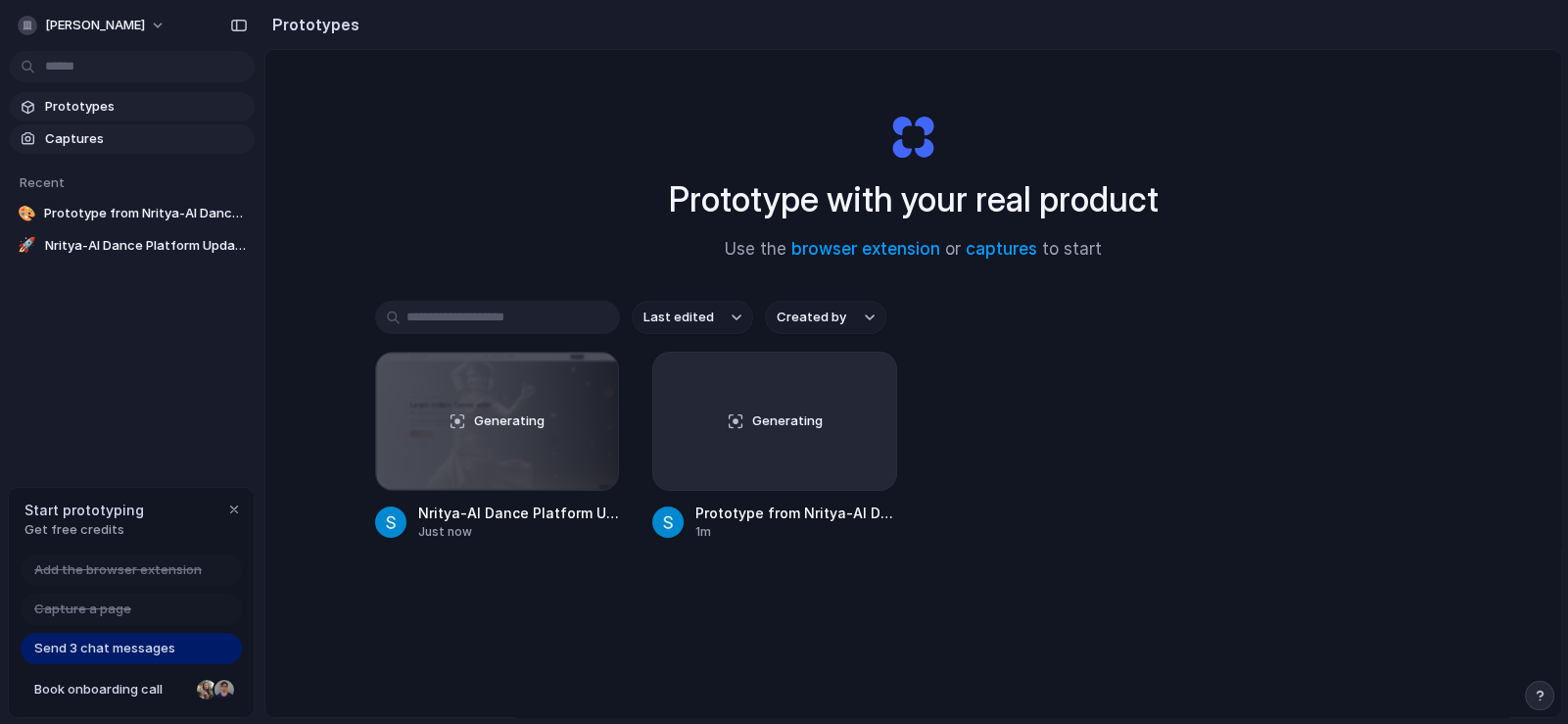
click at [117, 135] on span "Captures" at bounding box center [145, 139] width 202 height 20
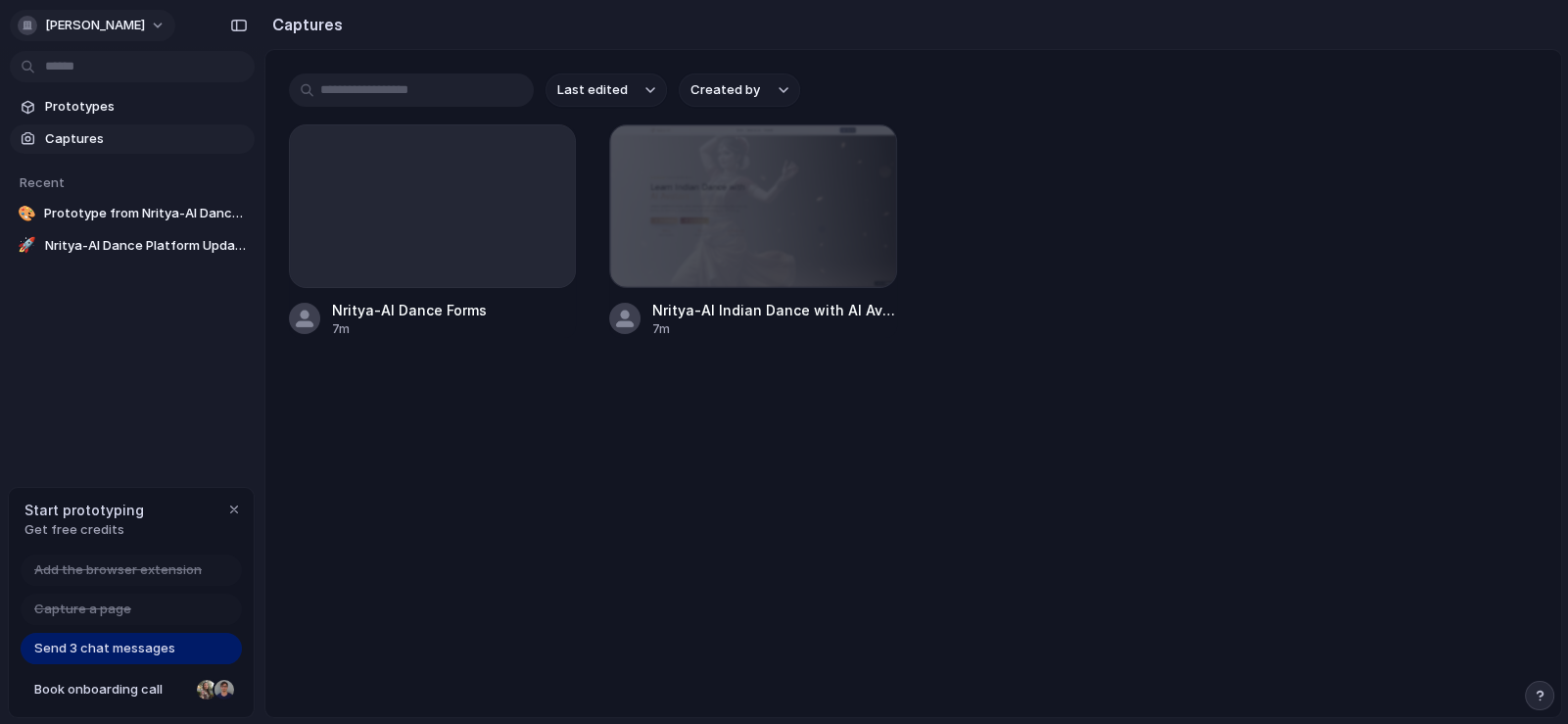
click at [137, 20] on button "shweta-jain" at bounding box center [93, 25] width 165 height 31
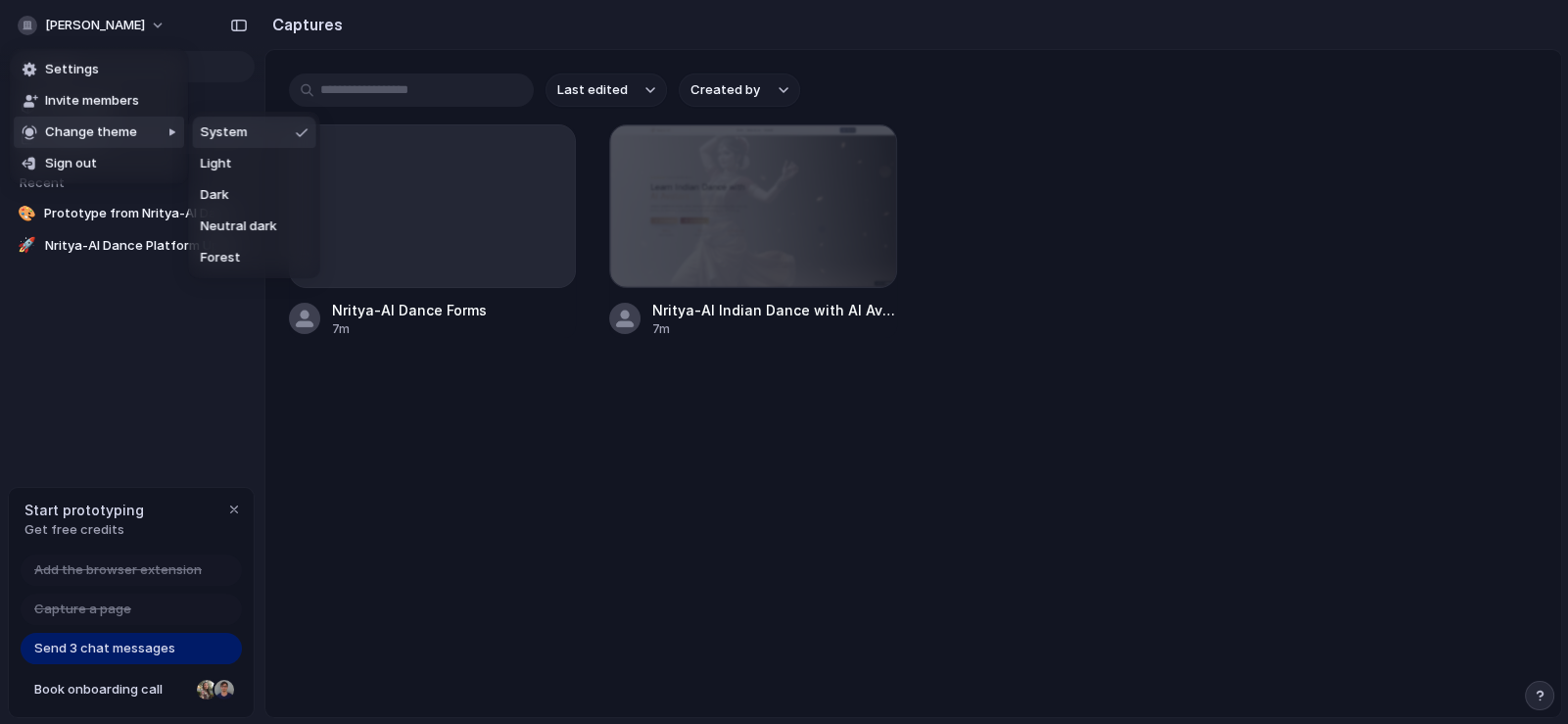
click at [130, 358] on div "Settings Invite members Change theme Sign out" at bounding box center [784, 362] width 1568 height 724
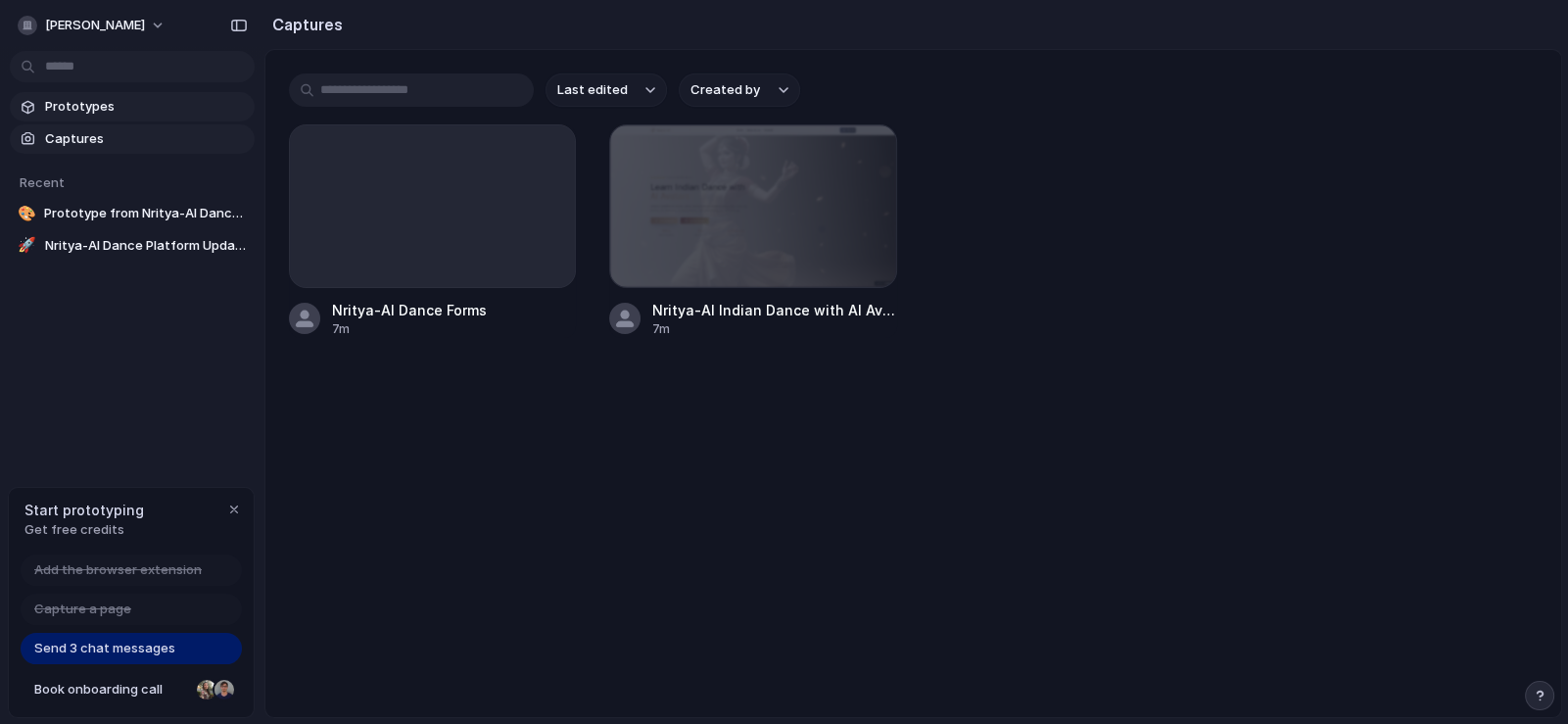
click at [114, 112] on span "Prototypes" at bounding box center [145, 107] width 202 height 20
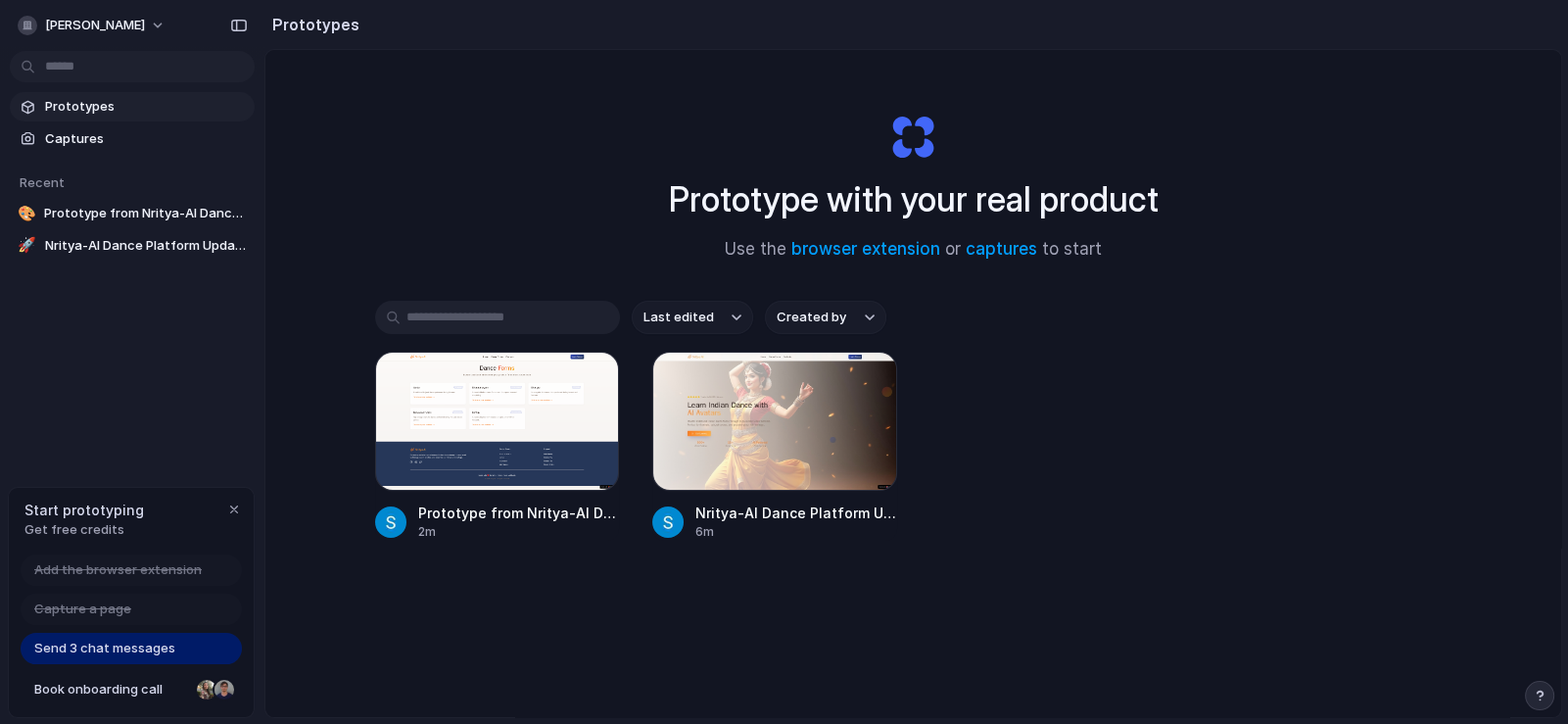
click at [79, 107] on span "Prototypes" at bounding box center [145, 107] width 202 height 20
click at [238, 502] on div "button" at bounding box center [234, 510] width 16 height 16
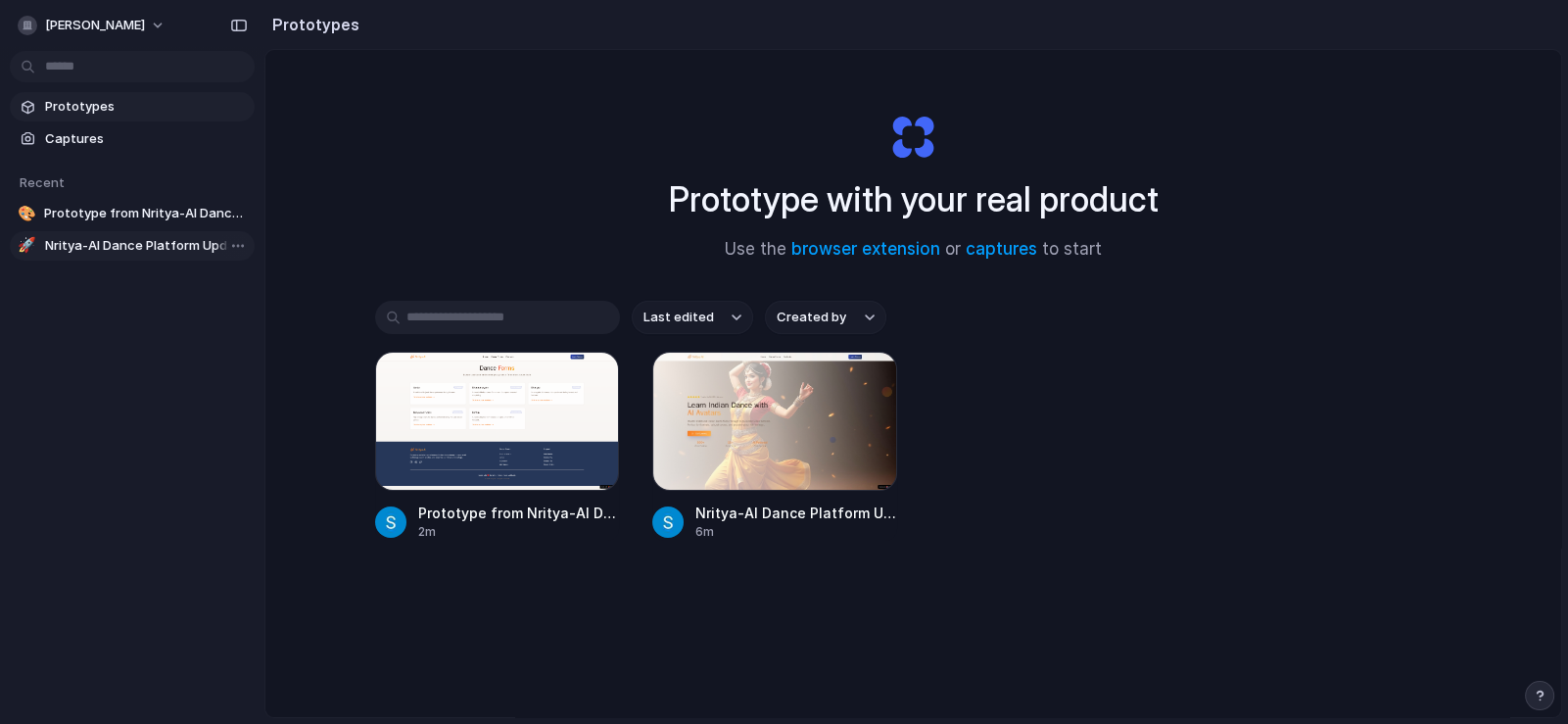
click at [73, 240] on span "Nritya-AI Dance Platform Update" at bounding box center [145, 246] width 202 height 20
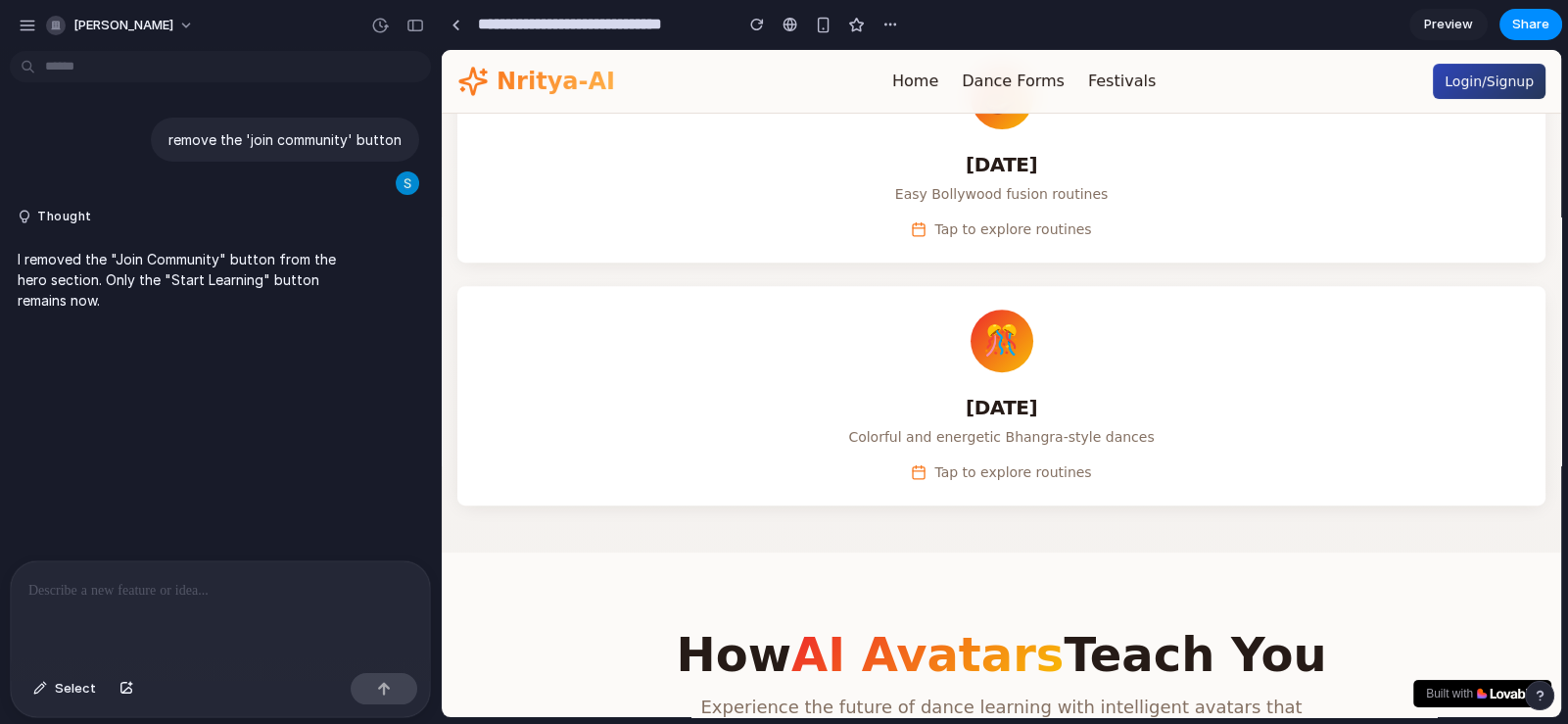
scroll to position [1175, 0]
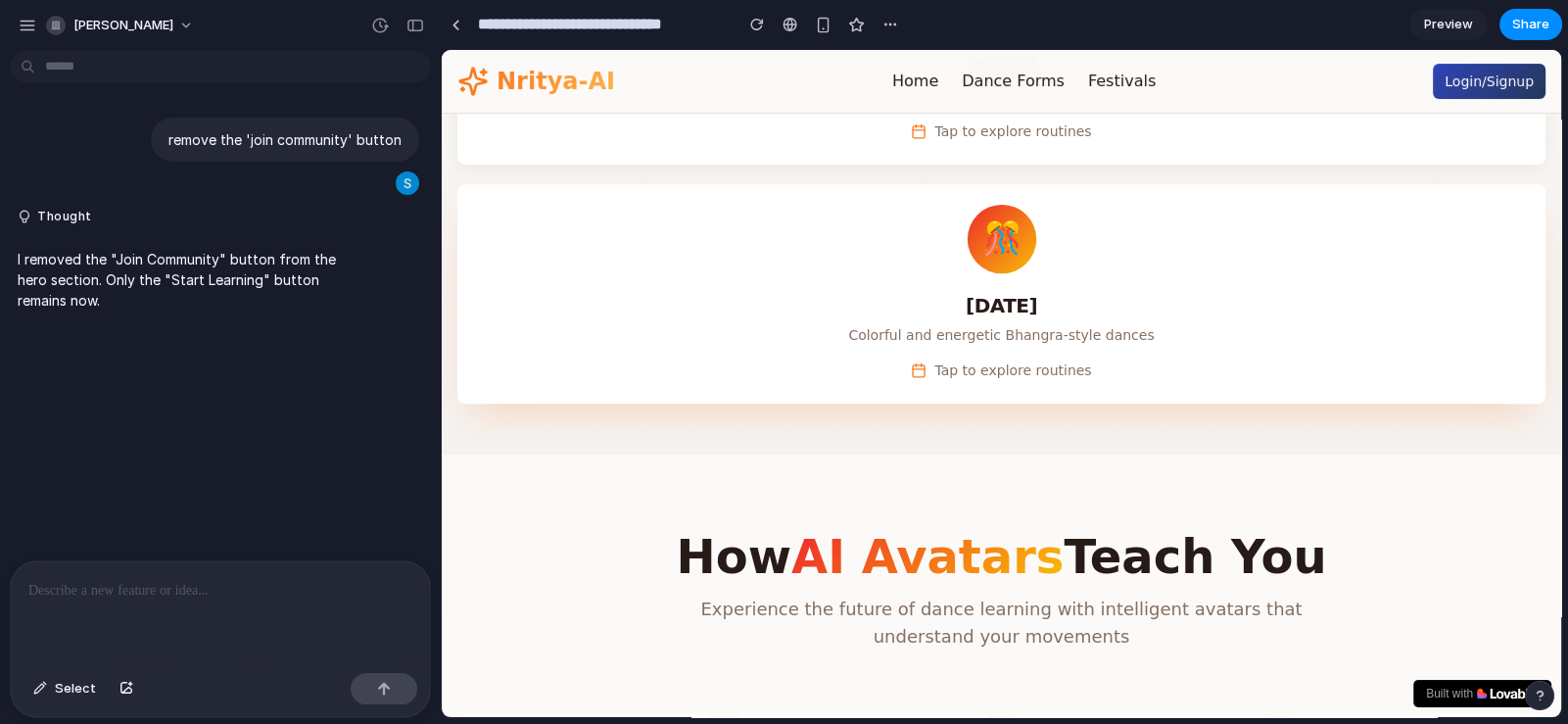
click at [1006, 380] on span "Tap to explore routines" at bounding box center [1011, 370] width 156 height 20
drag, startPoint x: 867, startPoint y: 337, endPoint x: 880, endPoint y: 329, distance: 15.3
click at [873, 332] on div "🎊 Holi Colorful and energetic Bhangra-style dances" at bounding box center [1001, 272] width 1088 height 176
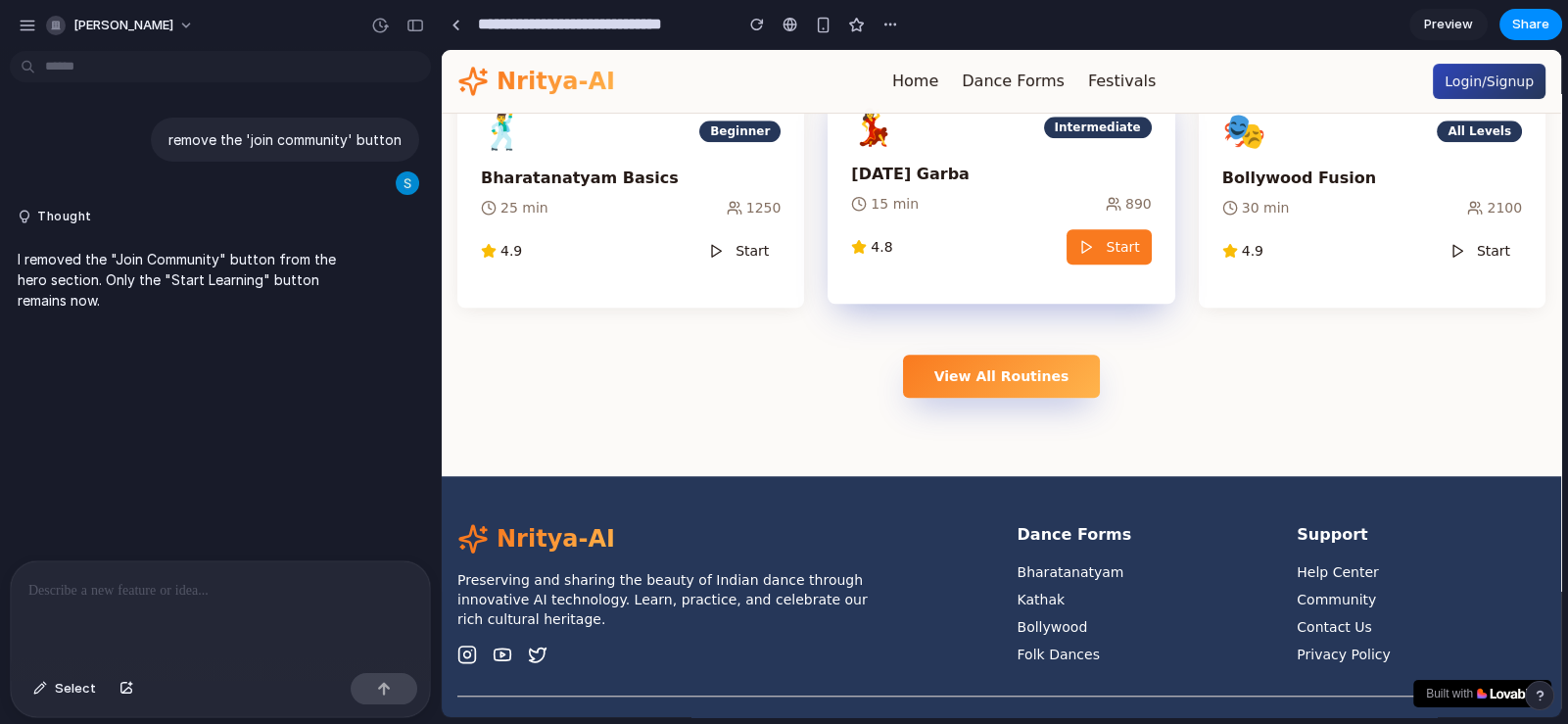
scroll to position [2253, 0]
